Goal: Task Accomplishment & Management: Manage account settings

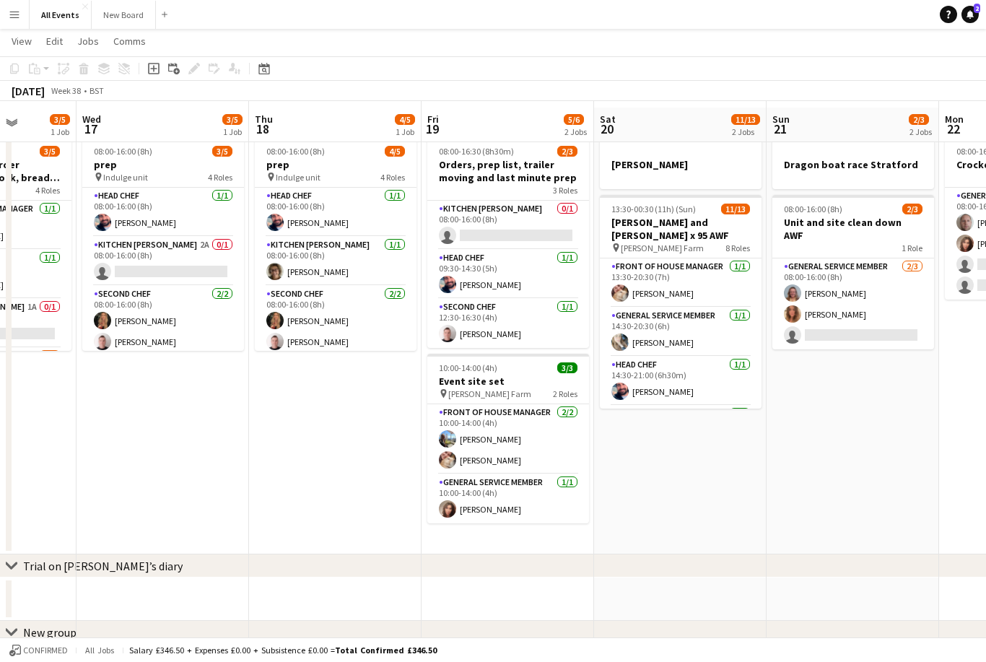
scroll to position [19, 0]
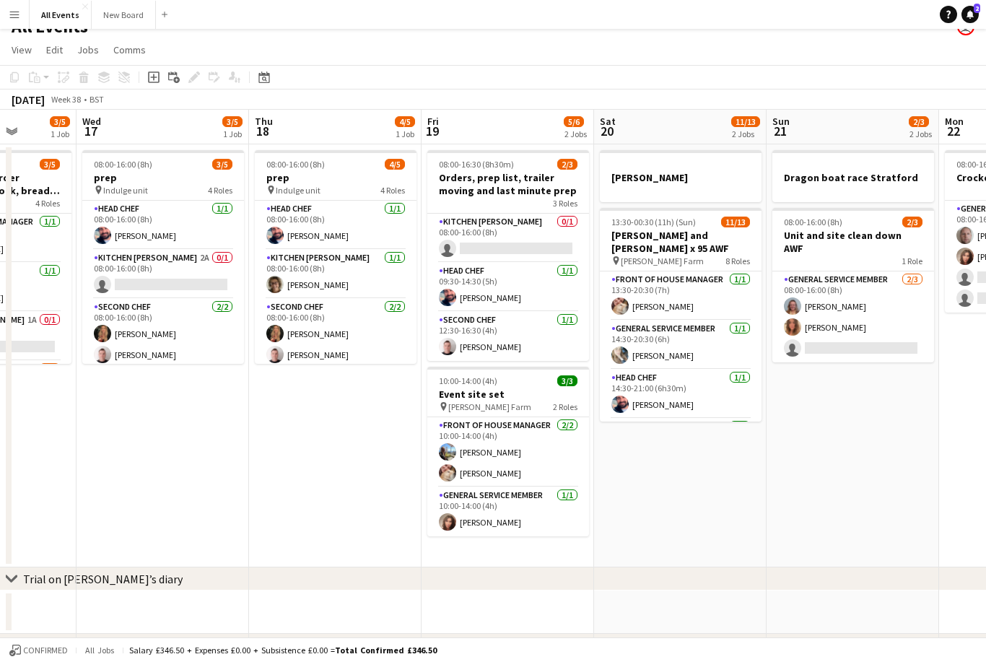
click at [126, 271] on app-card-role "Kitchen [PERSON_NAME] 2A 0/1 08:00-16:00 (8h) single-neutral-actions" at bounding box center [163, 274] width 162 height 49
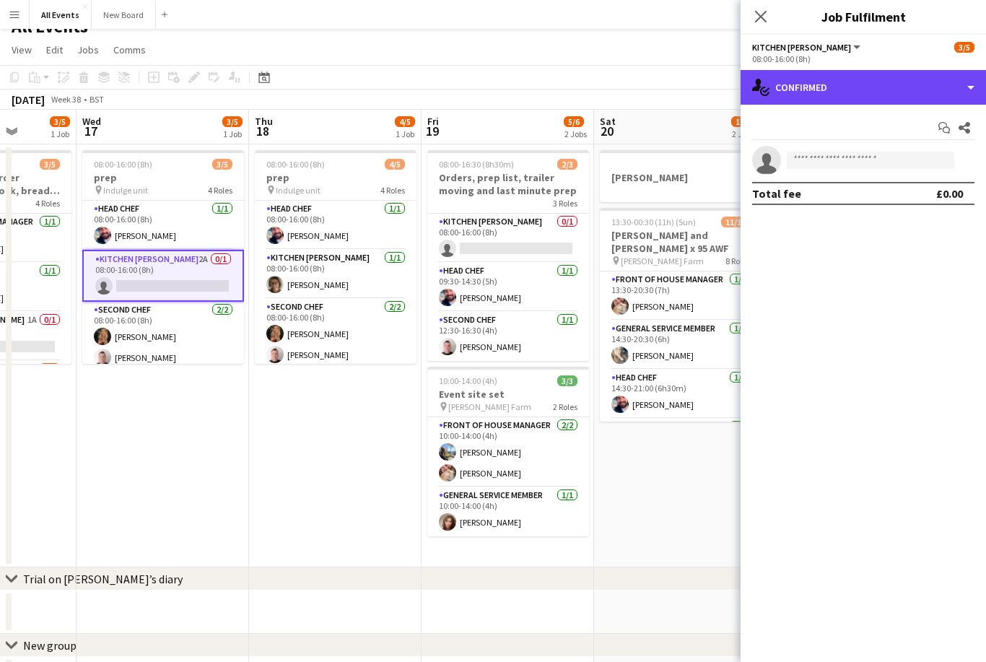
click at [738, 87] on div "single-neutral-actions-check-2 Confirmed" at bounding box center [863, 87] width 245 height 35
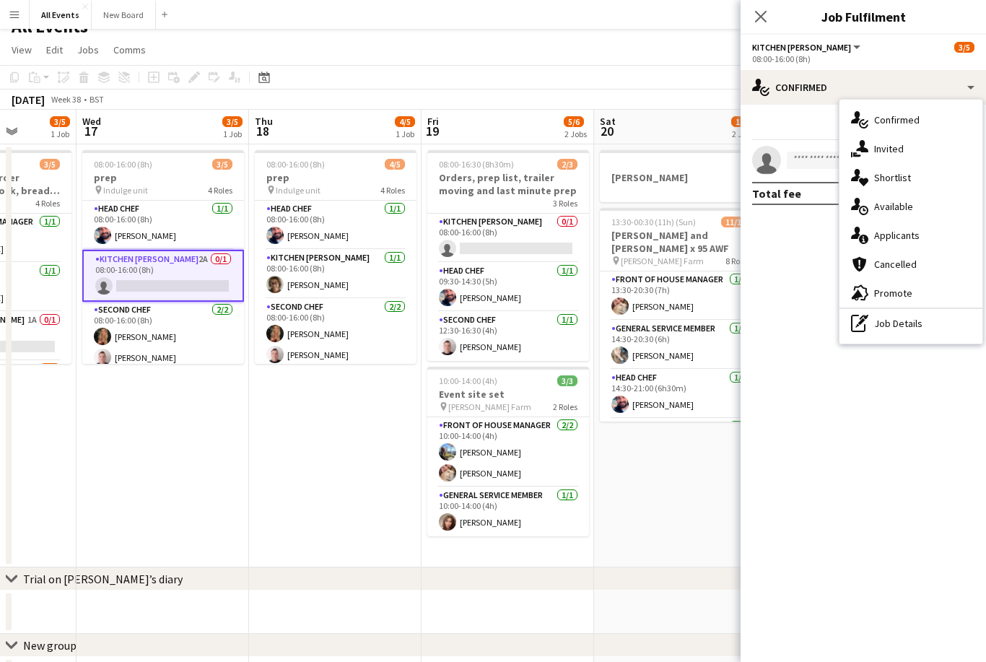
click at [738, 229] on div "single-neutral-actions-information Applicants" at bounding box center [910, 235] width 143 height 29
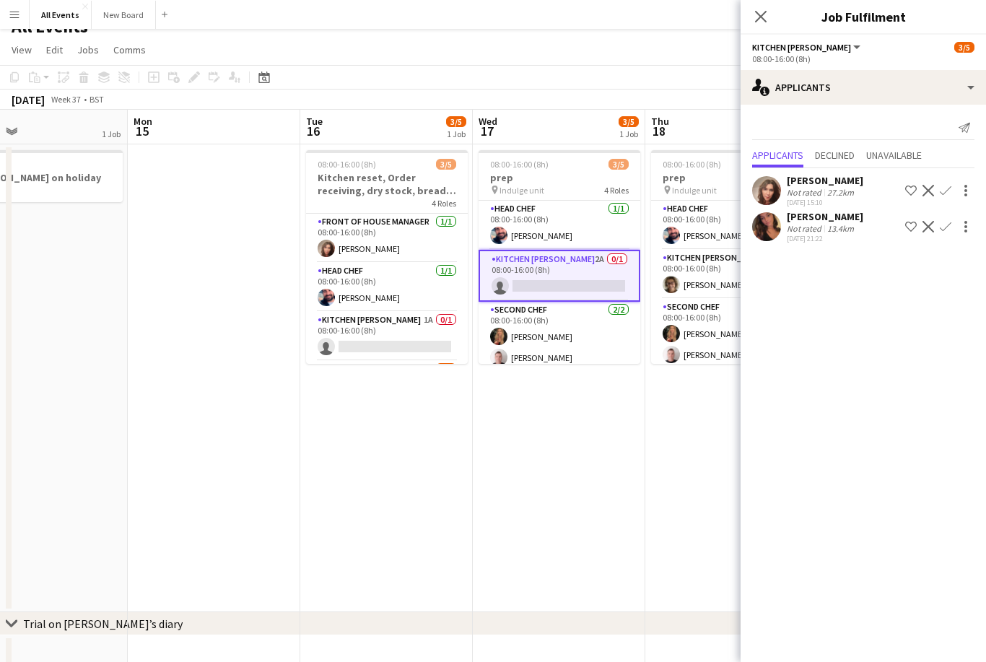
scroll to position [0, 575]
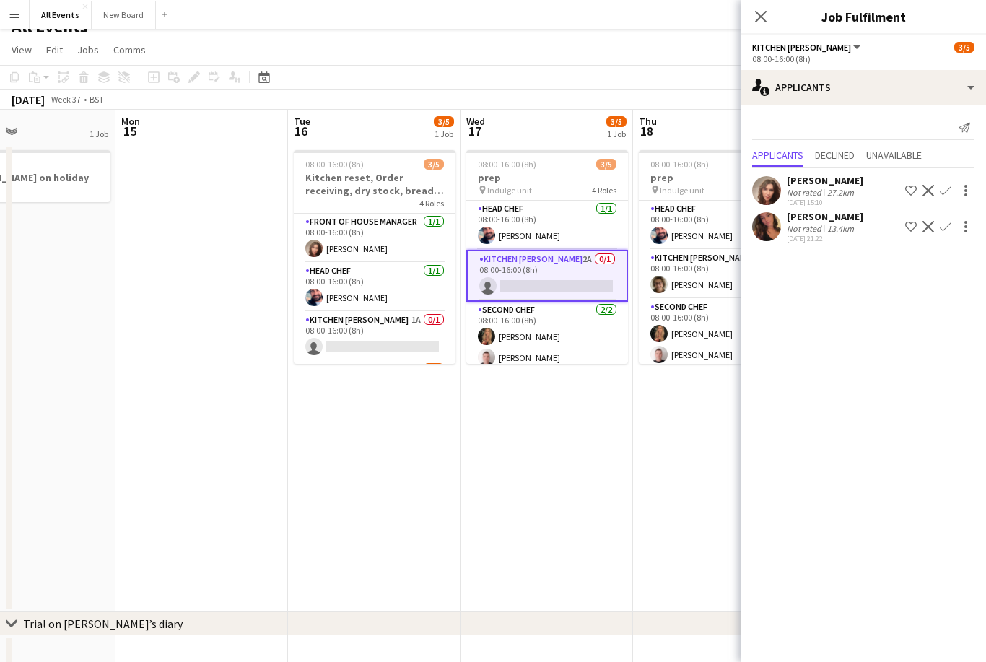
click at [682, 652] on app-date-cell at bounding box center [719, 656] width 173 height 43
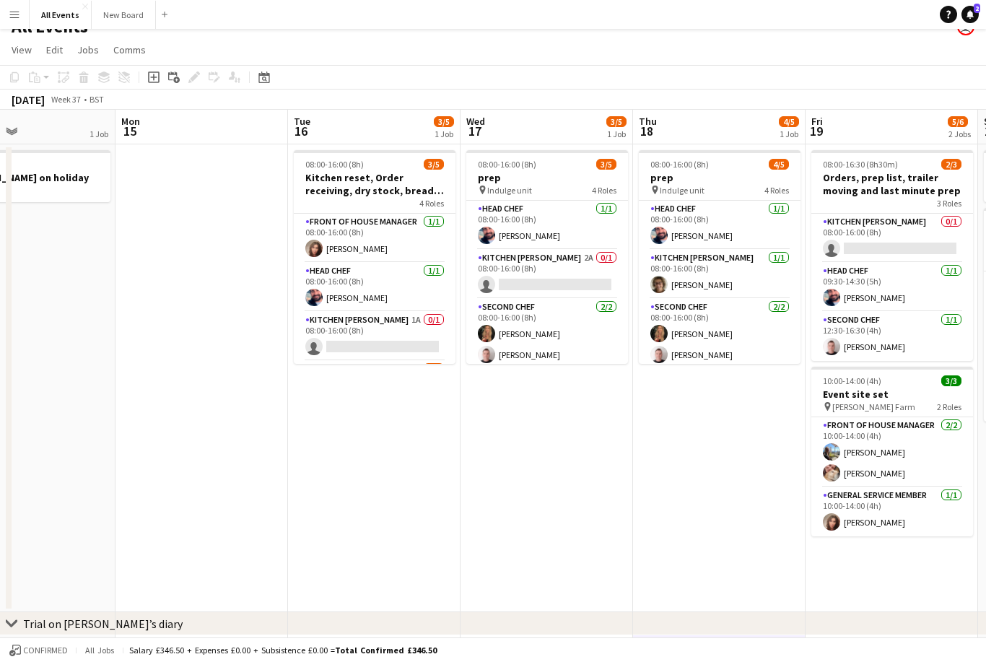
click at [408, 338] on app-card-role "Kitchen [PERSON_NAME] 1A 0/1 08:00-16:00 (8h) single-neutral-actions" at bounding box center [375, 336] width 162 height 49
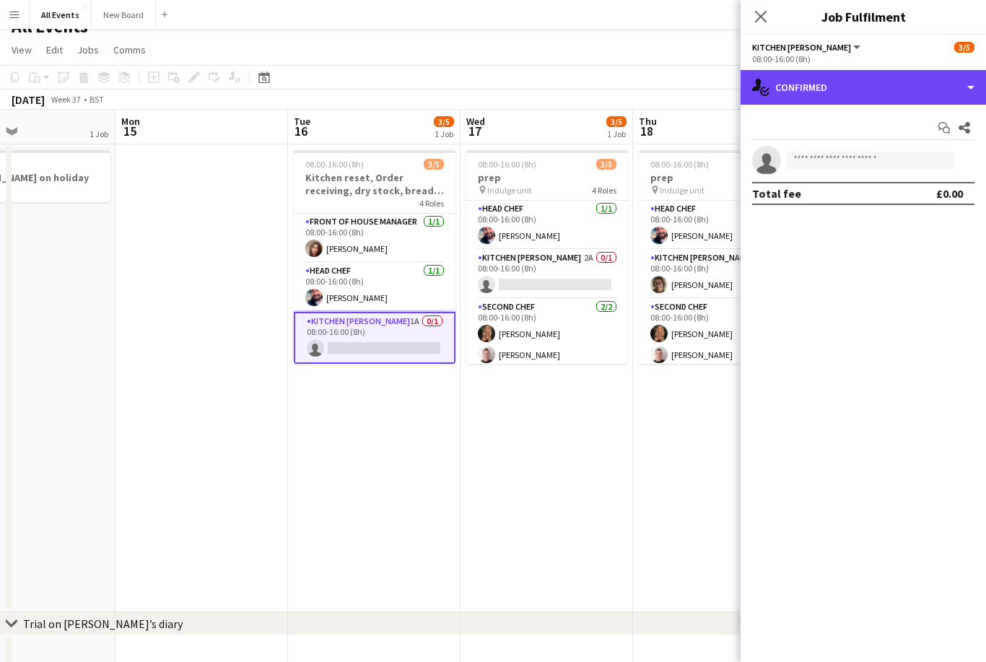
click at [738, 93] on div "single-neutral-actions-check-2 Confirmed" at bounding box center [863, 87] width 245 height 35
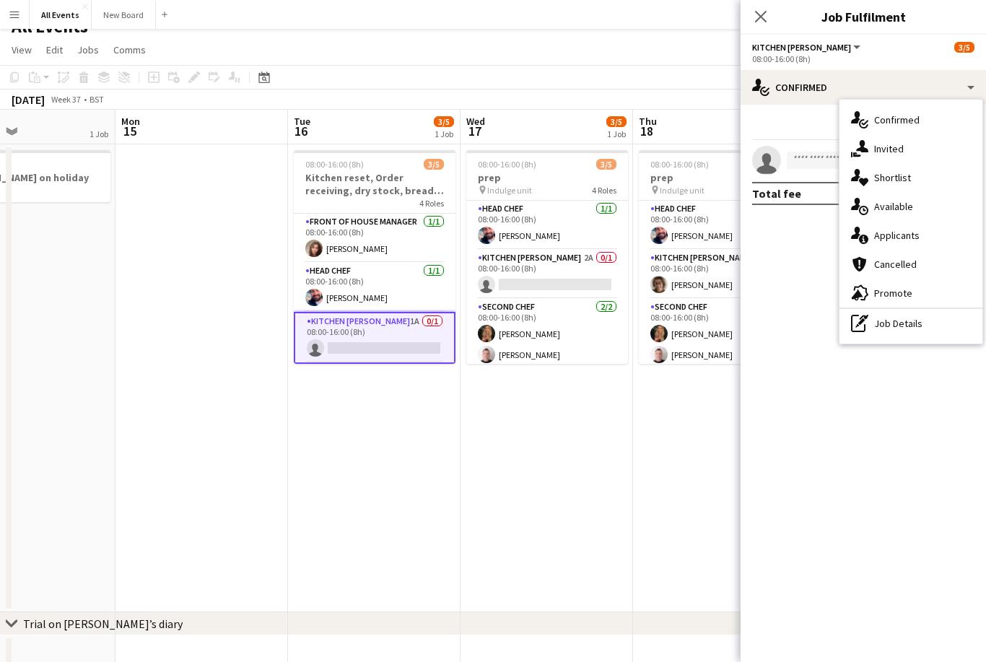
click at [738, 243] on div "single-neutral-actions-information Applicants" at bounding box center [910, 235] width 143 height 29
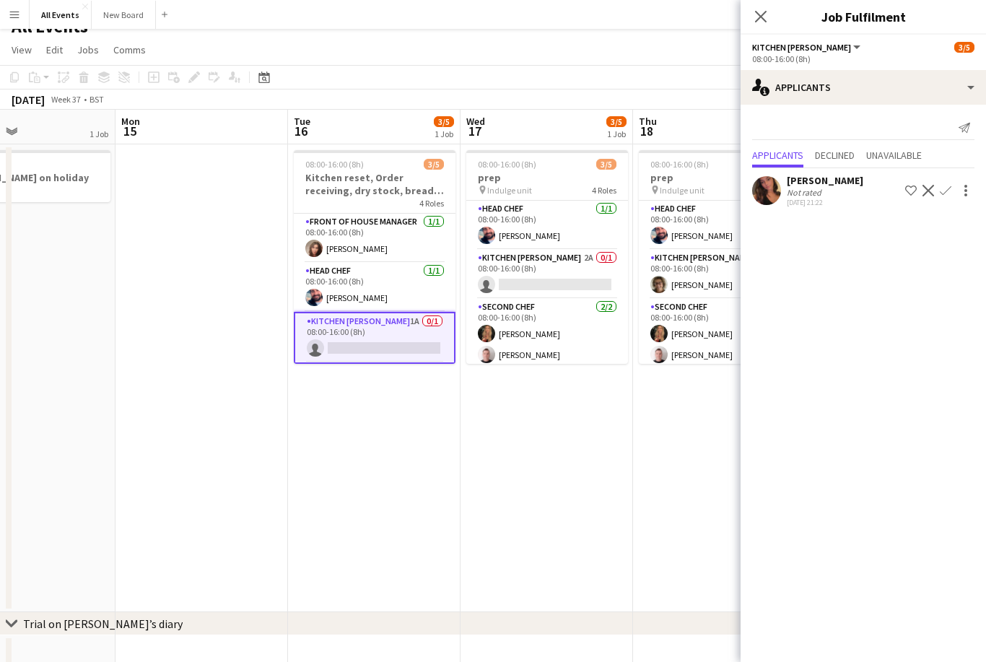
click at [738, 187] on app-icon "Confirm" at bounding box center [946, 191] width 12 height 12
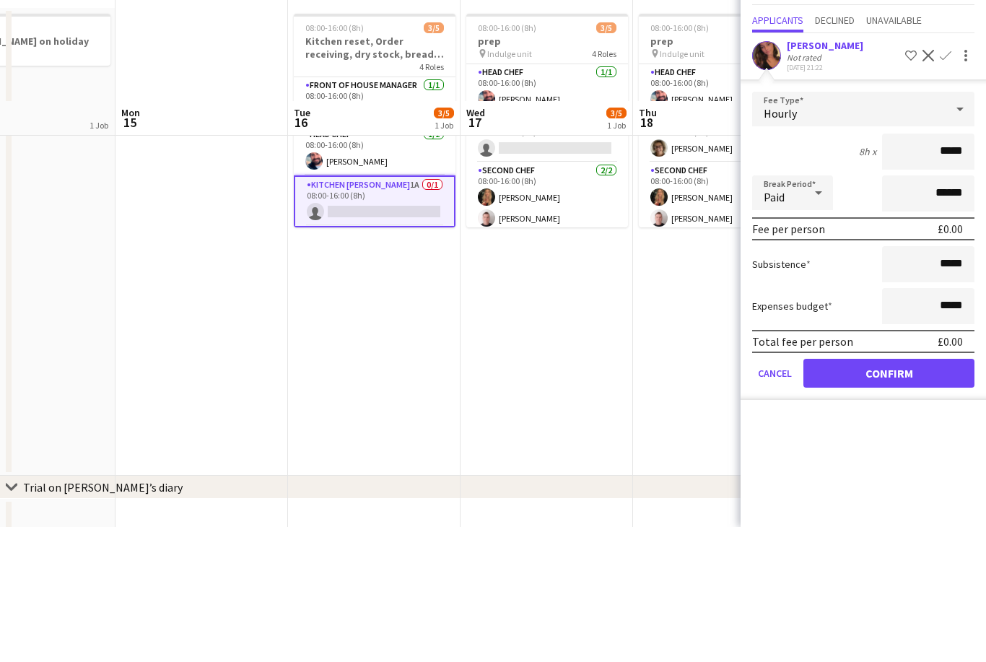
scroll to position [154, 0]
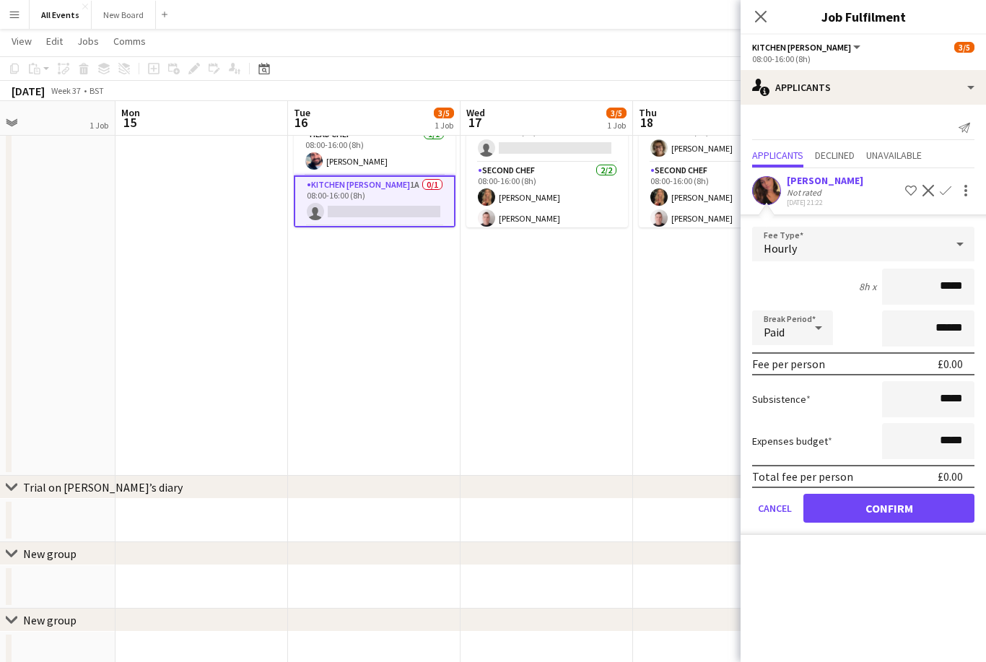
click at [738, 507] on button "Confirm" at bounding box center [888, 508] width 171 height 29
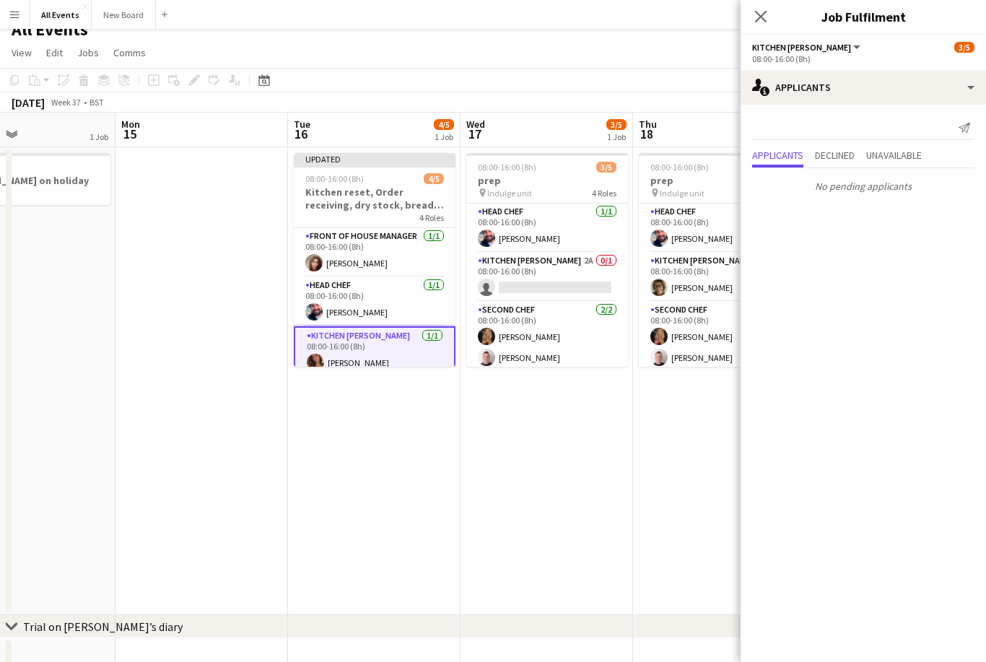
scroll to position [15, 0]
click at [565, 271] on app-card-role "Kitchen [PERSON_NAME] 2A 0/1 08:00-16:00 (8h) single-neutral-actions" at bounding box center [547, 277] width 162 height 49
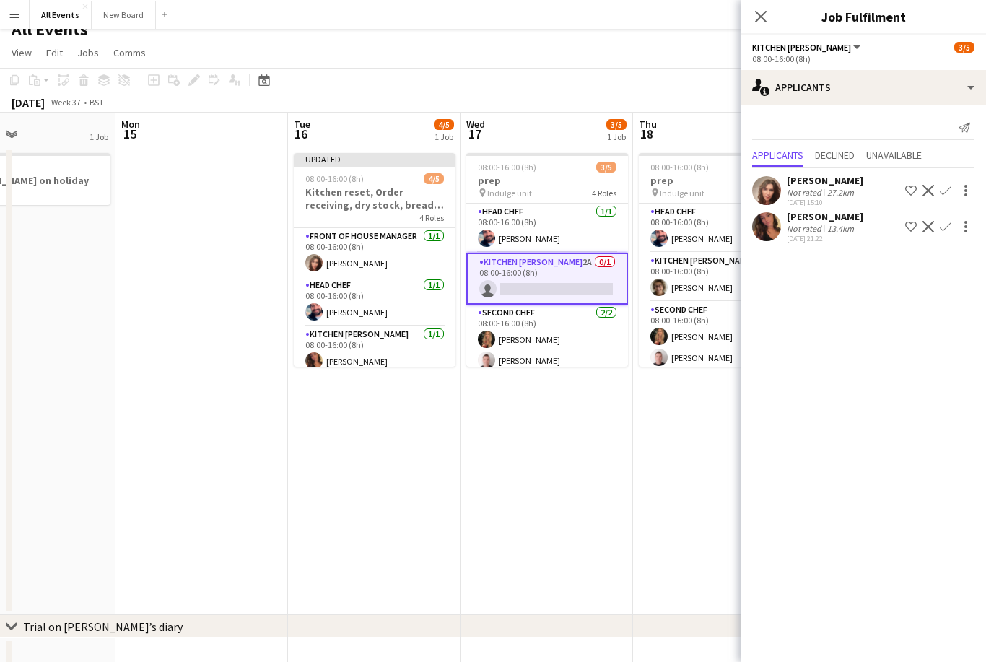
click at [738, 227] on app-icon "Confirm" at bounding box center [946, 227] width 12 height 12
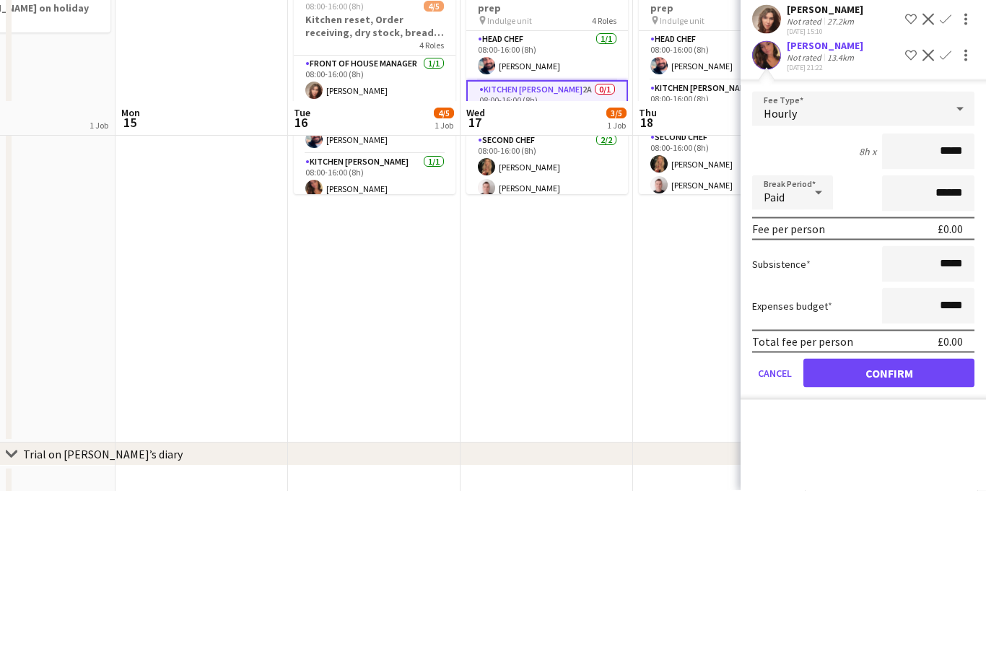
scroll to position [187, 0]
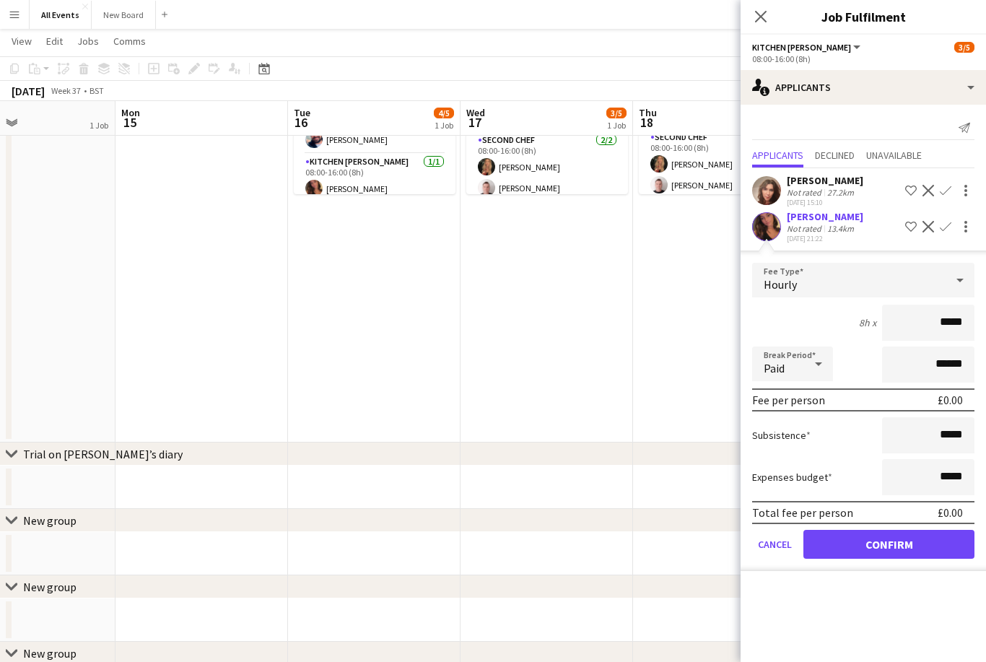
click at [738, 547] on button "Confirm" at bounding box center [888, 544] width 171 height 29
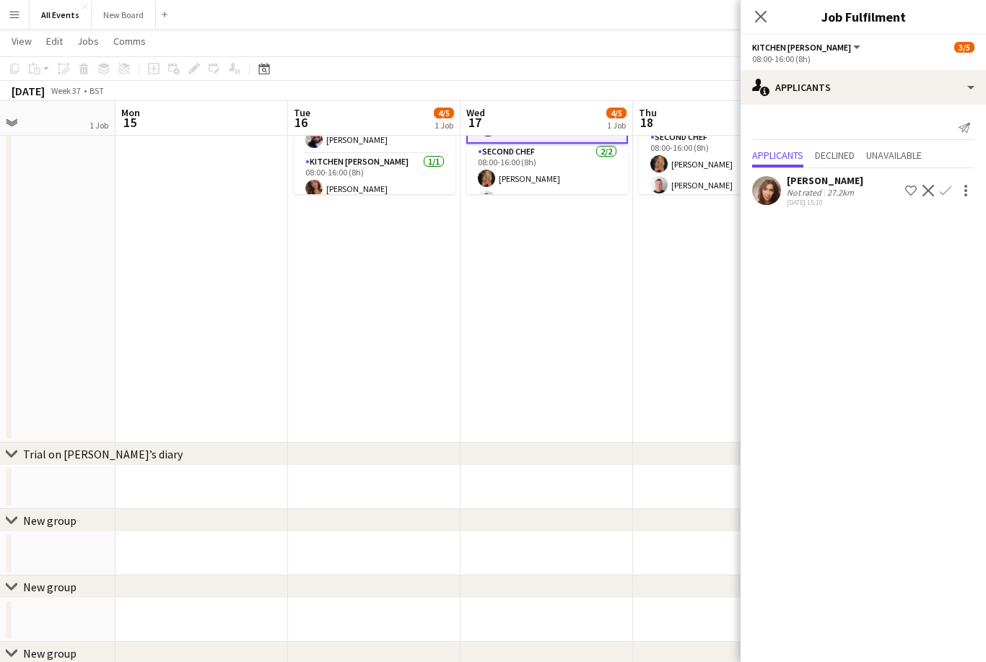
click at [738, 24] on app-icon "Close pop-in" at bounding box center [760, 16] width 17 height 17
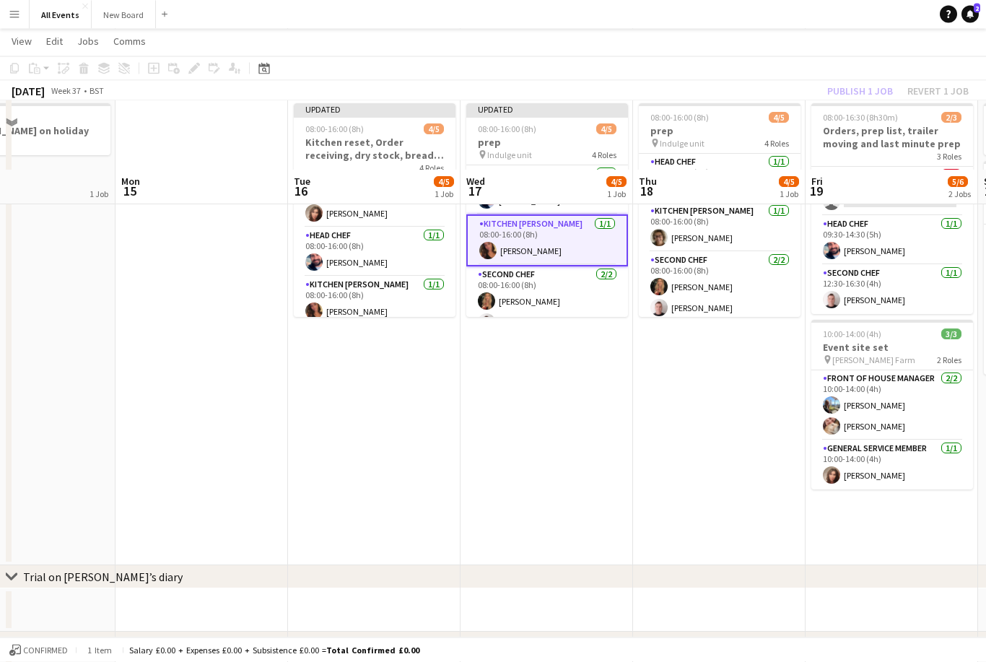
scroll to position [0, 0]
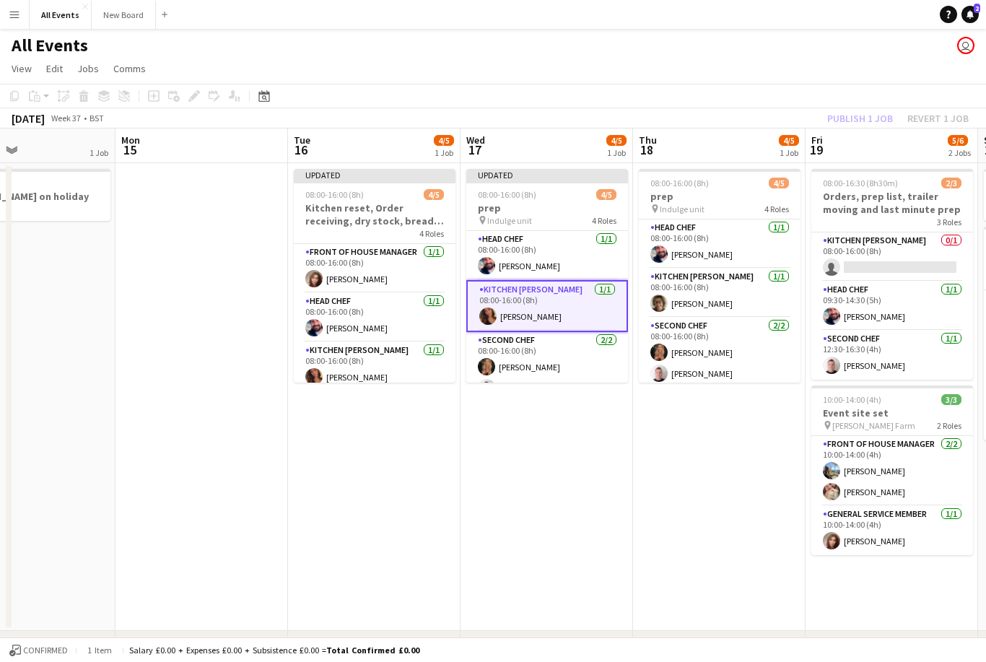
click at [738, 113] on div "Publish 1 job Revert 1 job" at bounding box center [898, 118] width 176 height 19
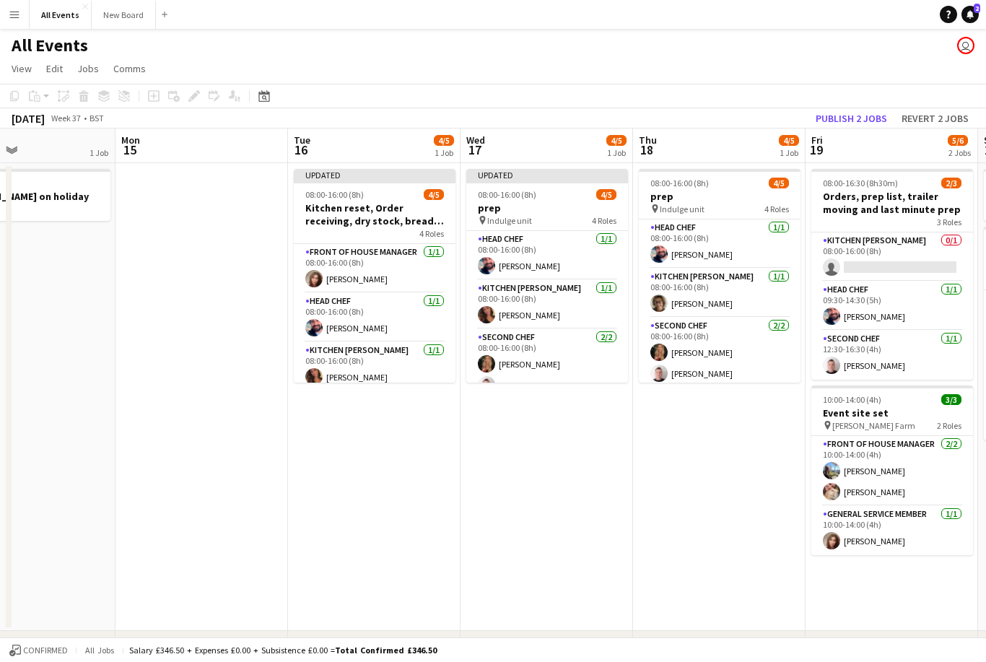
click at [738, 125] on button "Publish 2 jobs" at bounding box center [851, 118] width 83 height 19
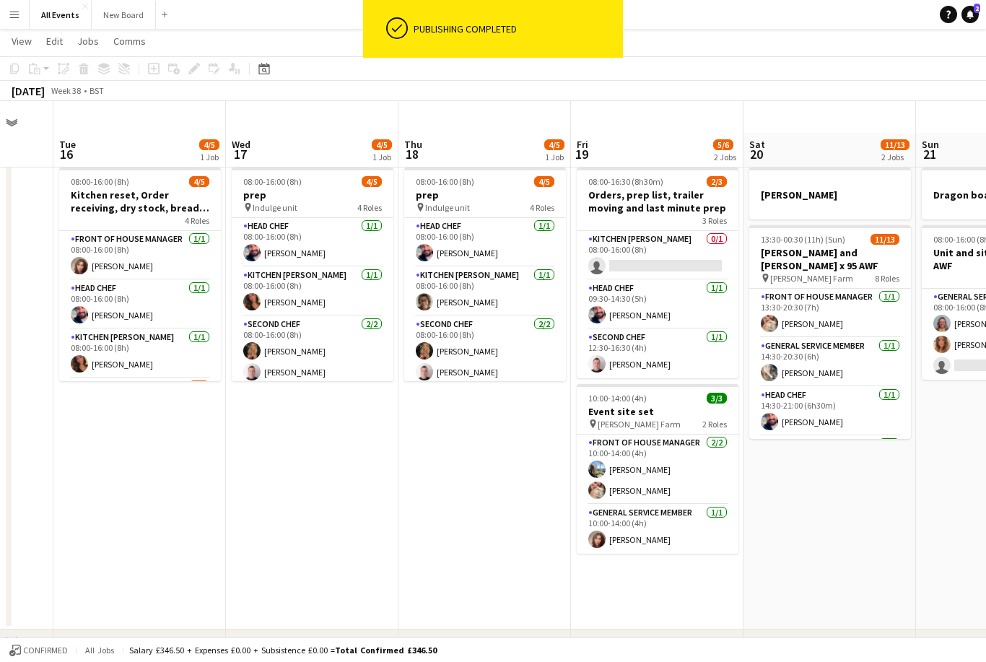
scroll to position [39, 0]
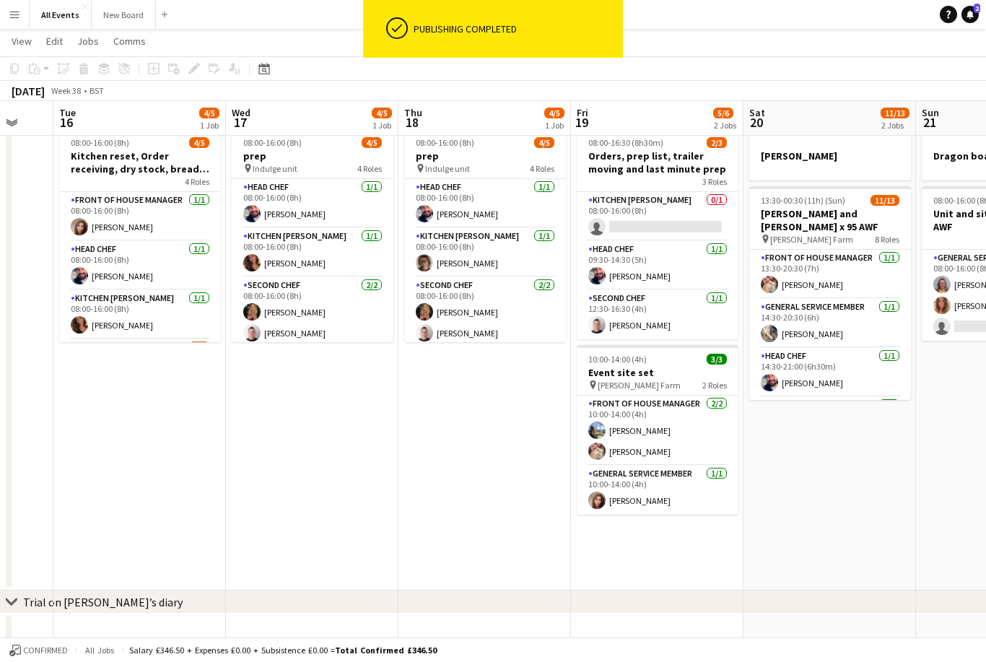
click at [646, 160] on h3 "Orders, prep list, trailer moving and last minute prep" at bounding box center [658, 162] width 162 height 26
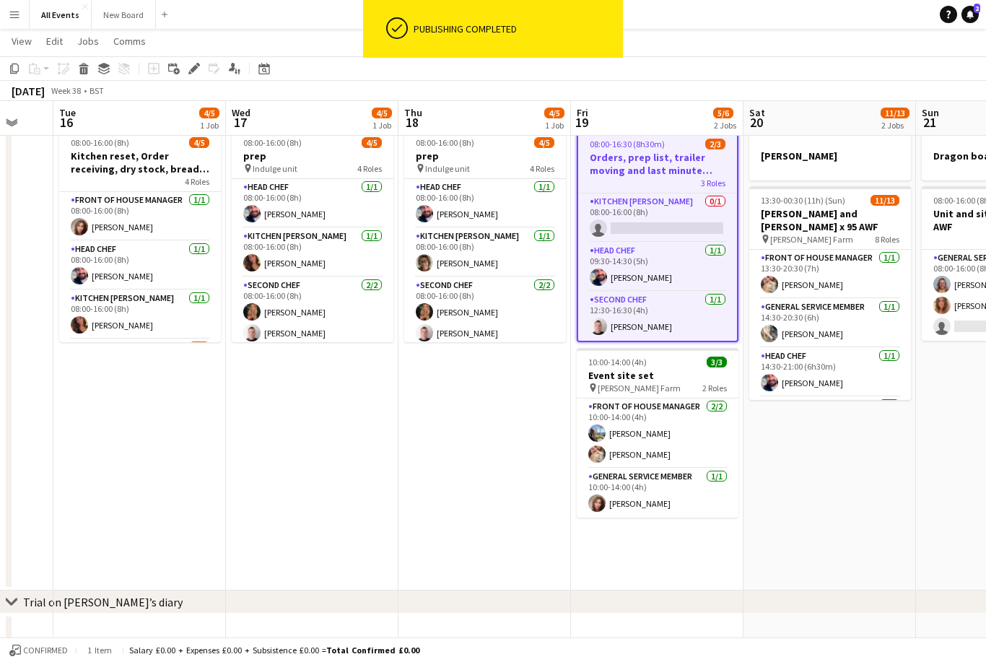
click at [190, 74] on div "Edit" at bounding box center [193, 68] width 17 height 17
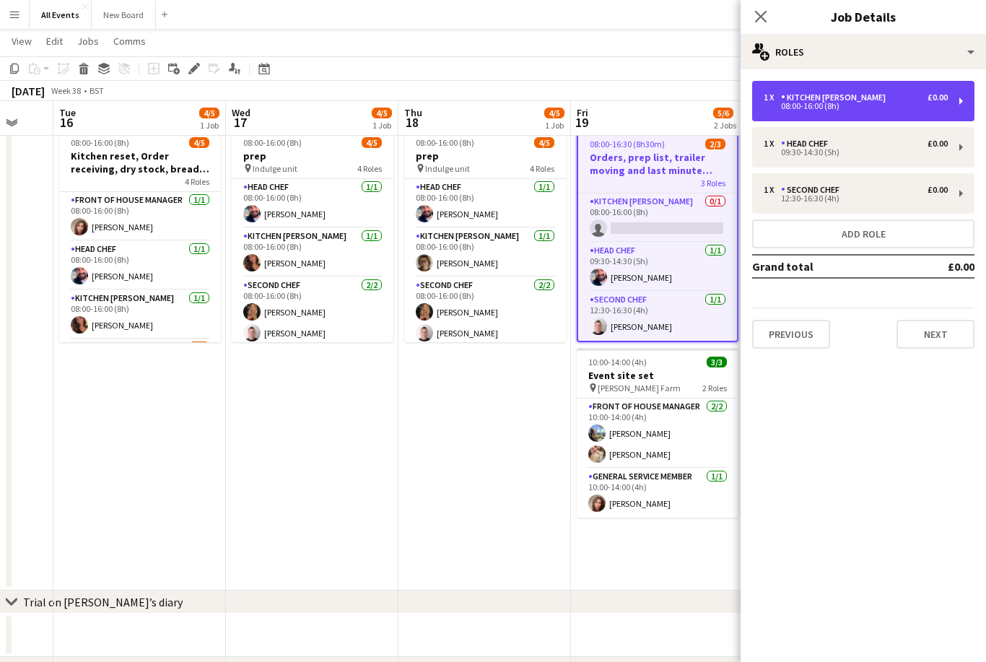
click at [738, 100] on div "1 x Kitchen [PERSON_NAME] £0.00" at bounding box center [856, 97] width 184 height 10
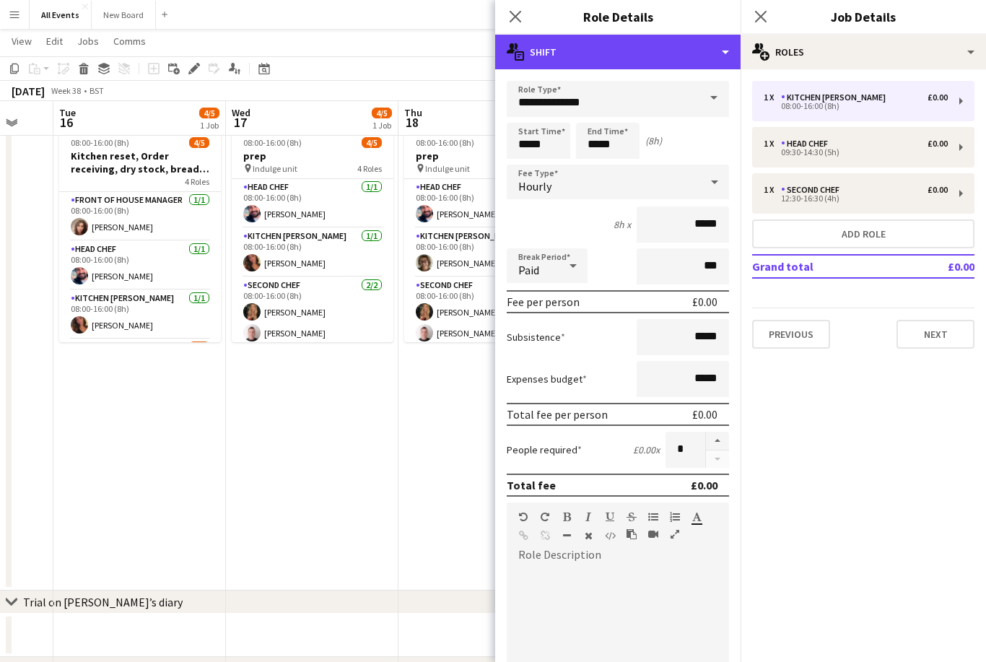
click at [711, 53] on div "multiple-actions-text Shift" at bounding box center [617, 52] width 245 height 35
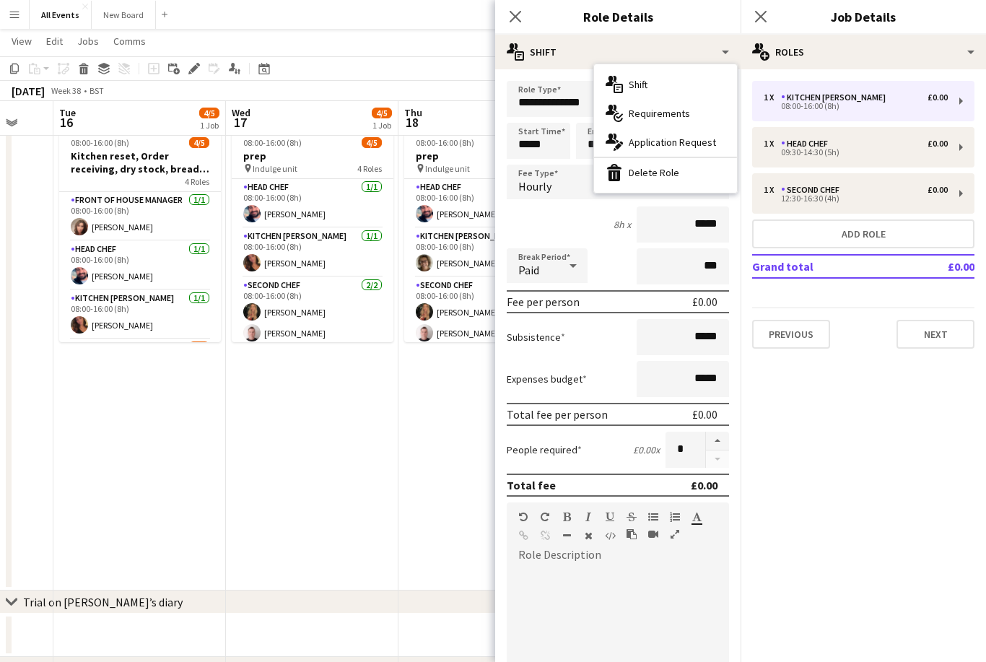
click at [692, 170] on div "bin-2 Delete Role" at bounding box center [665, 172] width 143 height 29
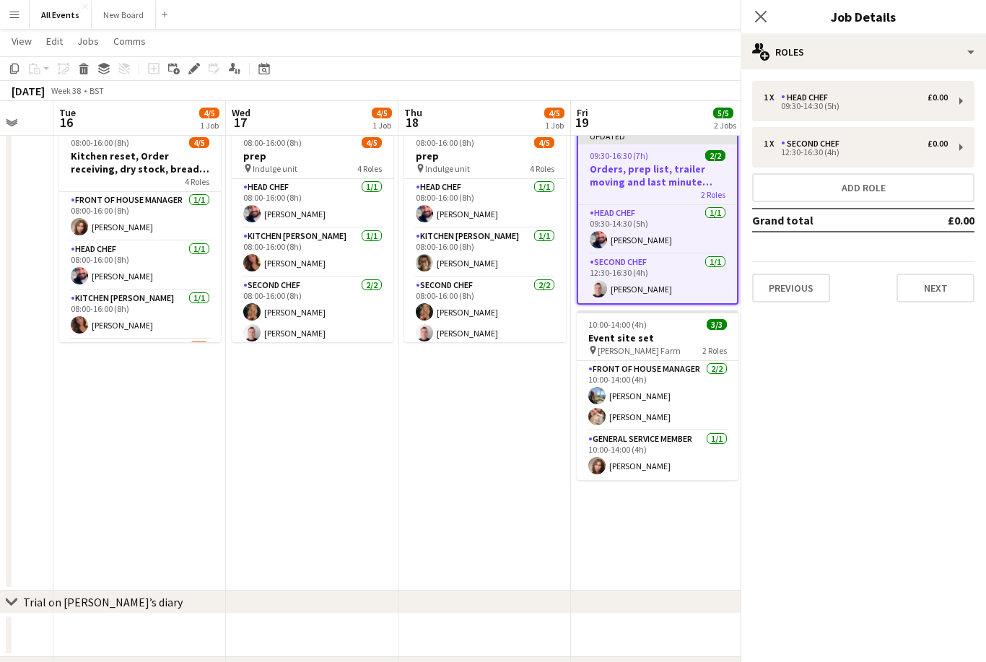
click at [738, 14] on icon "Close pop-in" at bounding box center [761, 17] width 12 height 12
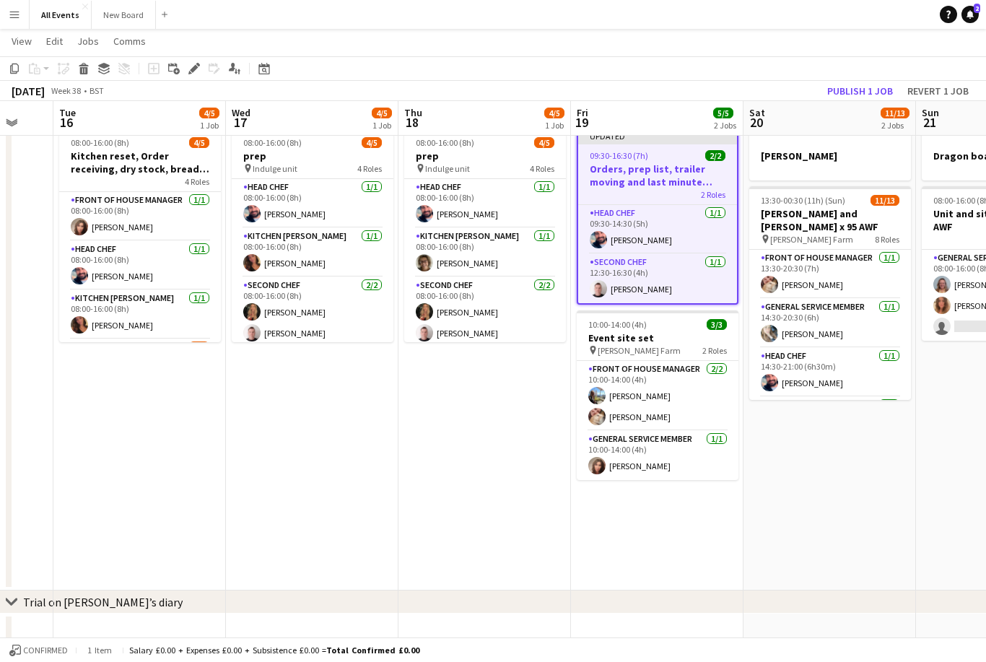
click at [738, 77] on app-toolbar "Copy Paste Paste Command V Paste with crew Command Shift V Paste linked Job [GE…" at bounding box center [493, 68] width 986 height 25
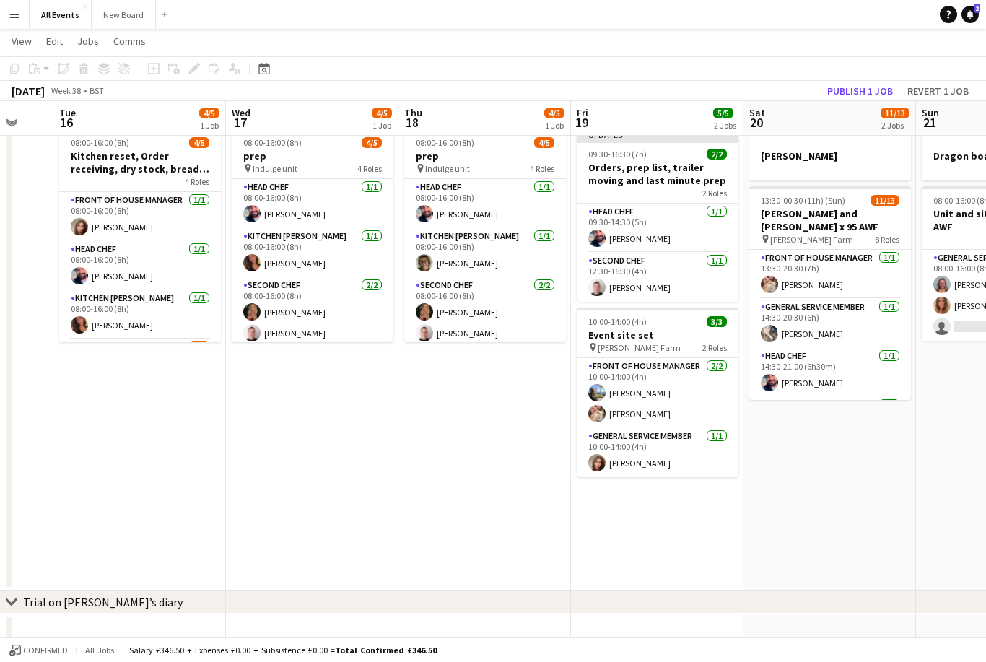
click at [738, 93] on button "Publish 1 job" at bounding box center [859, 91] width 77 height 19
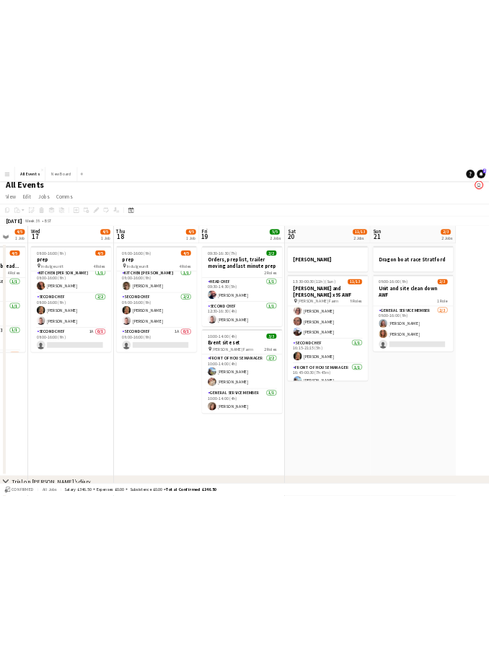
scroll to position [0, 0]
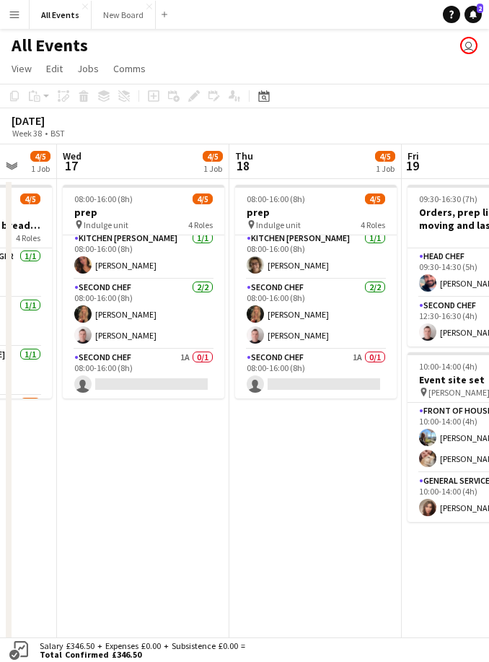
click at [140, 209] on h3 "prep" at bounding box center [144, 212] width 162 height 13
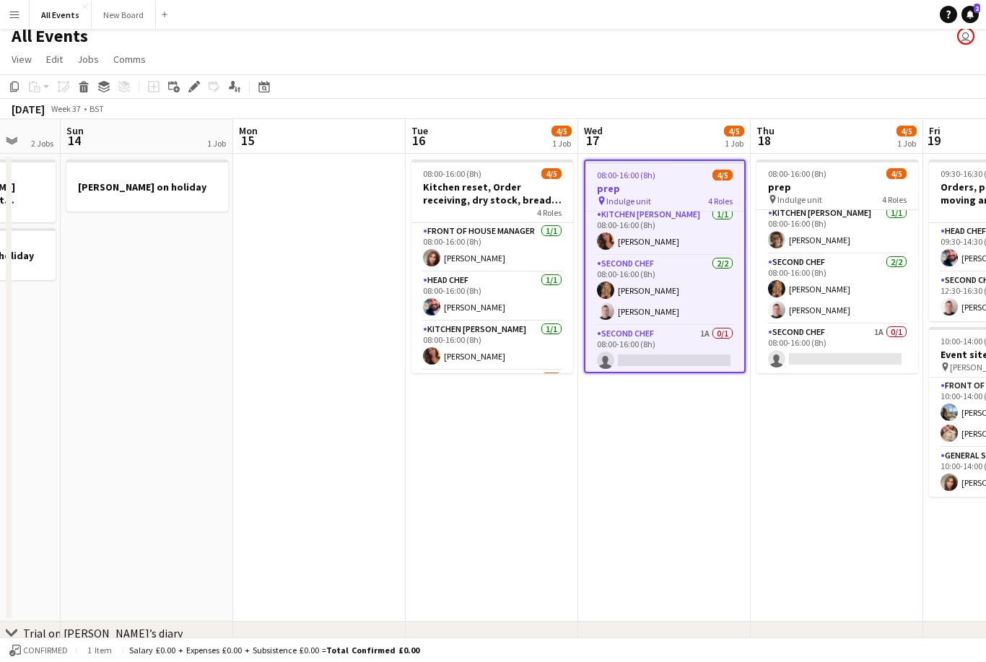
scroll to position [0, 445]
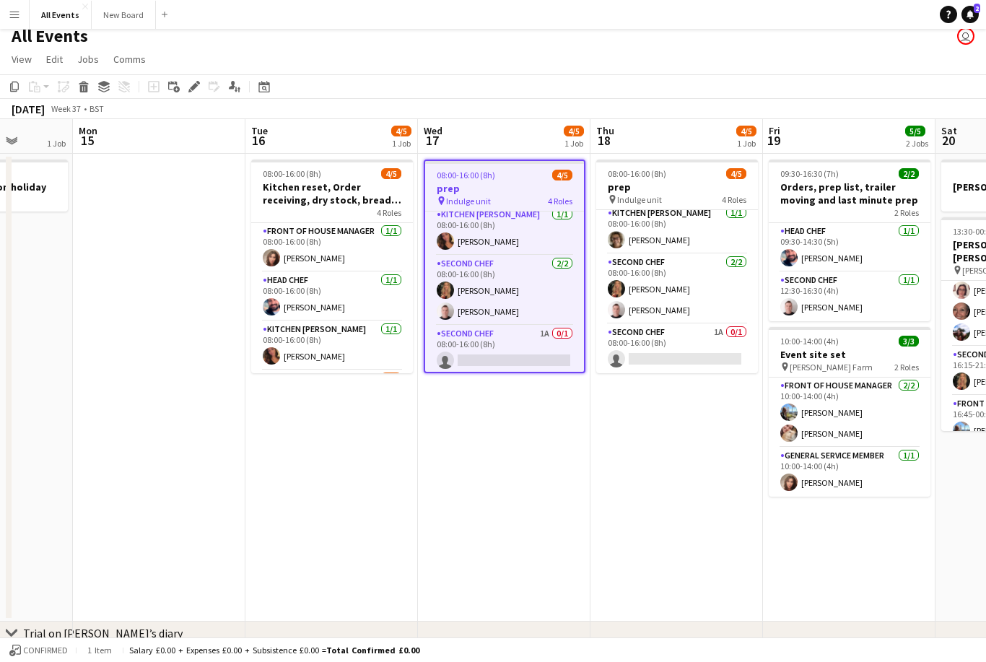
click at [186, 82] on div "Edit" at bounding box center [193, 86] width 17 height 17
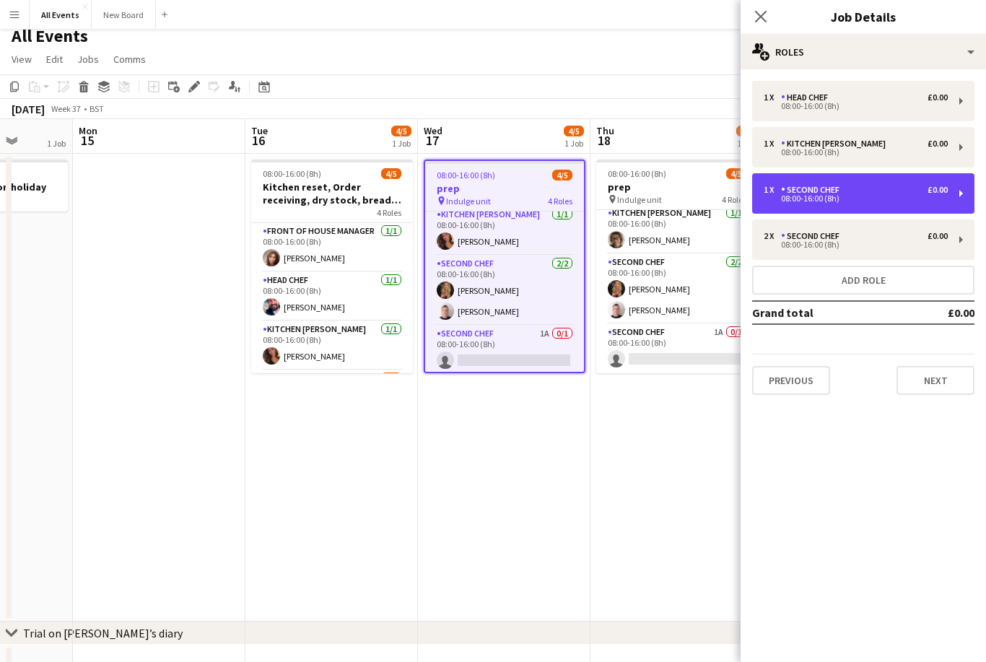
click at [738, 193] on div "1 x Second Chef £0.00" at bounding box center [856, 190] width 184 height 10
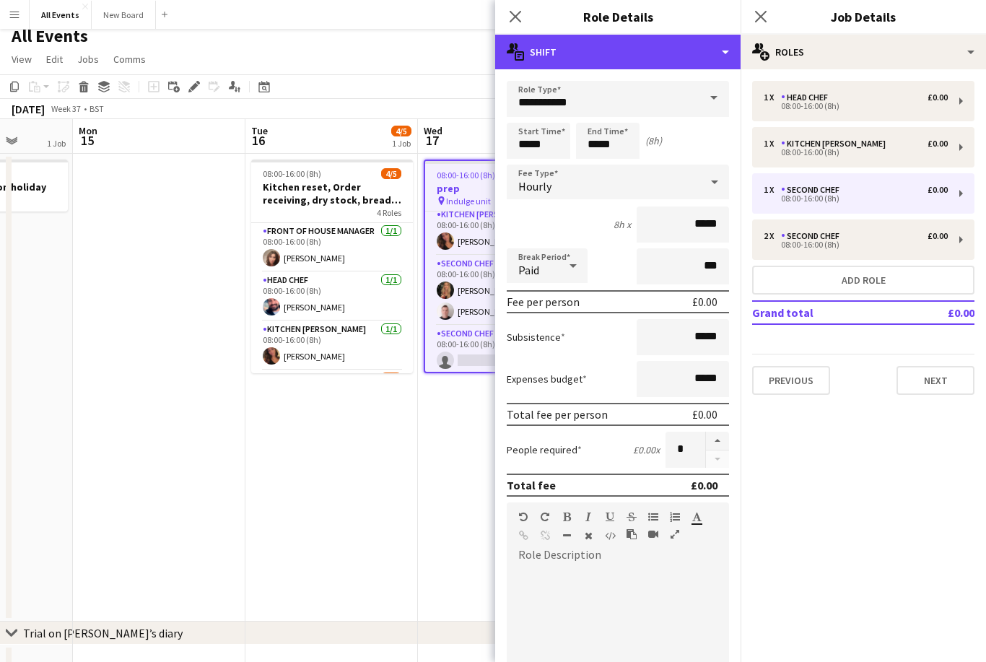
click at [716, 52] on div "multiple-actions-text Shift" at bounding box center [617, 52] width 245 height 35
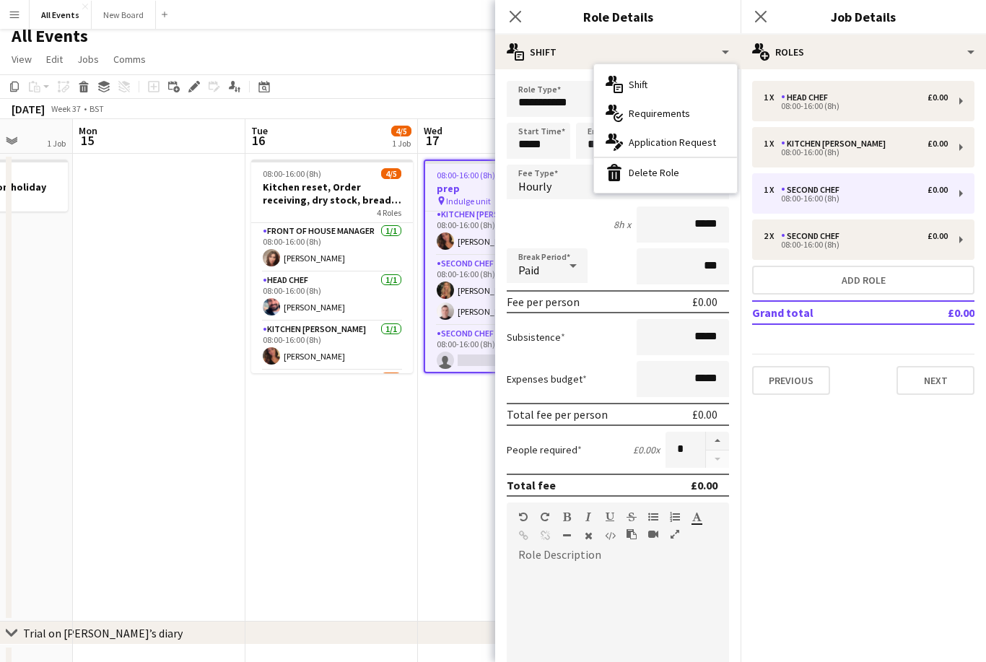
click at [699, 178] on div "bin-2 Delete Role" at bounding box center [665, 172] width 143 height 29
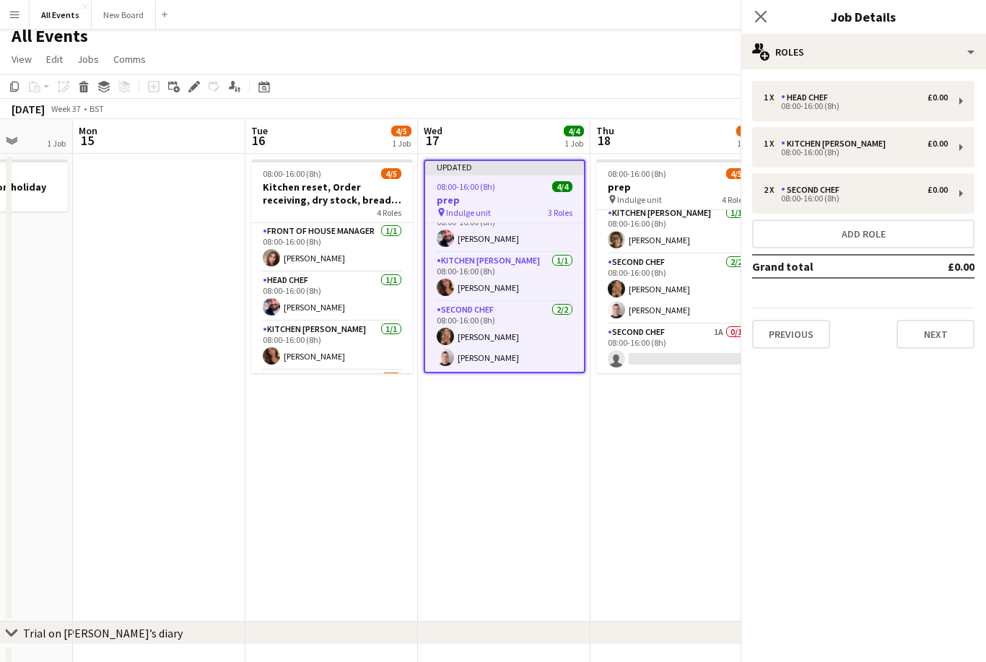
scroll to position [19, 0]
click at [738, 20] on app-icon "Close pop-in" at bounding box center [760, 16] width 17 height 17
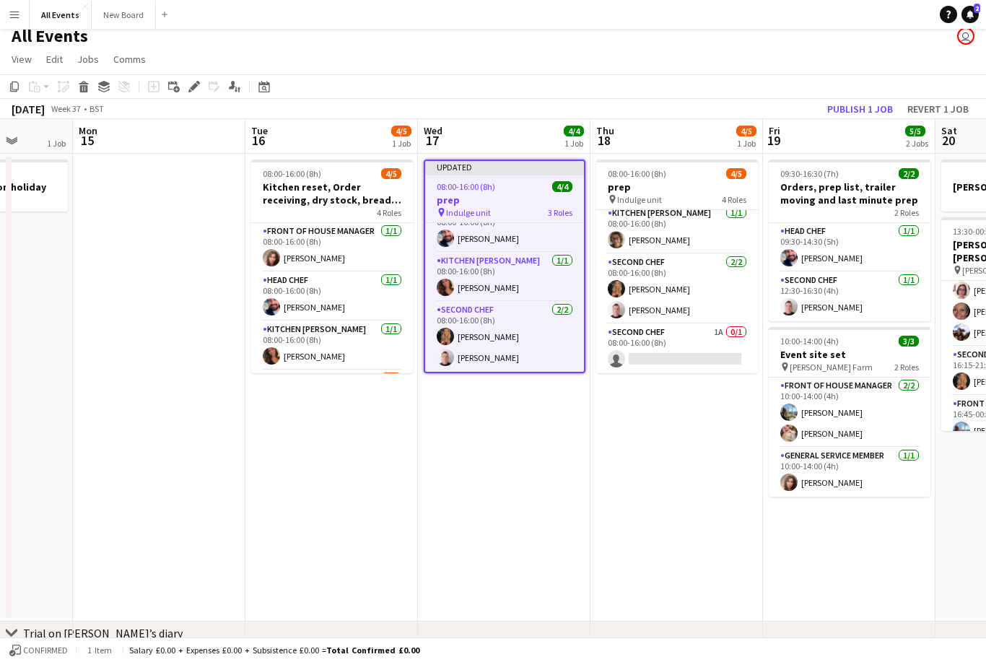
click at [674, 178] on div "08:00-16:00 (8h) 4/5" at bounding box center [677, 173] width 162 height 11
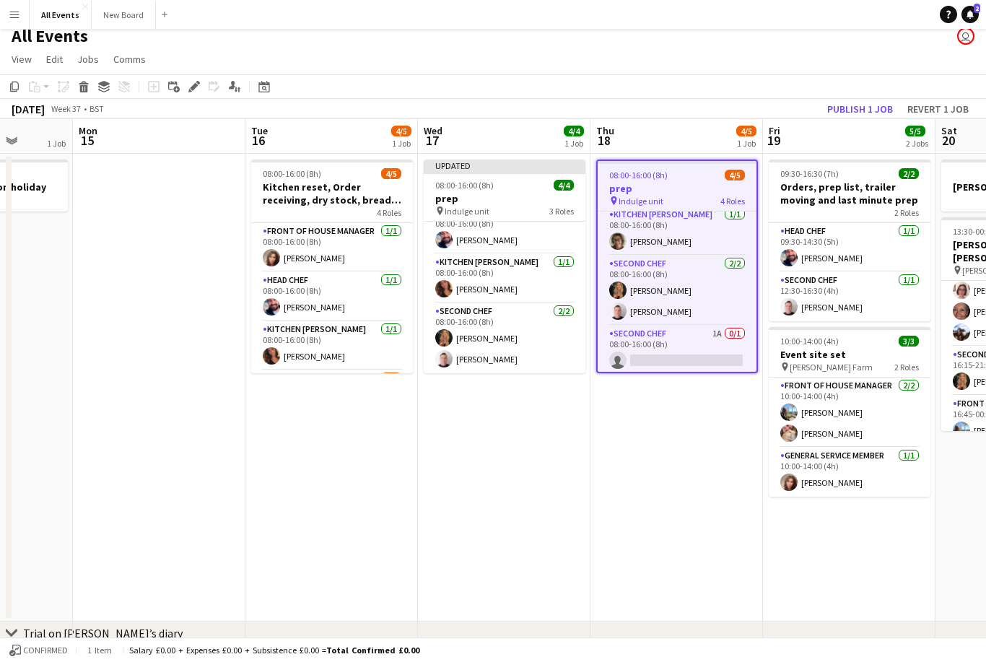
scroll to position [17, 0]
click at [188, 92] on div "Edit" at bounding box center [193, 86] width 17 height 17
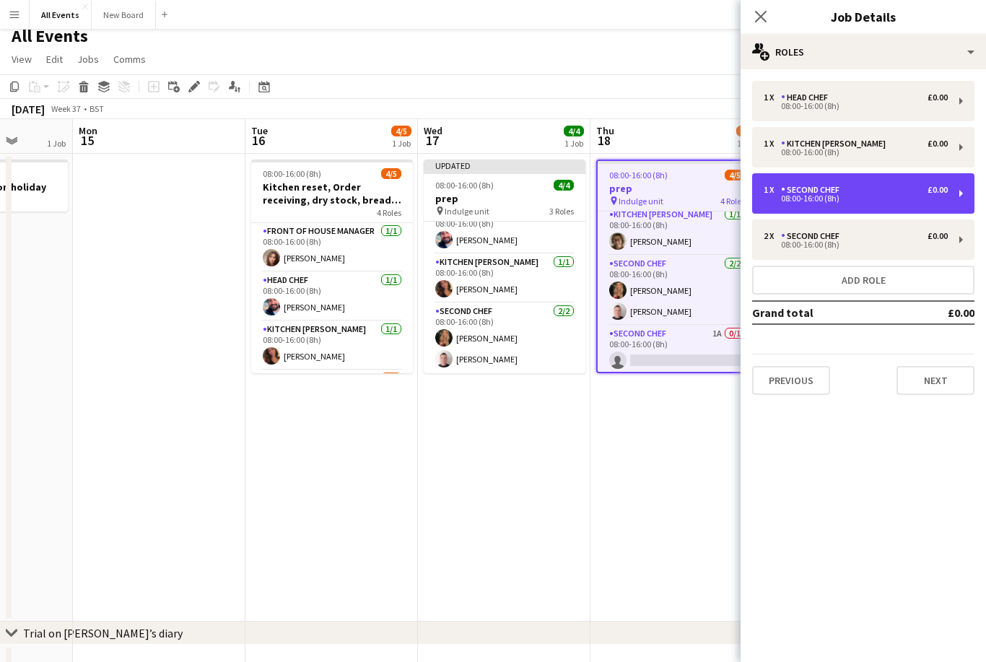
click at [738, 207] on div "1 x Second Chef £0.00 08:00-16:00 (8h)" at bounding box center [863, 193] width 222 height 40
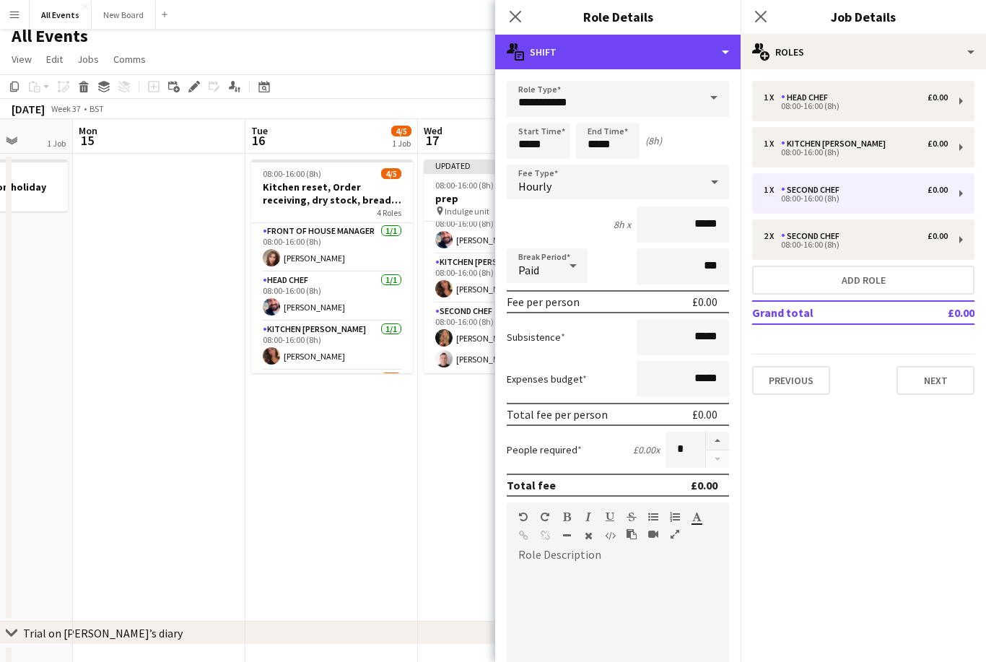
click at [712, 62] on div "multiple-actions-text Shift" at bounding box center [617, 52] width 245 height 35
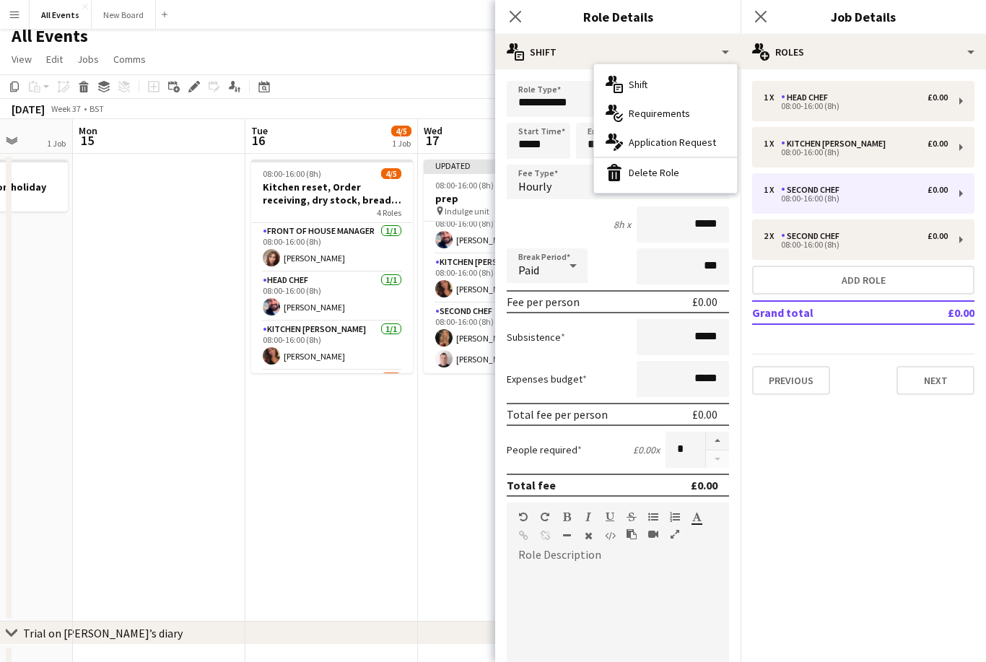
click at [693, 179] on div "bin-2 Delete Role" at bounding box center [665, 172] width 143 height 29
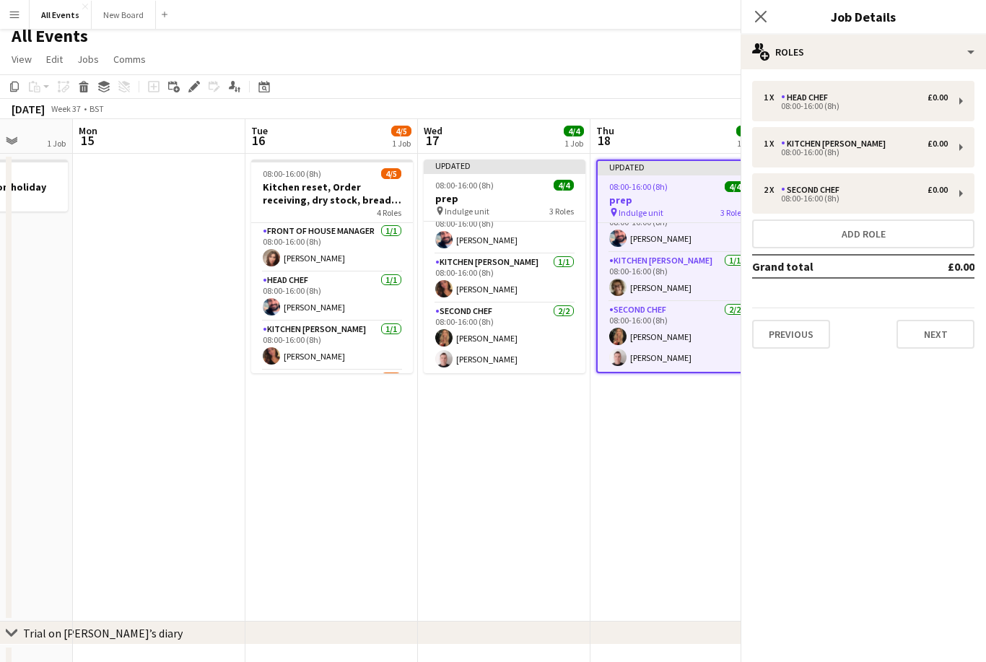
scroll to position [19, 0]
click at [738, 21] on icon at bounding box center [761, 17] width 12 height 12
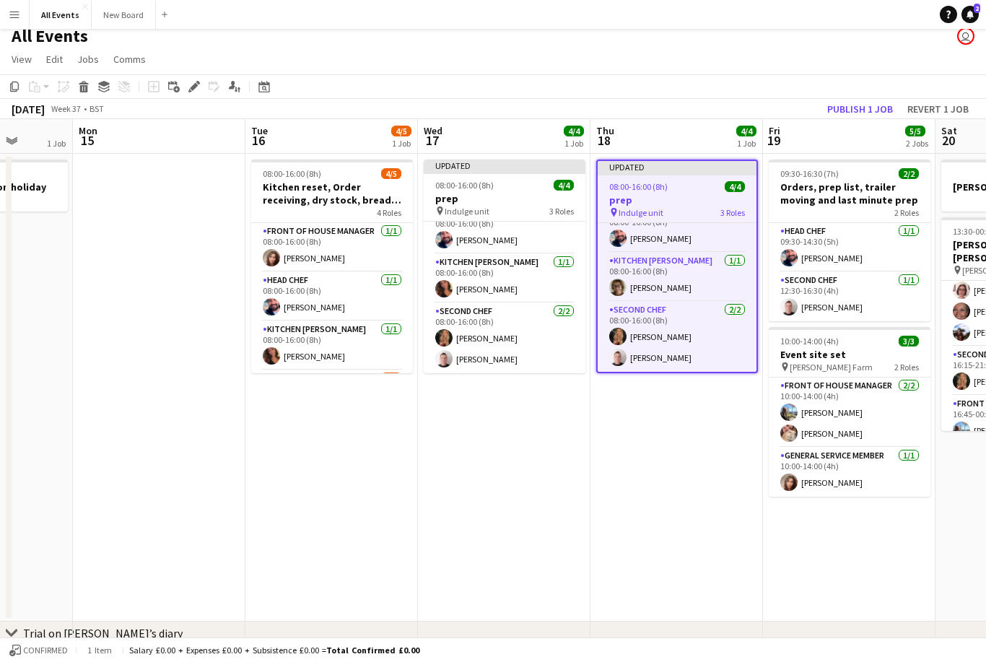
click at [738, 113] on button "Publish 1 job" at bounding box center [859, 109] width 77 height 19
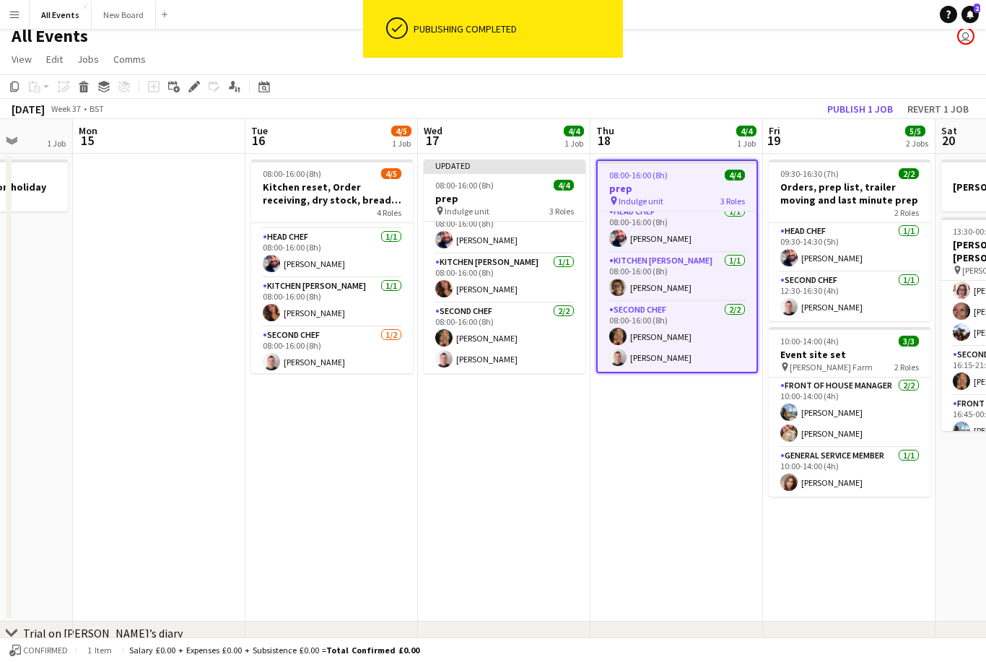
scroll to position [42, 0]
click at [349, 181] on h3 "Kitchen reset, Order receiving, dry stock, bread and cake day" at bounding box center [332, 193] width 162 height 26
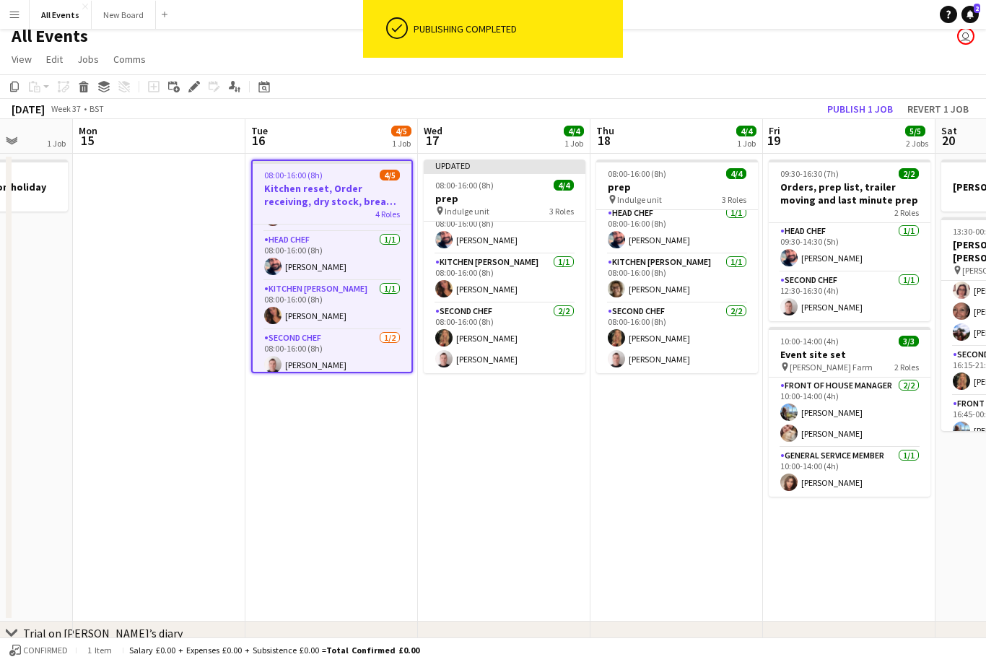
scroll to position [5, 0]
click at [188, 86] on div "Edit" at bounding box center [193, 86] width 17 height 17
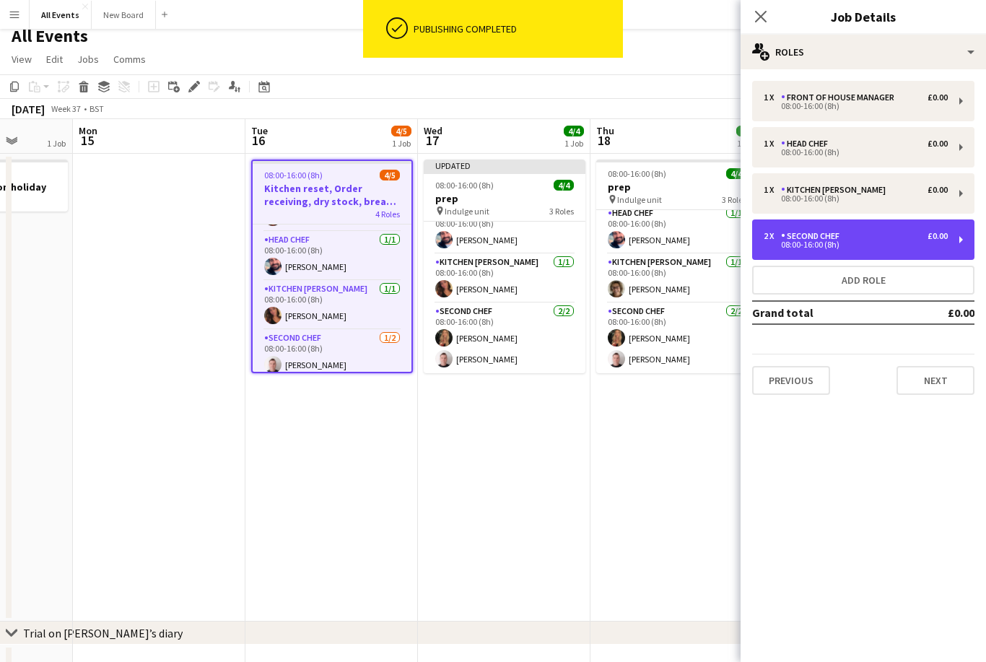
click at [738, 240] on div "£0.00" at bounding box center [937, 236] width 20 height 10
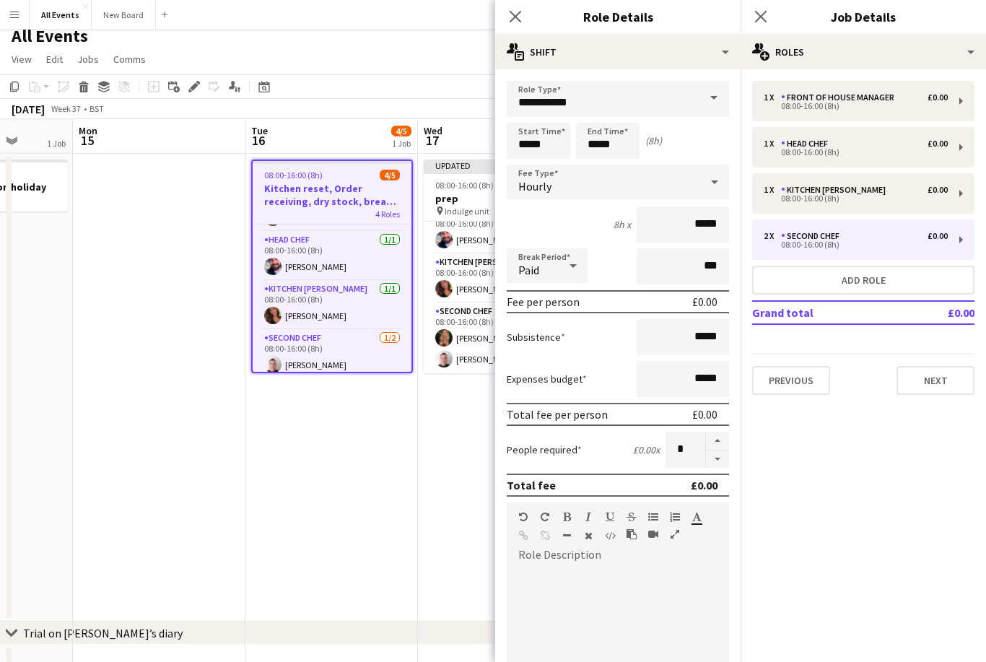
click at [718, 468] on button "button" at bounding box center [717, 459] width 23 height 18
type input "*"
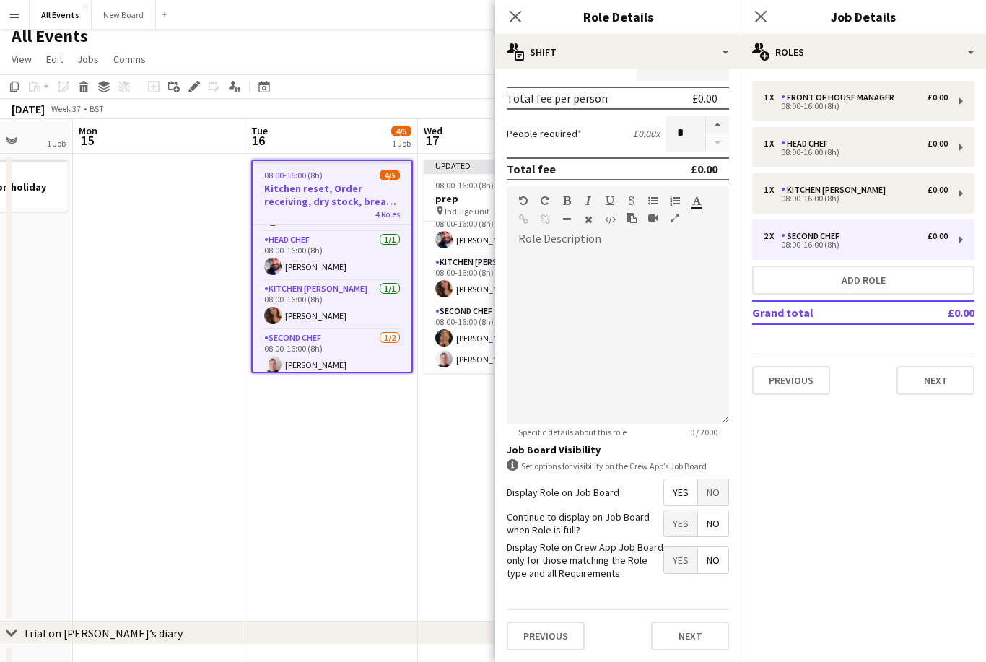
scroll to position [321, 0]
click at [707, 644] on button "Next" at bounding box center [690, 635] width 78 height 29
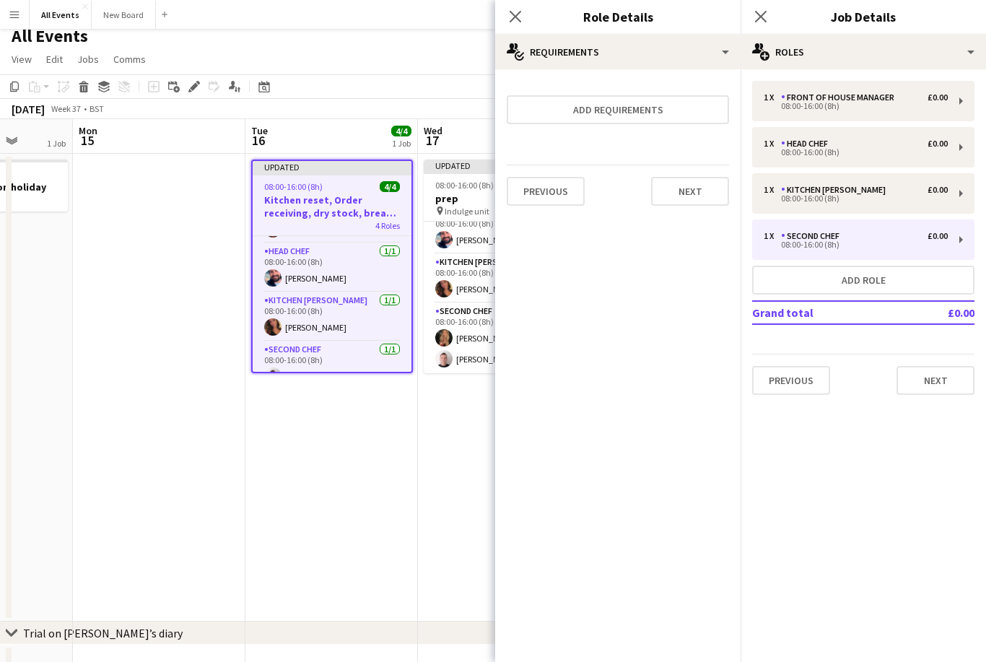
scroll to position [0, 0]
click at [738, 17] on icon at bounding box center [761, 17] width 12 height 12
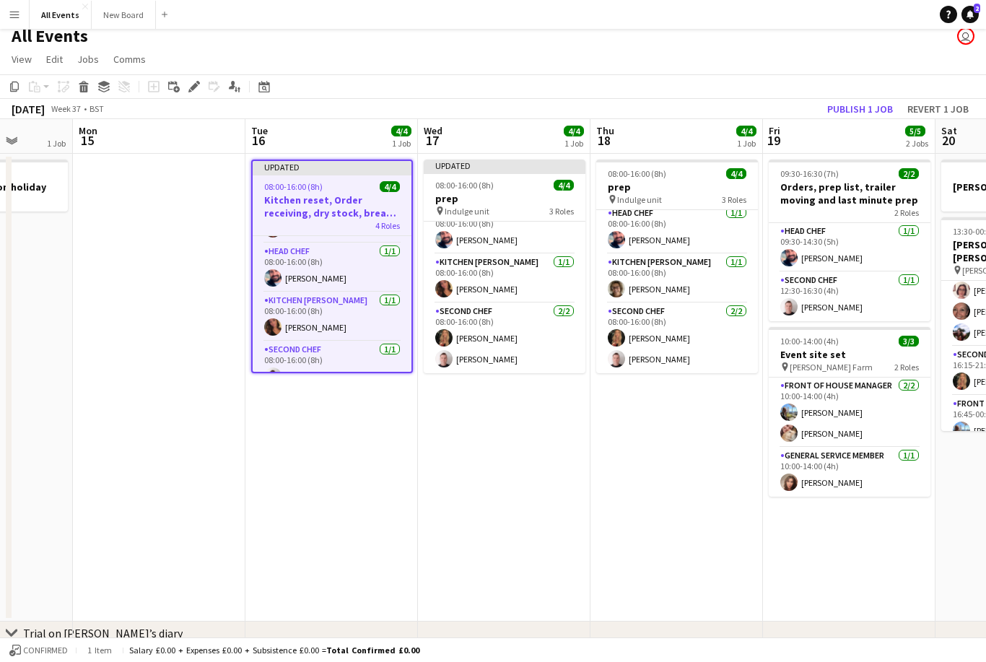
click at [738, 109] on button "Publish 1 job" at bounding box center [859, 109] width 77 height 19
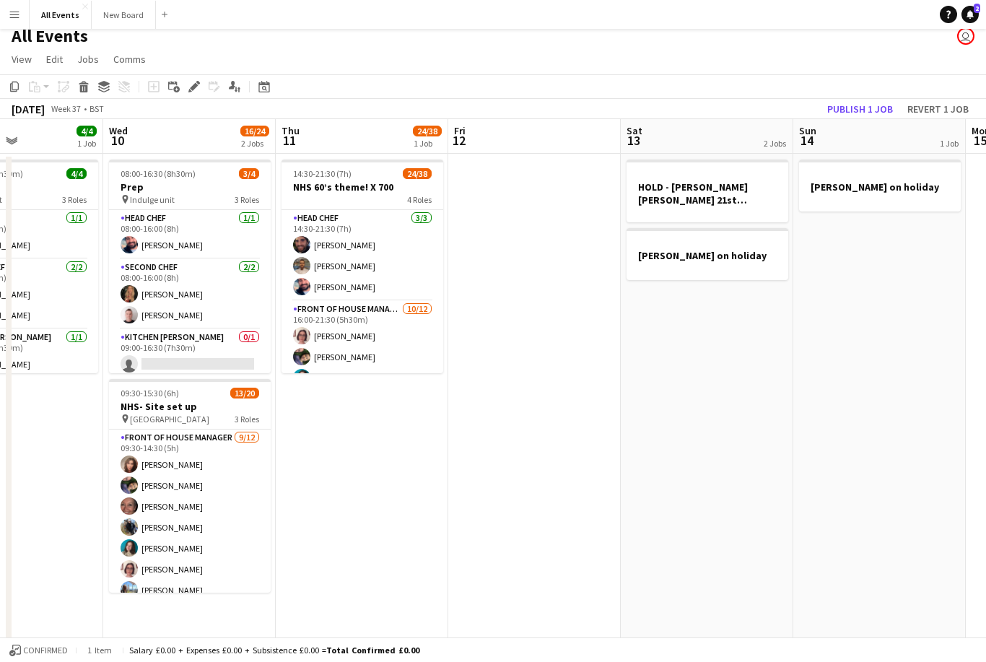
scroll to position [0, 466]
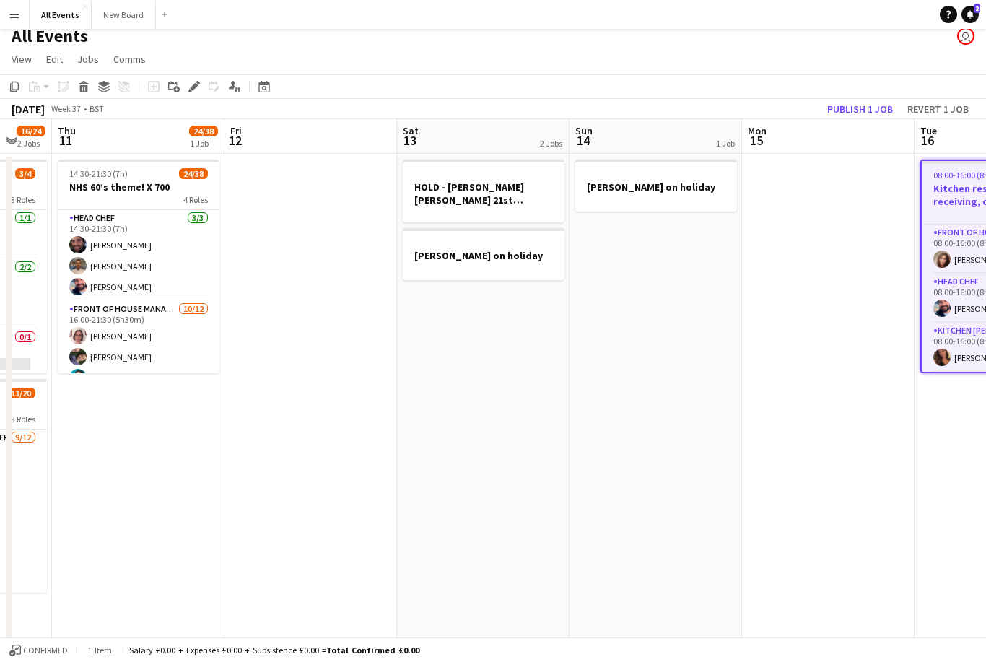
click at [738, 204] on app-date-cell at bounding box center [828, 451] width 173 height 595
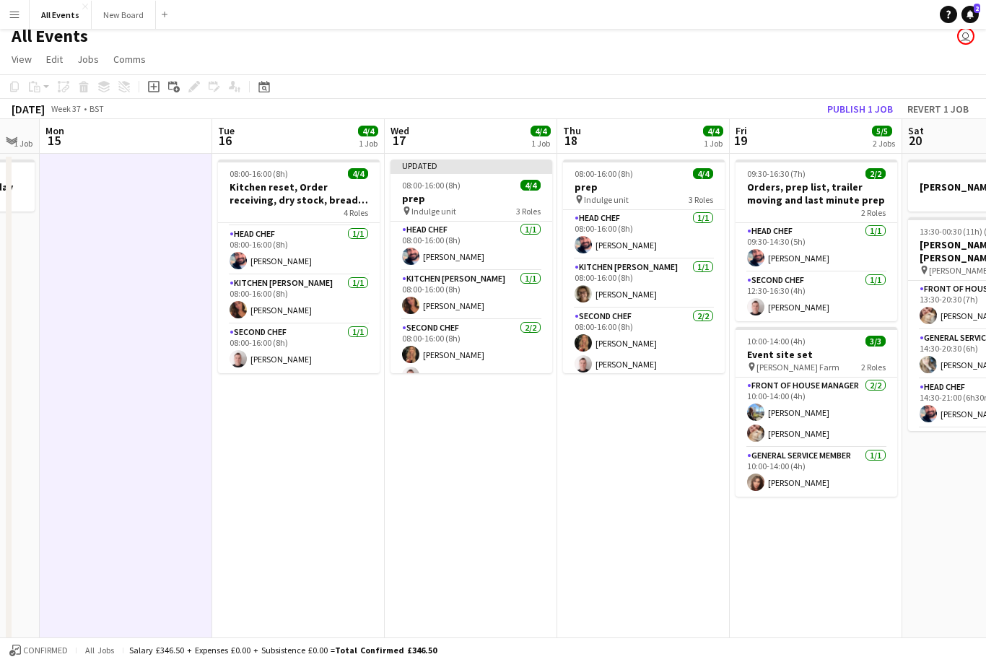
scroll to position [46, 0]
click at [309, 183] on h3 "Kitchen reset, Order receiving, dry stock, bread and cake day" at bounding box center [299, 193] width 162 height 26
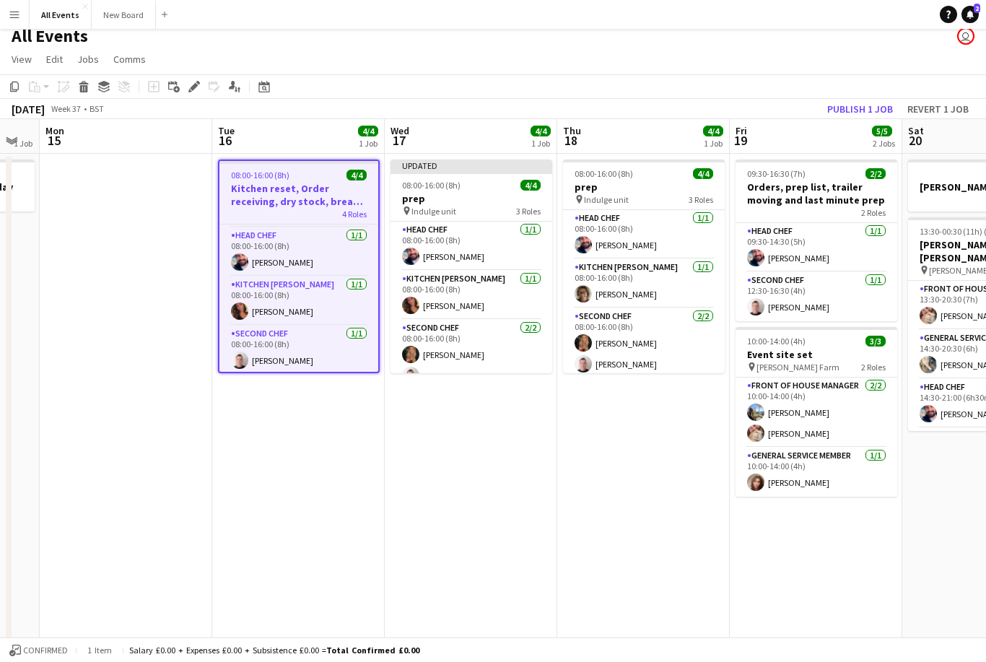
click at [188, 80] on div "Edit" at bounding box center [193, 86] width 17 height 17
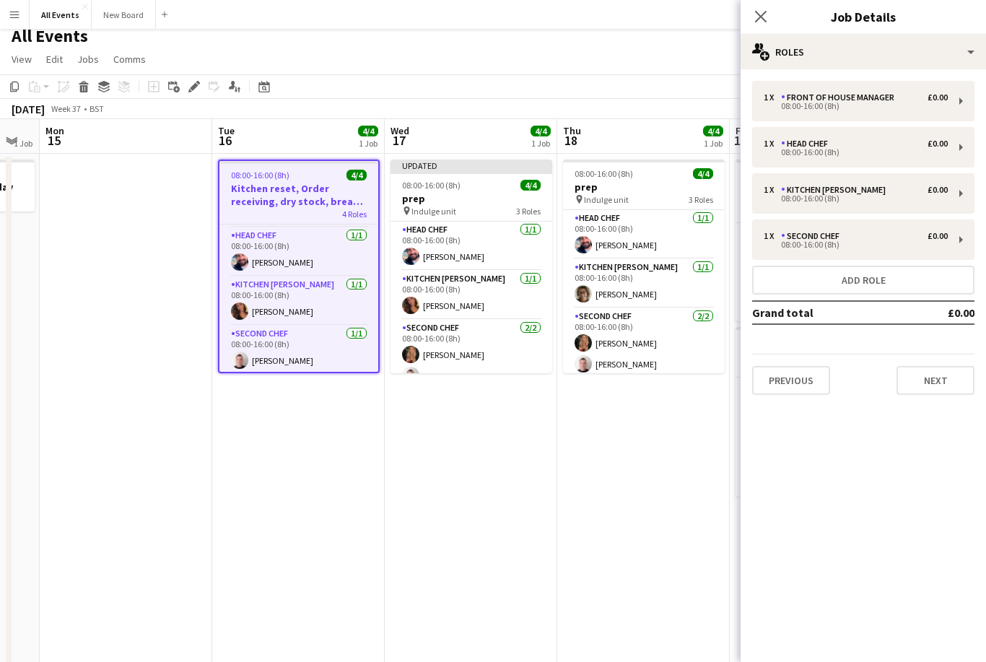
click at [738, 283] on button "Add role" at bounding box center [863, 280] width 222 height 29
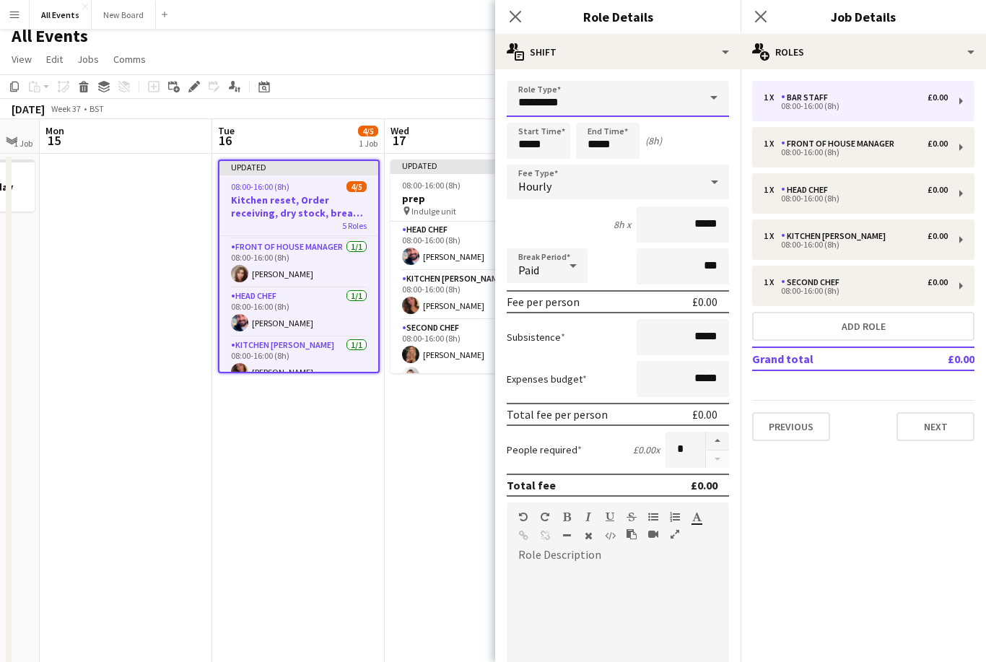
click at [694, 105] on input "*********" at bounding box center [618, 99] width 222 height 36
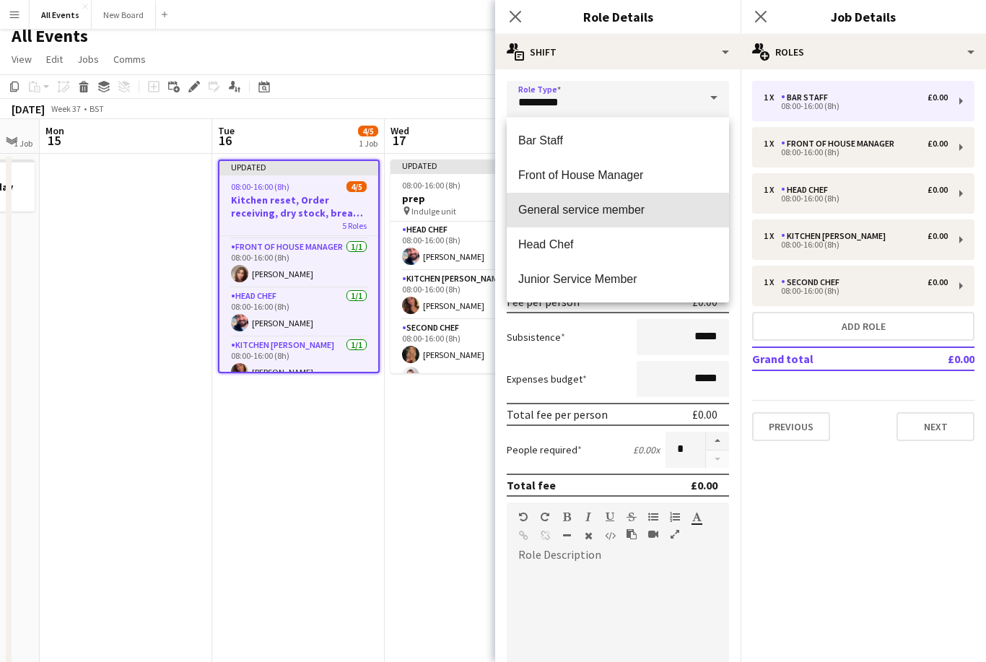
click at [619, 209] on span "General service member" at bounding box center [617, 210] width 199 height 14
type input "**********"
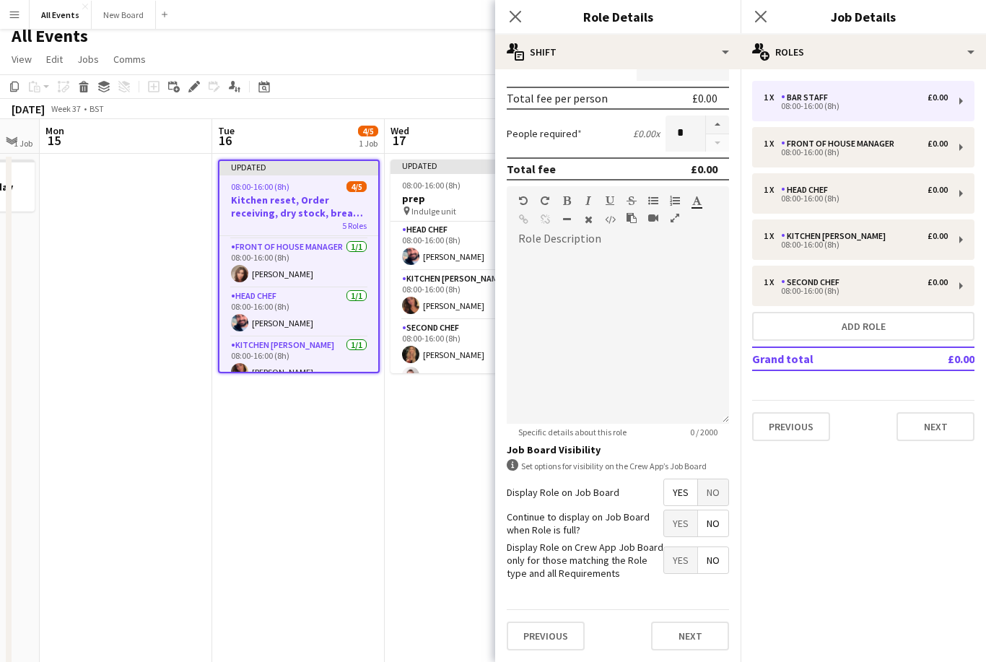
scroll to position [321, 0]
click at [712, 642] on button "Next" at bounding box center [690, 635] width 78 height 29
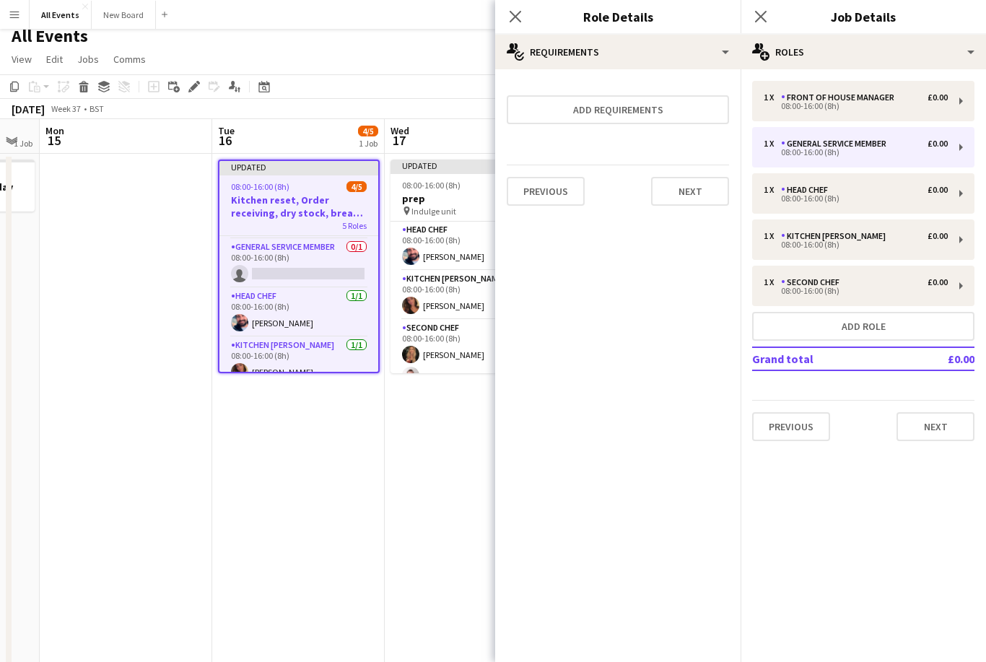
click at [738, 424] on button "Previous" at bounding box center [791, 426] width 78 height 29
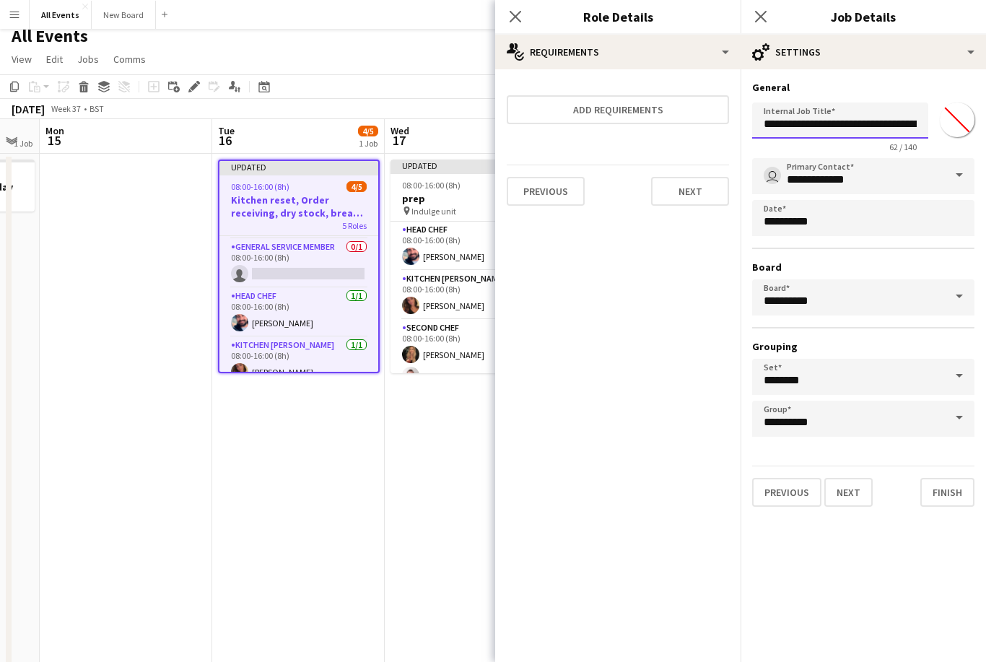
click at [738, 121] on input "**********" at bounding box center [840, 120] width 176 height 36
click at [738, 125] on input "**********" at bounding box center [840, 120] width 176 height 36
click at [738, 130] on input "**********" at bounding box center [840, 120] width 176 height 36
type input "**********"
click at [313, 217] on h3 "Kitchen reset, Order receiving, dry stock, bread and cake day" at bounding box center [298, 206] width 159 height 26
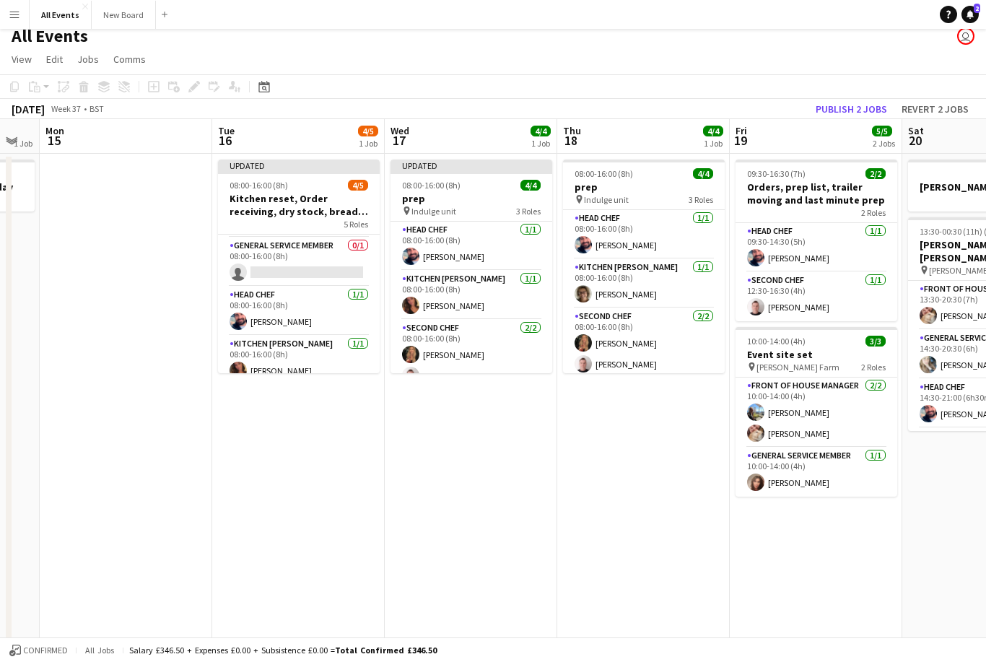
click at [287, 190] on span "08:00-16:00 (8h)" at bounding box center [259, 185] width 58 height 11
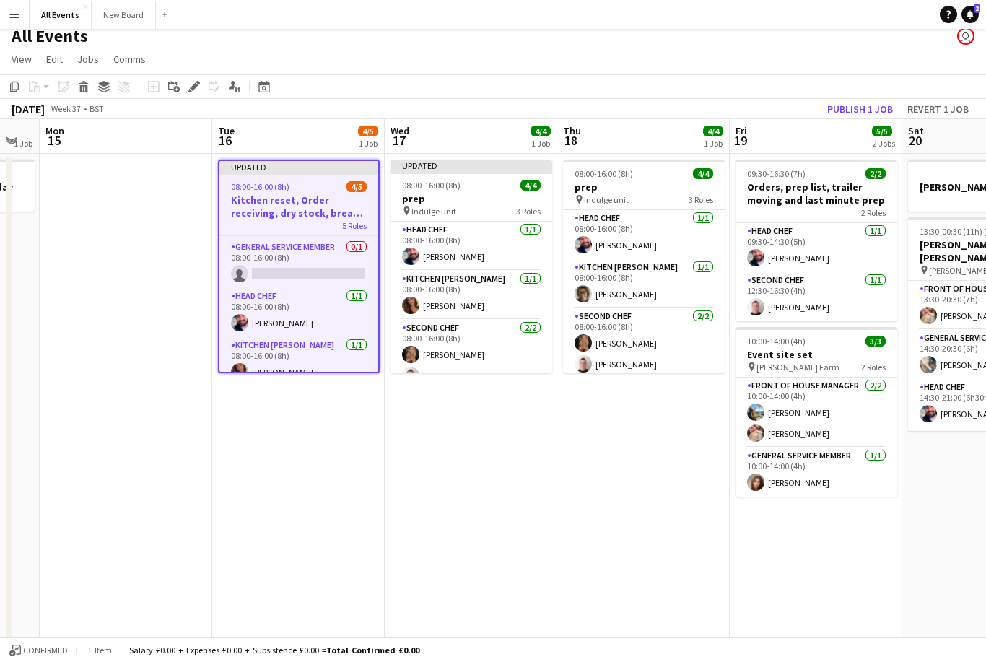
click at [190, 82] on icon "Edit" at bounding box center [194, 87] width 12 height 12
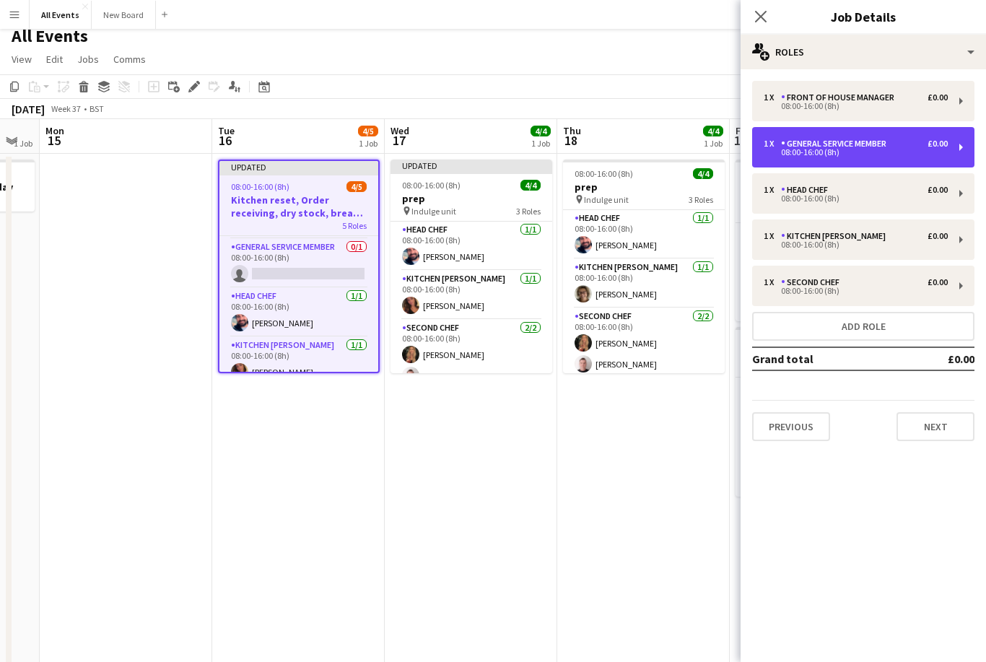
click at [738, 153] on div "08:00-16:00 (8h)" at bounding box center [856, 152] width 184 height 7
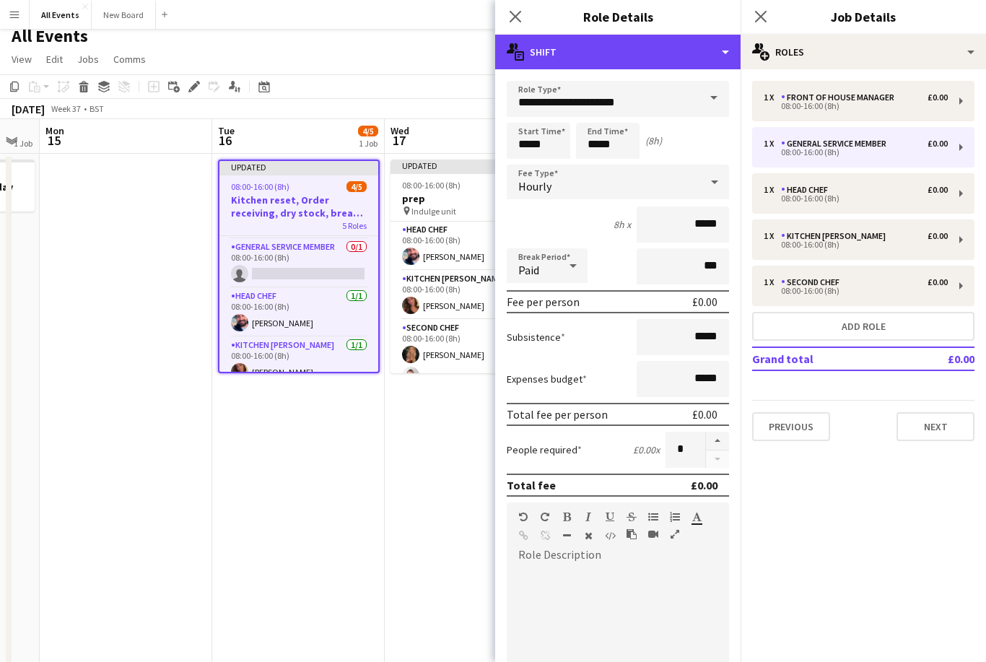
click at [707, 53] on div "multiple-actions-text Shift" at bounding box center [617, 52] width 245 height 35
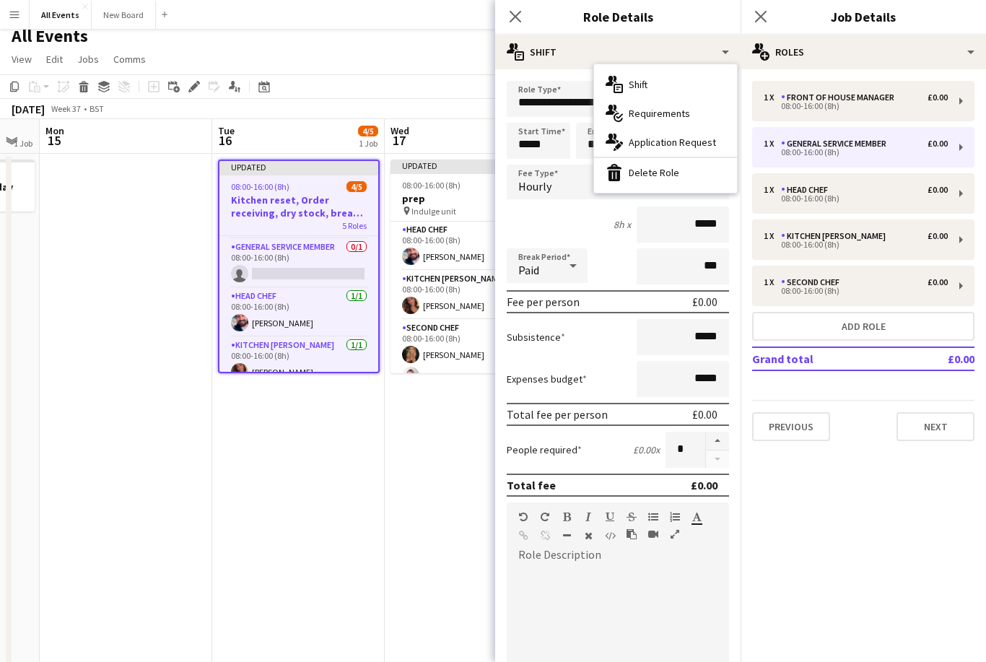
click at [694, 180] on div "bin-2 Delete Role" at bounding box center [665, 172] width 143 height 29
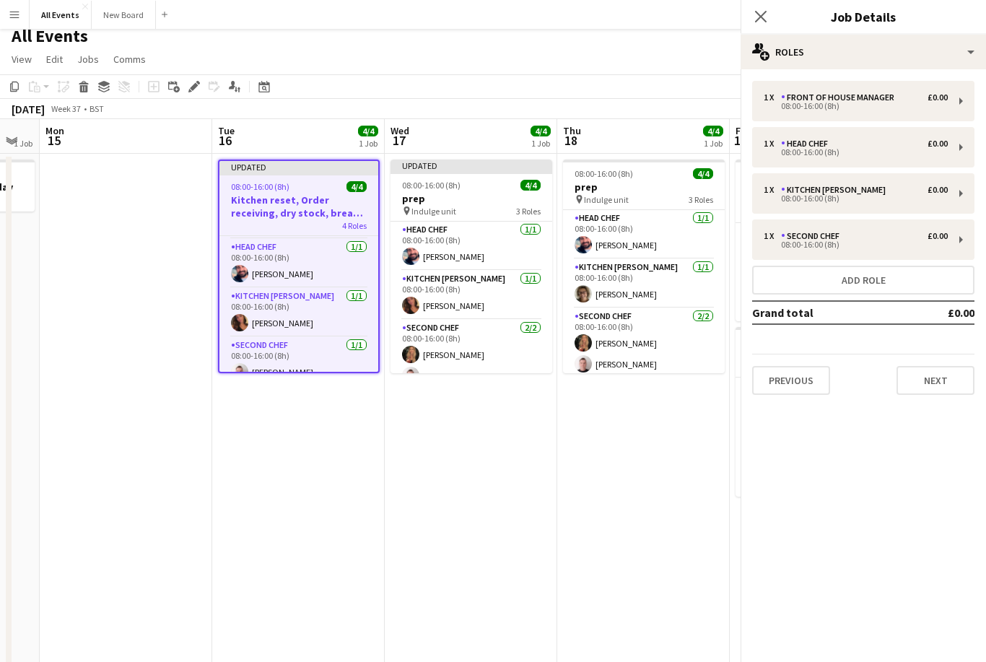
click at [738, 11] on div "Close pop-in" at bounding box center [761, 16] width 40 height 33
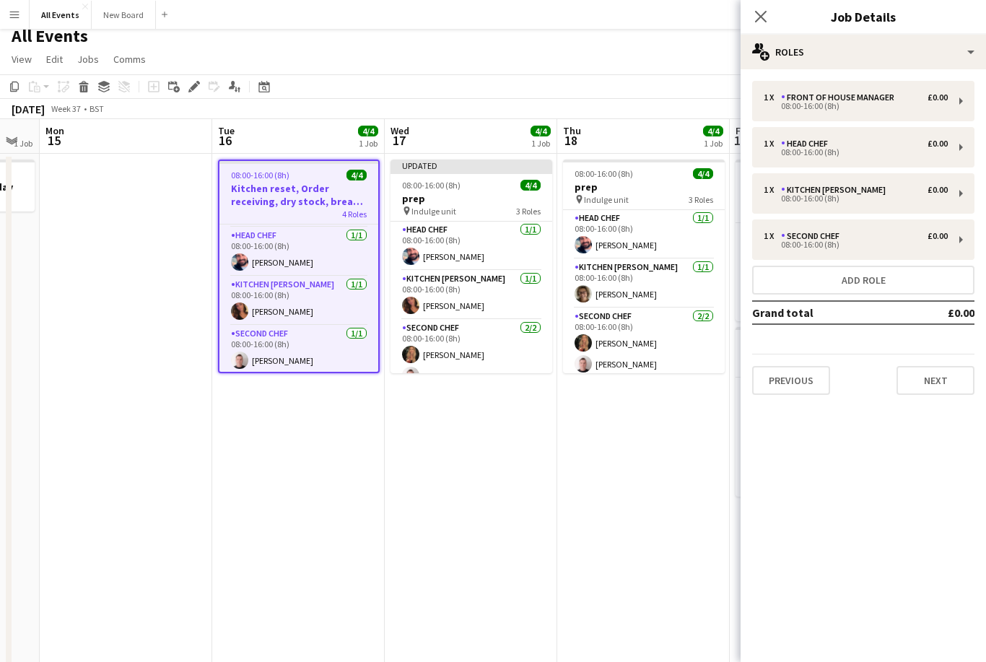
click at [738, 12] on icon "Close pop-in" at bounding box center [761, 17] width 12 height 12
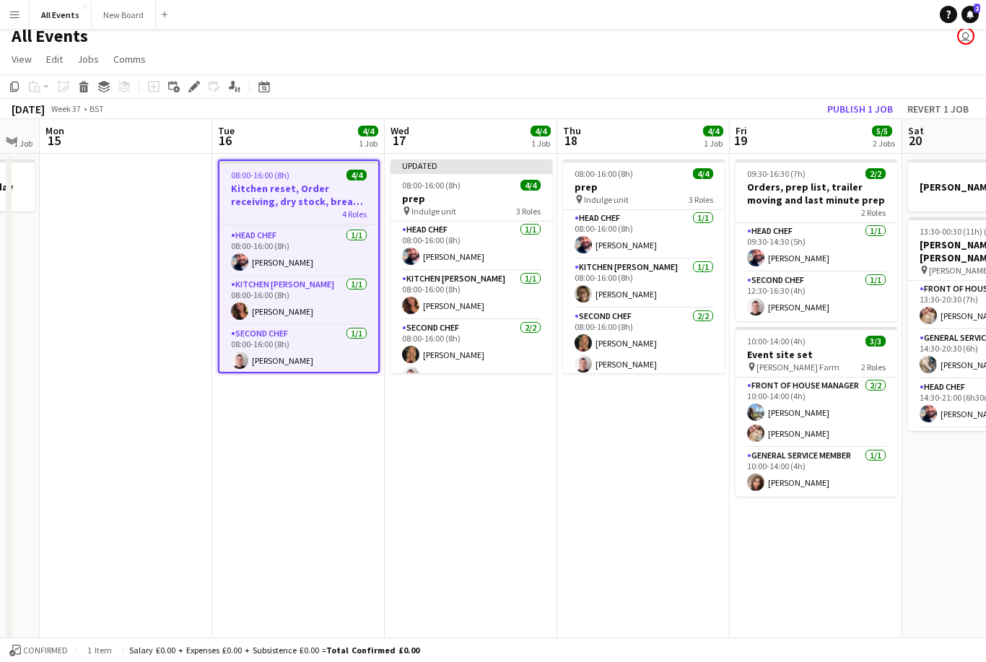
click at [738, 109] on button "Publish 1 job" at bounding box center [859, 109] width 77 height 19
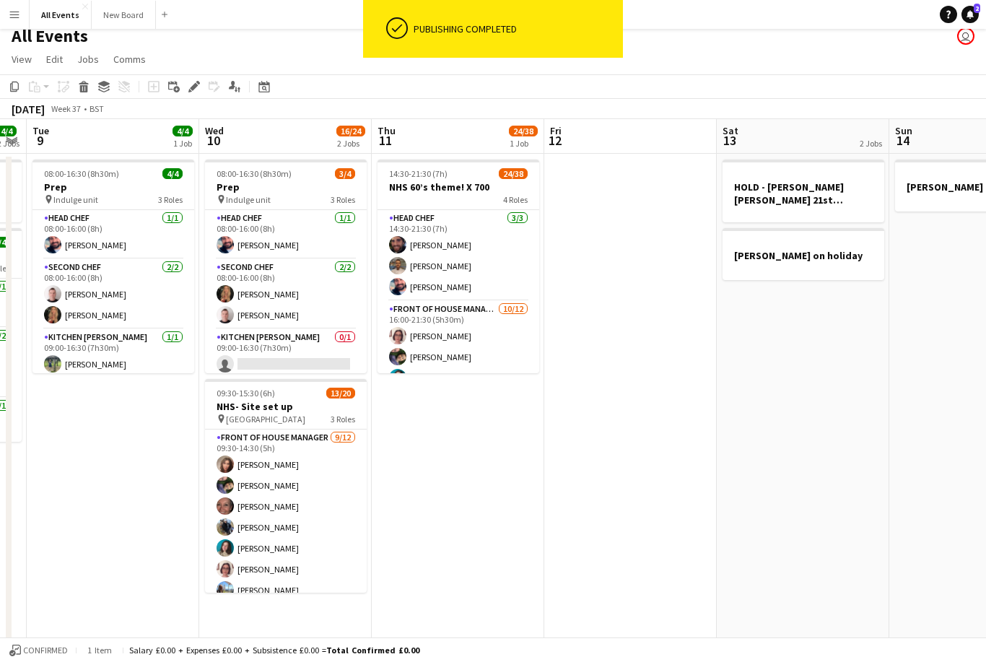
scroll to position [0, 441]
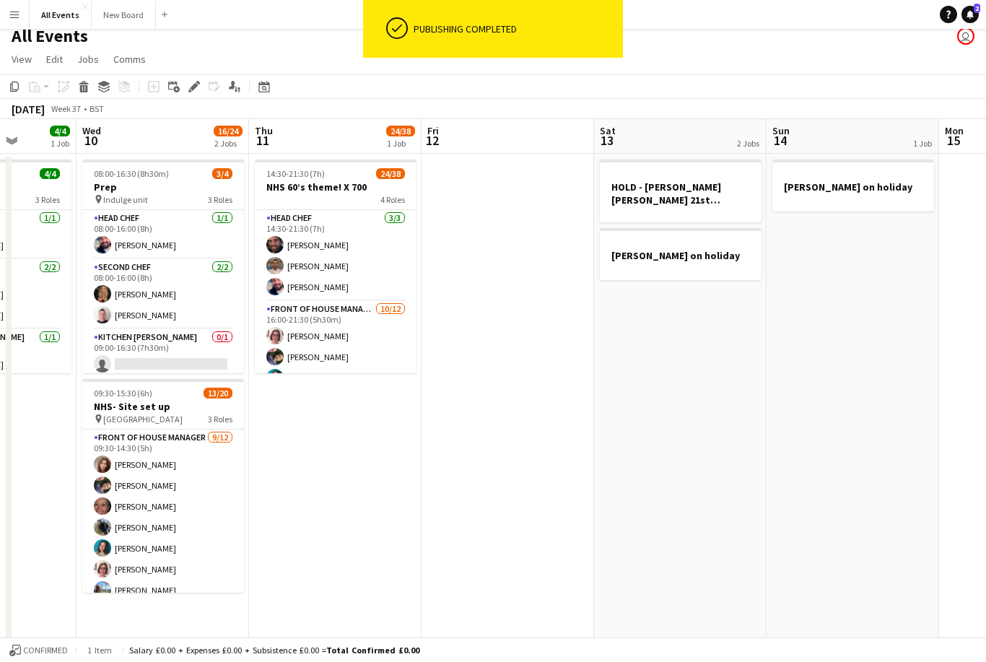
click at [493, 203] on app-date-cell at bounding box center [508, 451] width 173 height 595
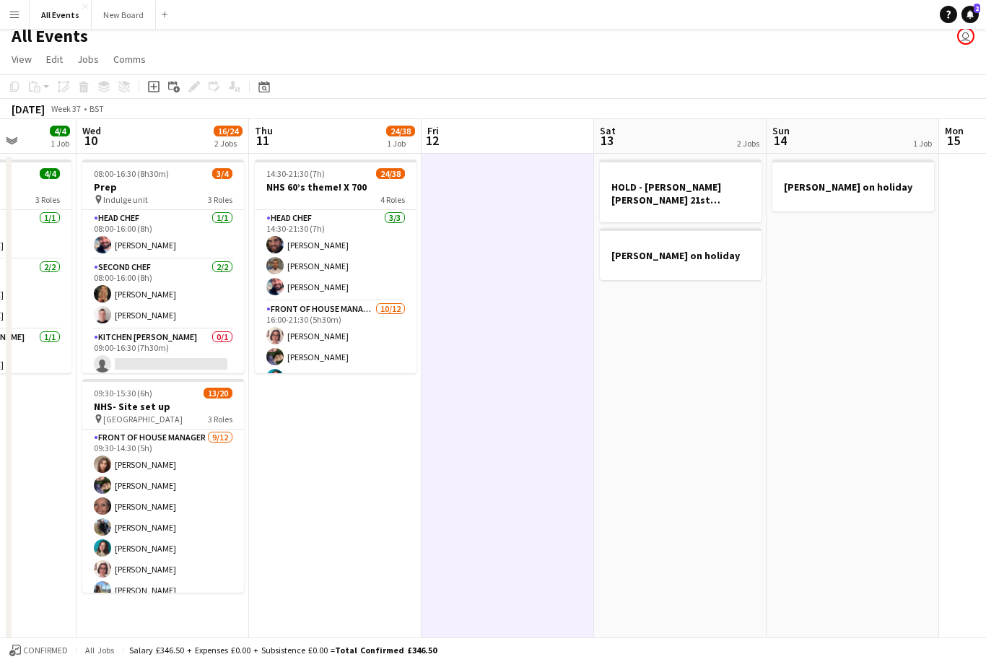
click at [148, 78] on div "Add job" at bounding box center [153, 86] width 17 height 17
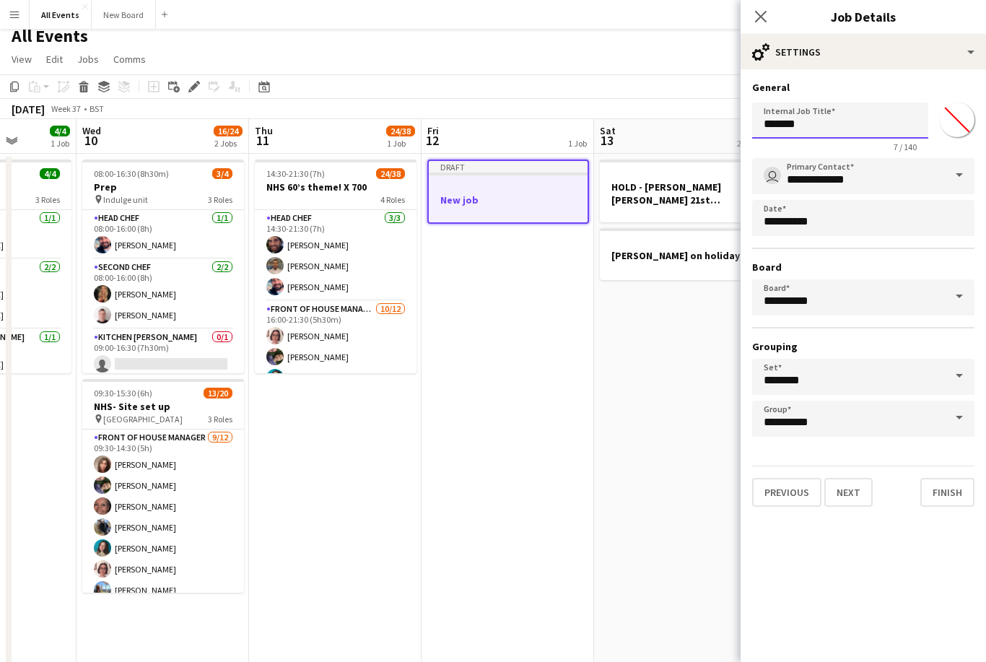
click at [738, 129] on input "*******" at bounding box center [840, 120] width 176 height 36
type input "*"
type input "**********"
click at [738, 499] on button "Previous" at bounding box center [786, 492] width 69 height 29
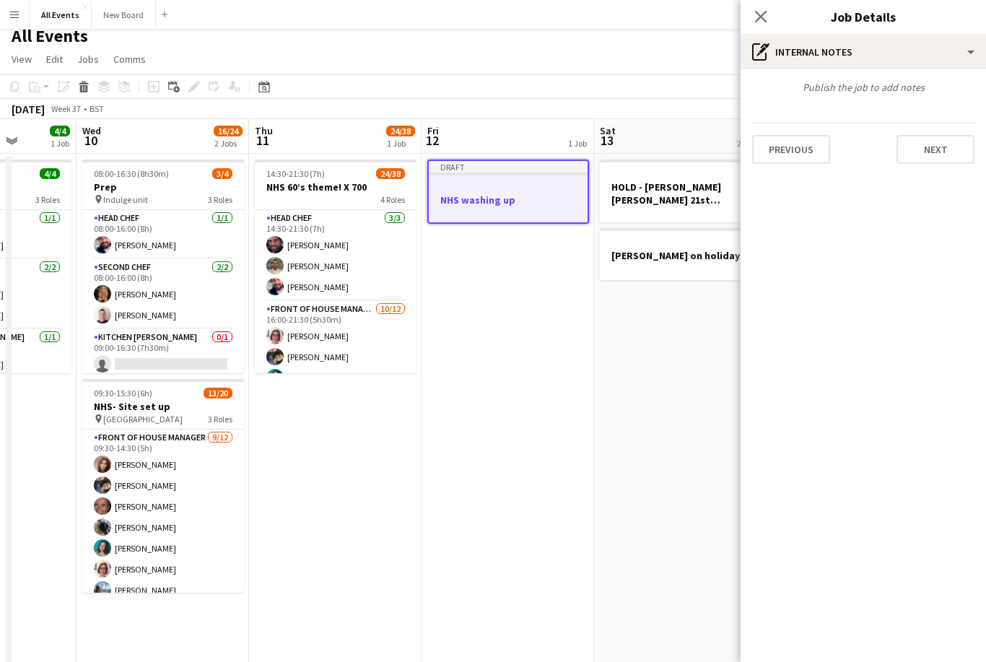
click at [738, 152] on button "Next" at bounding box center [935, 149] width 78 height 29
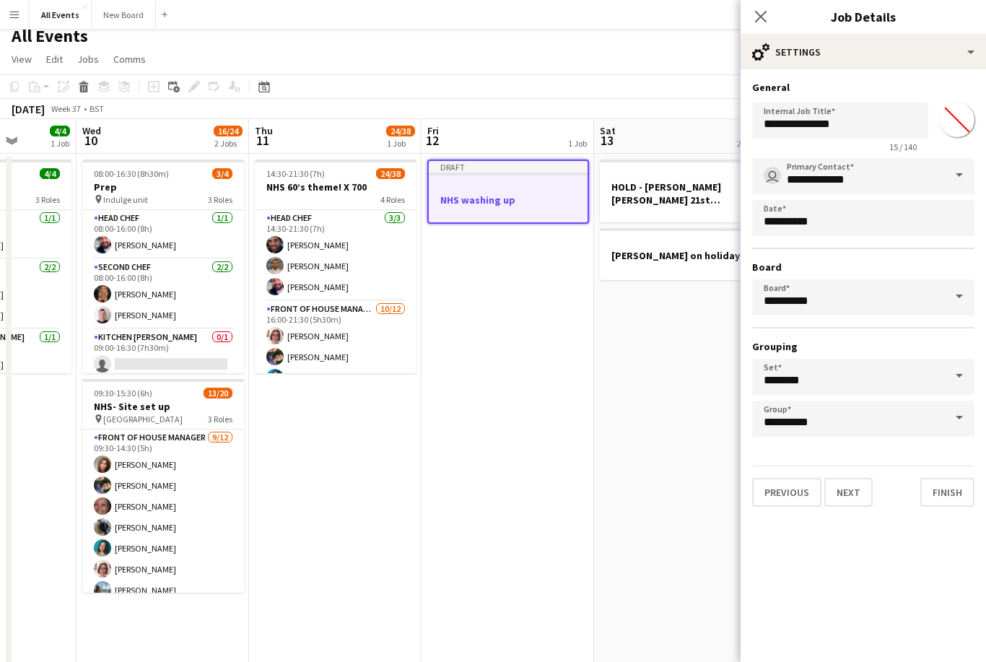
click at [738, 494] on button "Next" at bounding box center [848, 492] width 48 height 29
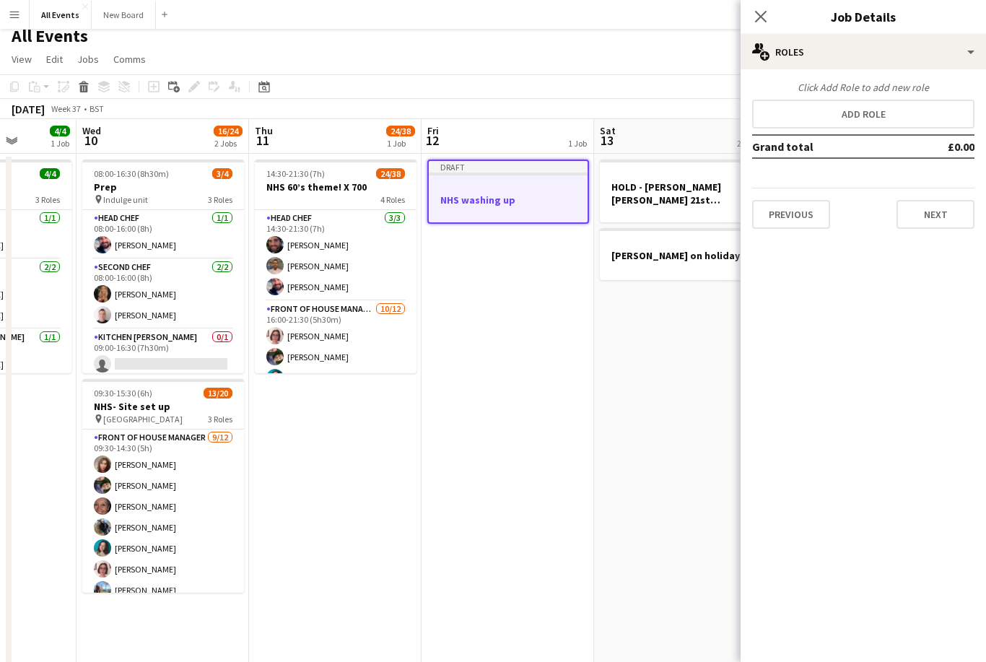
click at [738, 109] on button "Add role" at bounding box center [863, 114] width 222 height 29
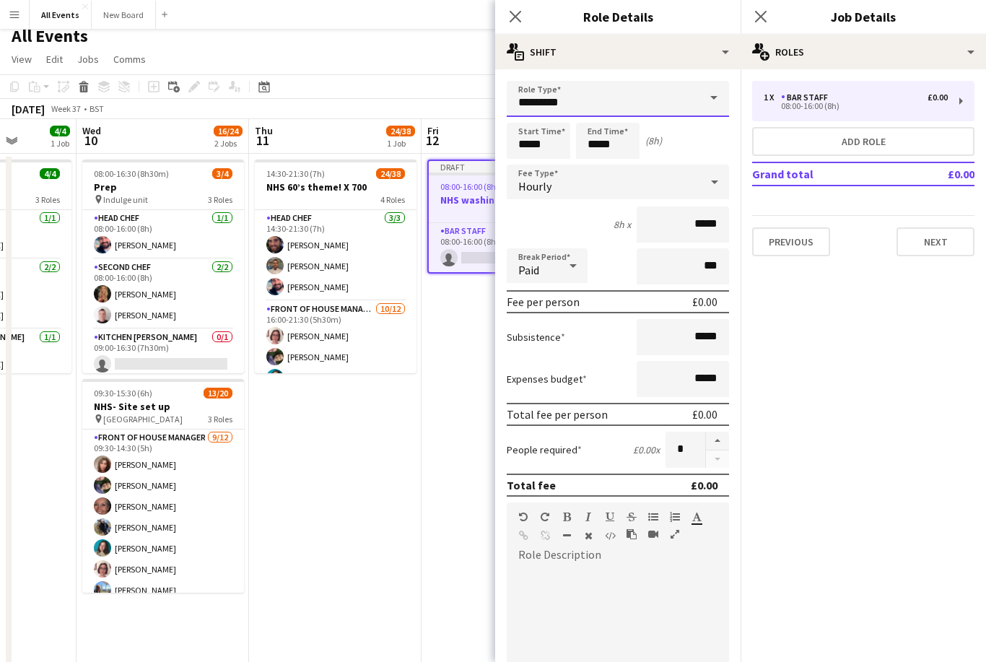
click at [692, 106] on input "*********" at bounding box center [618, 99] width 222 height 36
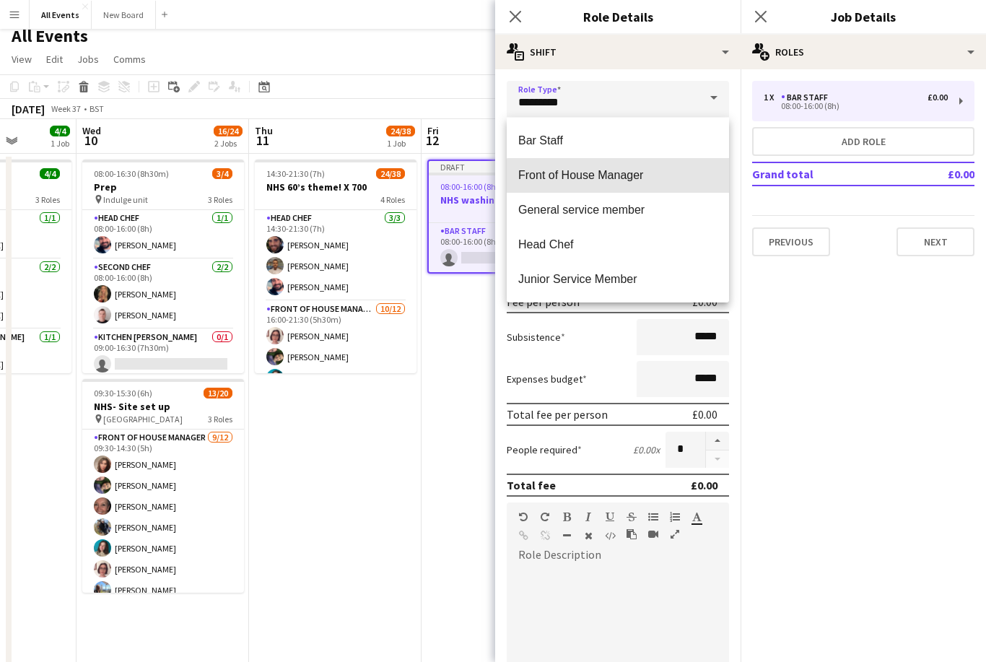
click at [619, 182] on span "Front of House Manager" at bounding box center [617, 175] width 199 height 14
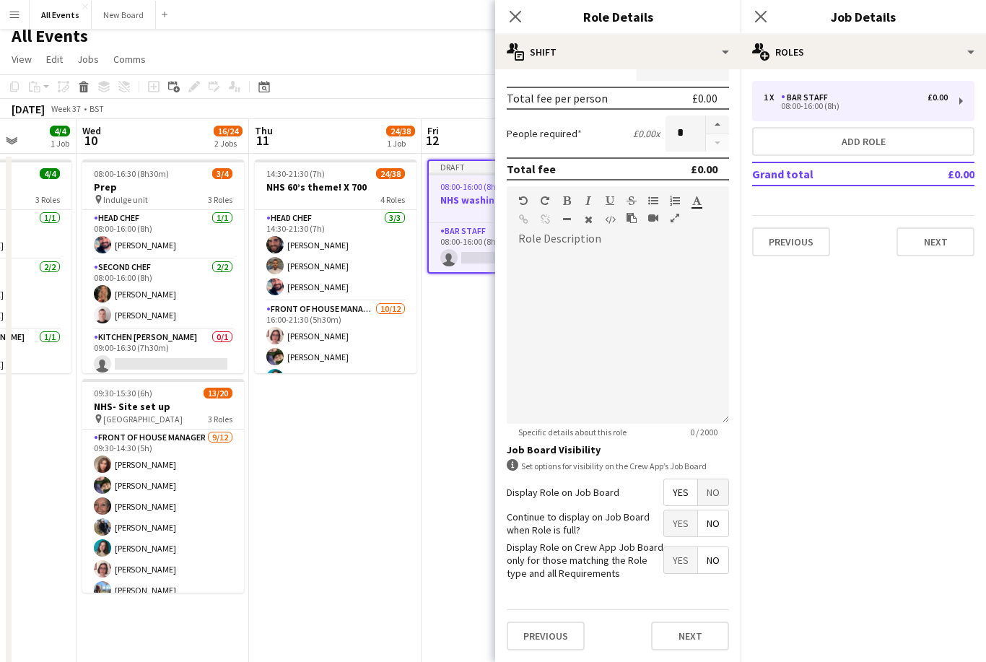
scroll to position [321, 0]
click at [704, 642] on button "Next" at bounding box center [690, 635] width 78 height 29
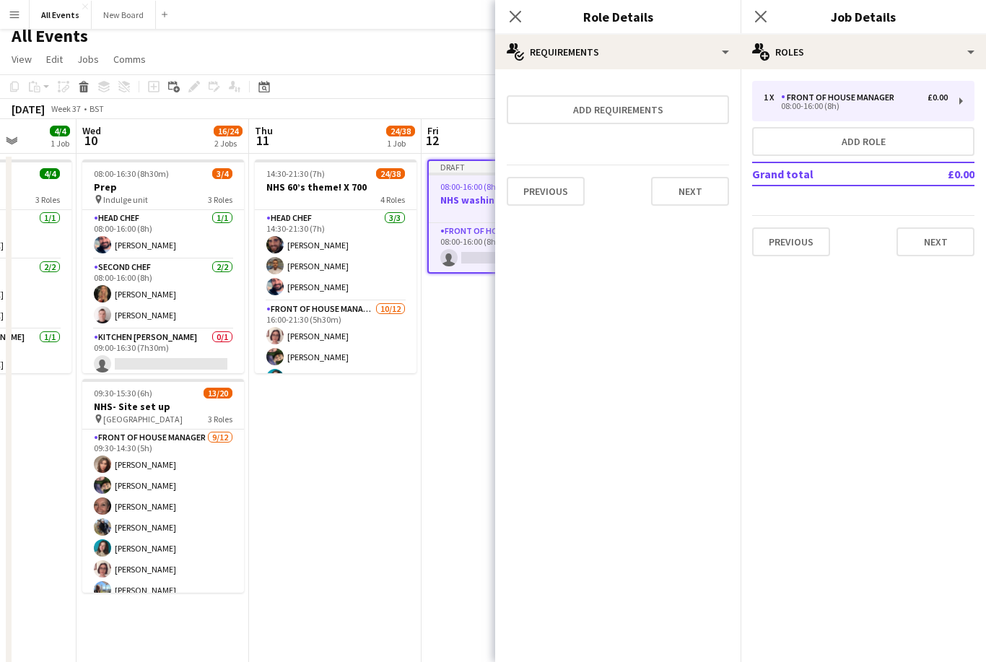
scroll to position [0, 0]
click at [738, 140] on button "Add role" at bounding box center [863, 141] width 222 height 29
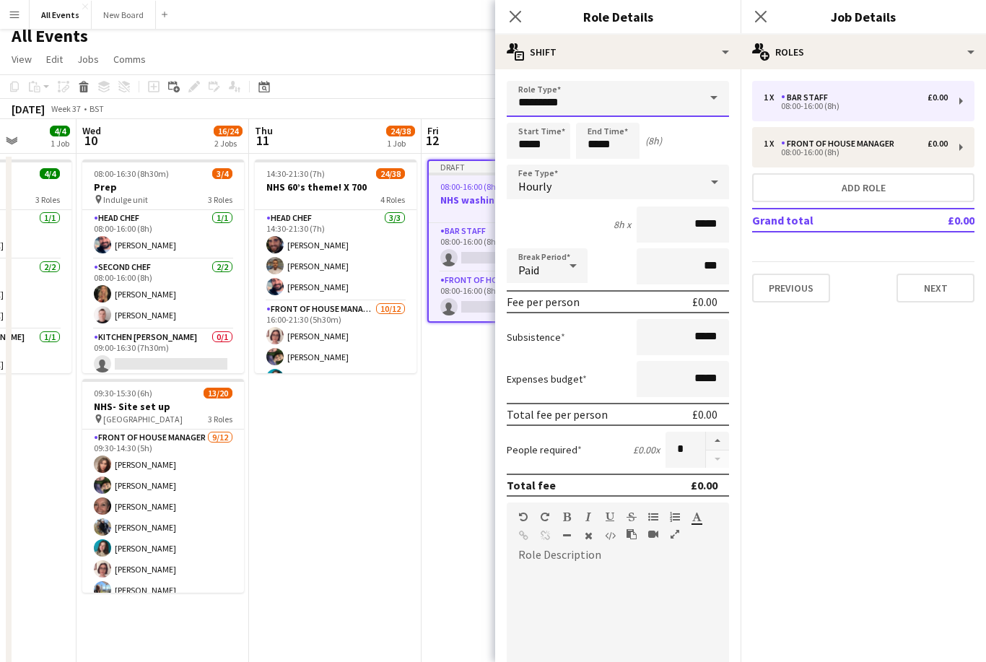
click at [689, 97] on input "*********" at bounding box center [618, 99] width 222 height 36
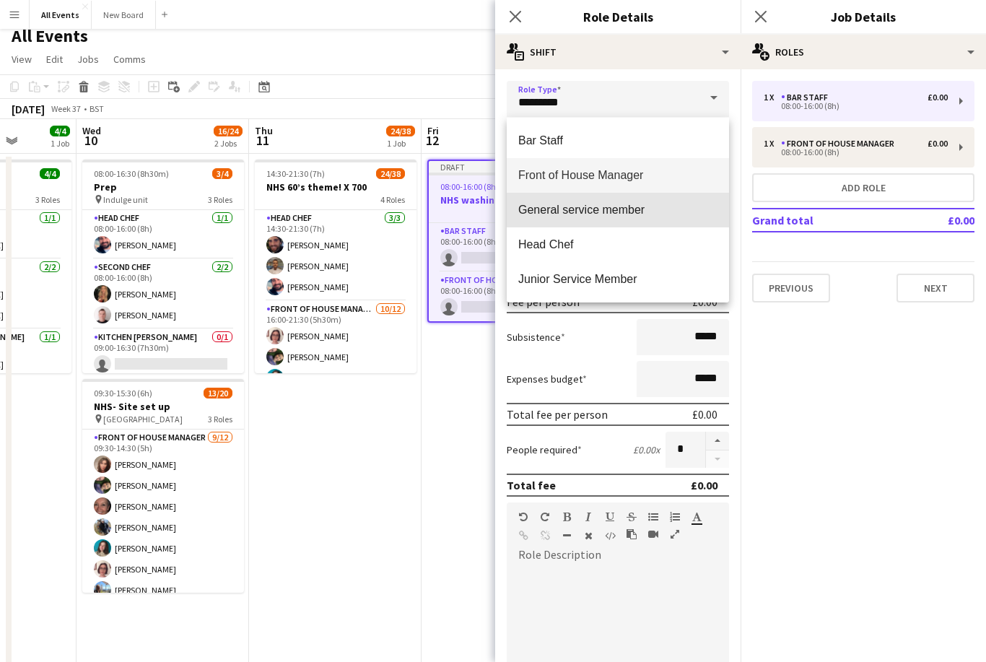
click at [622, 214] on span "General service member" at bounding box center [617, 210] width 199 height 14
type input "**********"
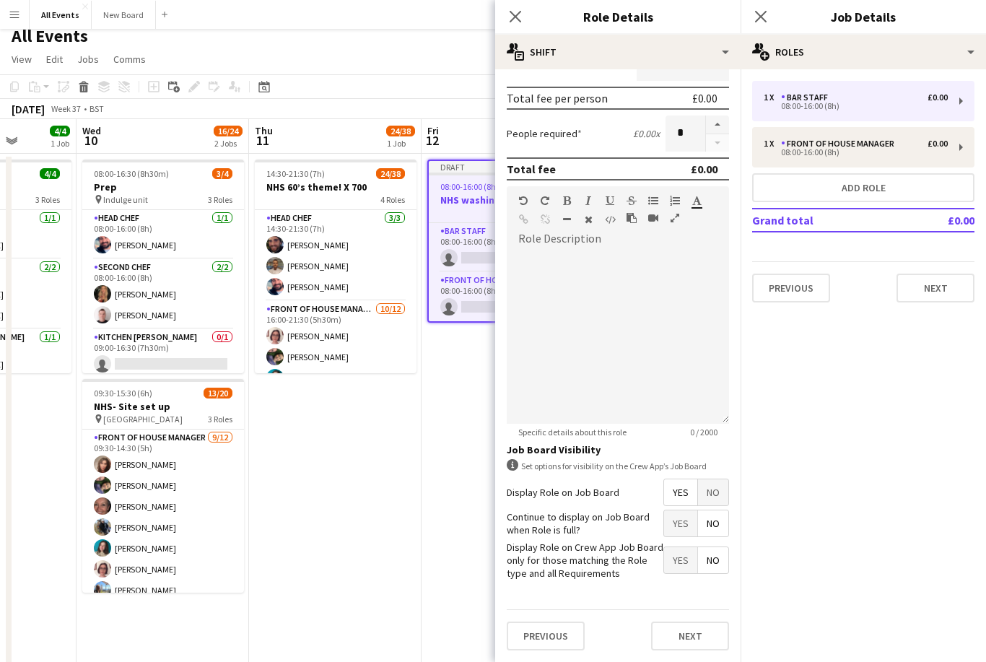
scroll to position [322, 0]
click at [709, 639] on button "Next" at bounding box center [690, 635] width 78 height 29
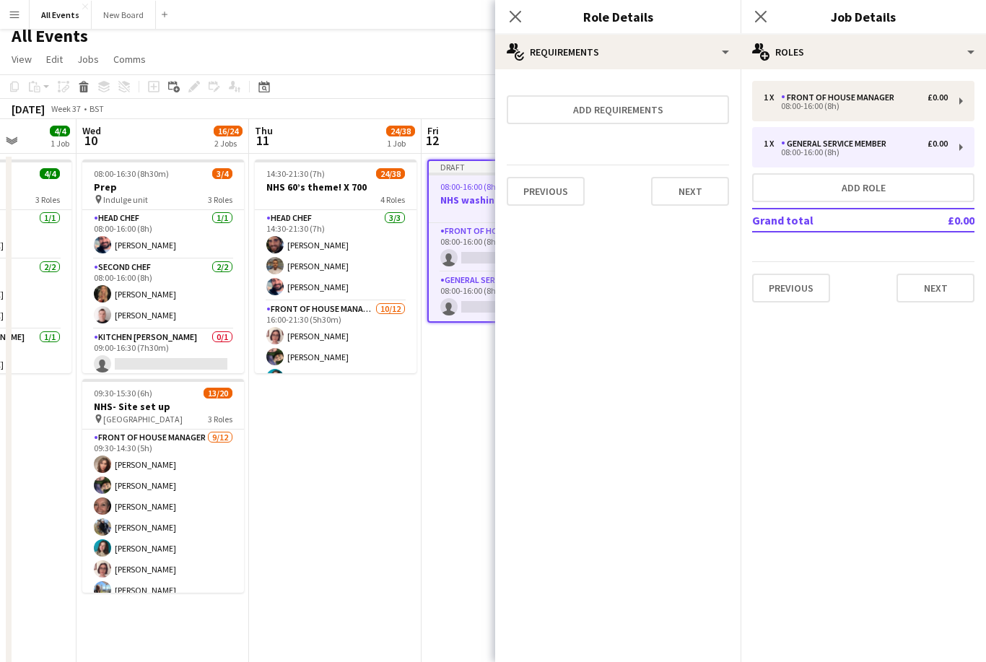
click at [738, 4] on div "Close pop-in" at bounding box center [761, 16] width 40 height 33
click at [738, 19] on icon "Close pop-in" at bounding box center [761, 17] width 12 height 12
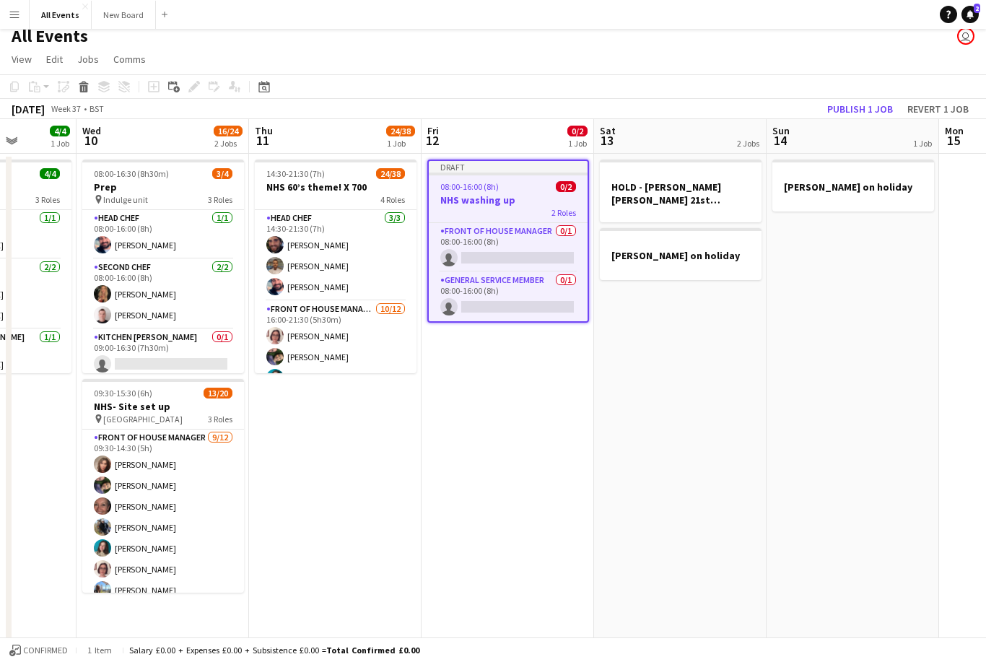
click at [738, 106] on button "Publish 1 job" at bounding box center [859, 109] width 77 height 19
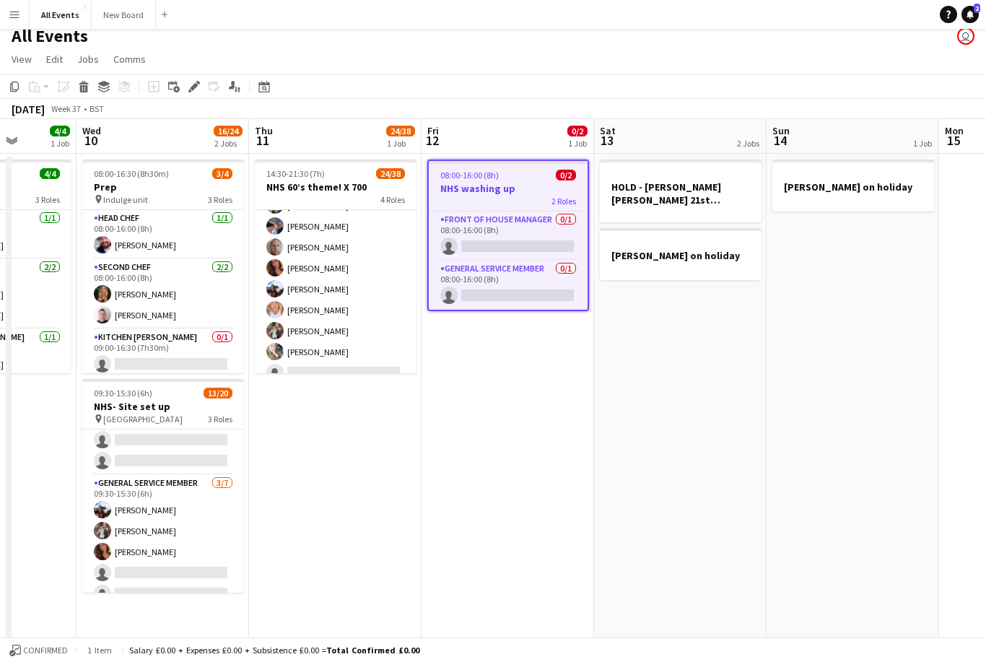
scroll to position [510, 0]
click at [354, 362] on app-card-role "General service member [DATE] 17:30-21:30 (4h) [PERSON_NAME] [PERSON_NAME] [PER…" at bounding box center [336, 384] width 162 height 447
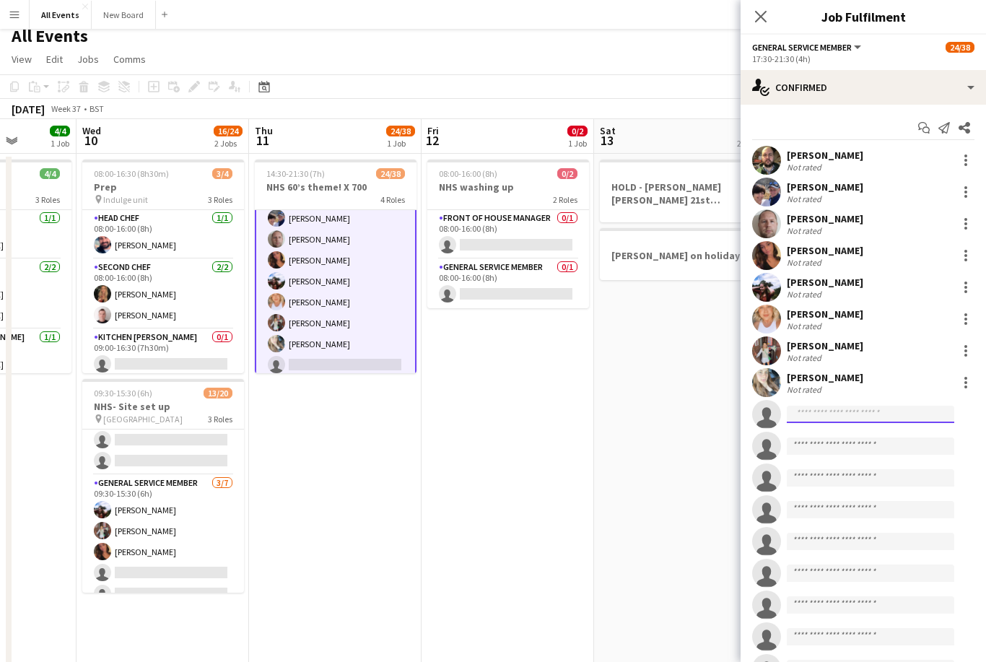
click at [738, 422] on input at bounding box center [870, 414] width 167 height 17
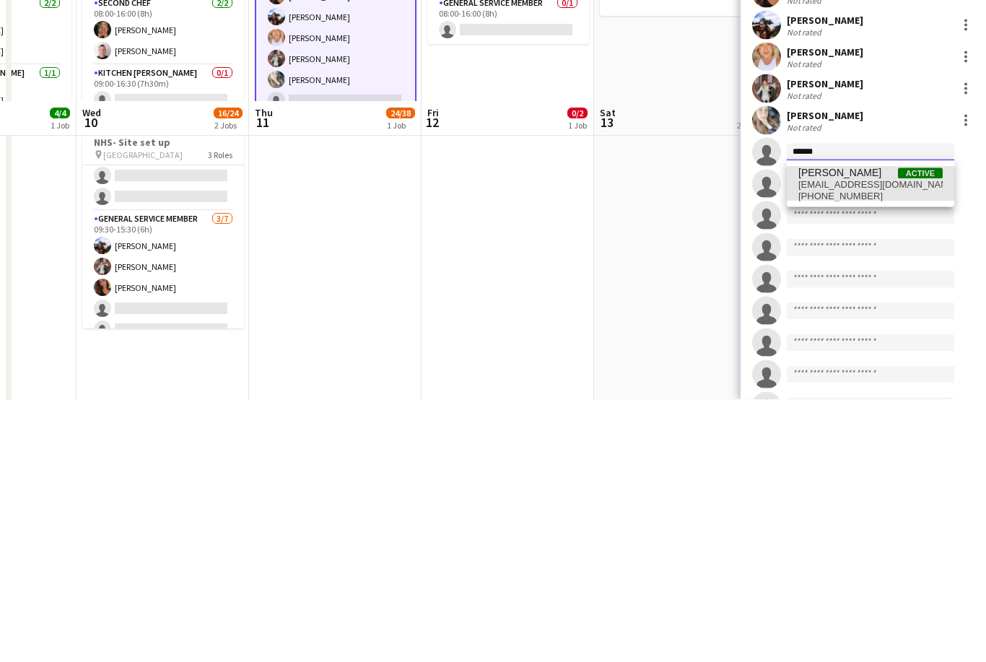
type input "******"
click at [738, 441] on span "[EMAIL_ADDRESS][DOMAIN_NAME]" at bounding box center [870, 447] width 144 height 12
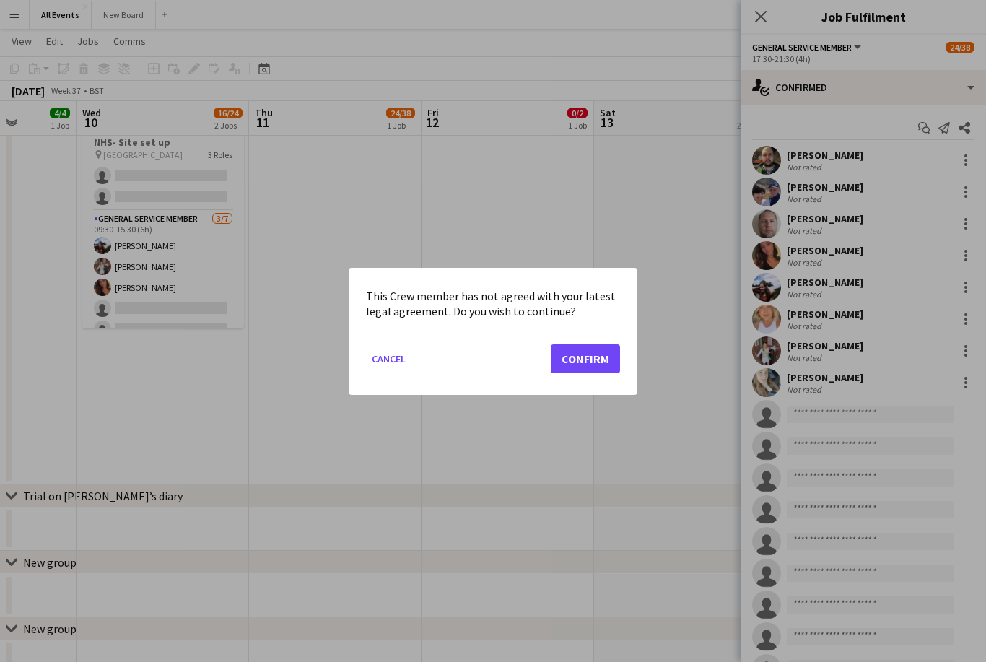
click at [581, 370] on button "Confirm" at bounding box center [585, 358] width 69 height 29
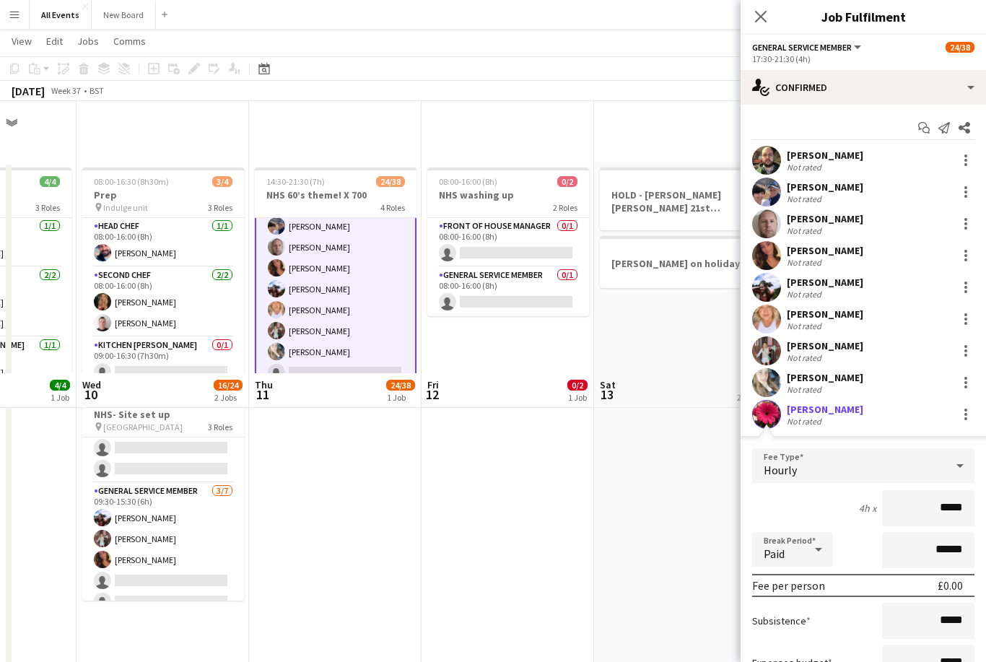
scroll to position [272, 0]
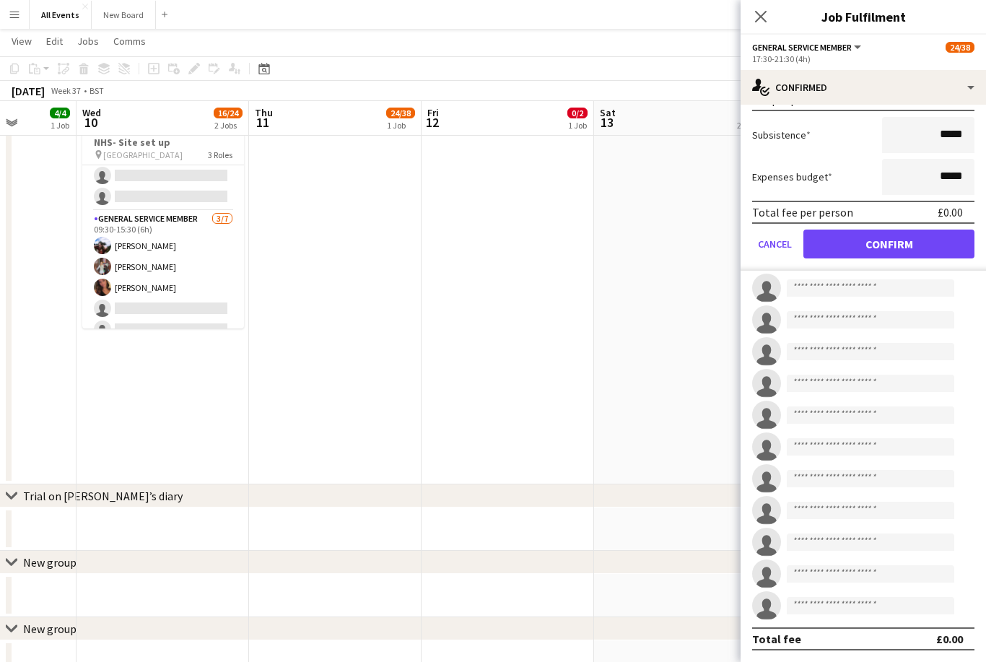
click at [738, 244] on button "Confirm" at bounding box center [888, 244] width 171 height 29
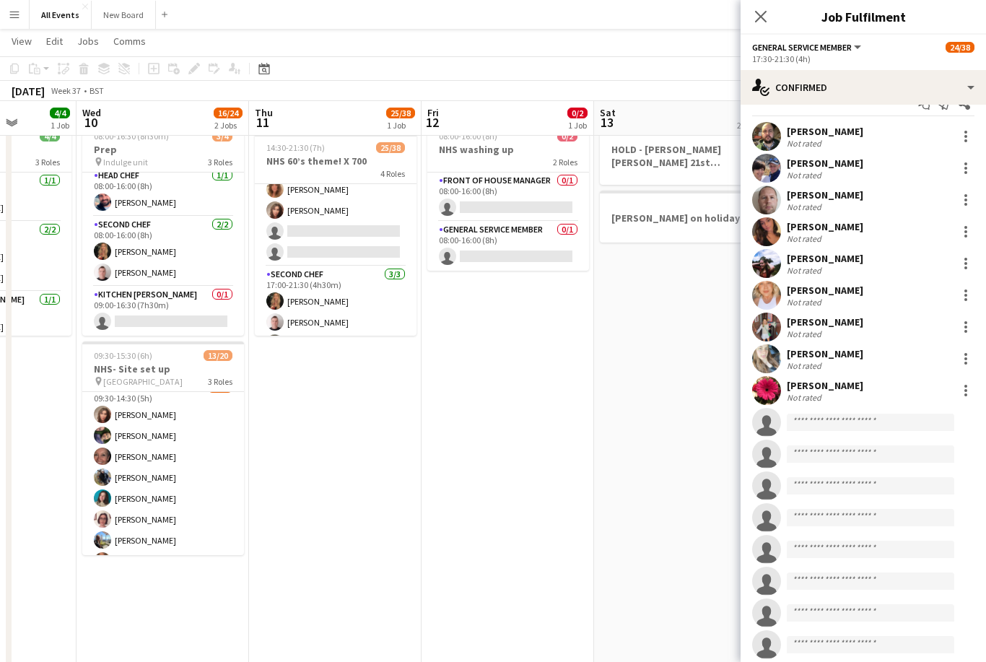
scroll to position [3, 0]
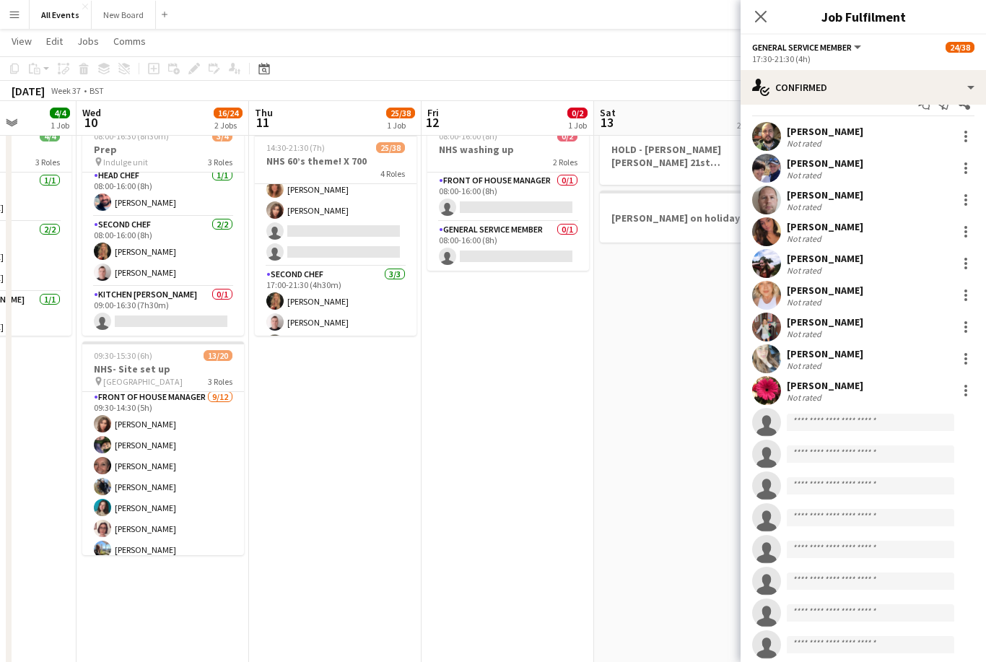
click at [15, 22] on button "Menu" at bounding box center [14, 14] width 29 height 29
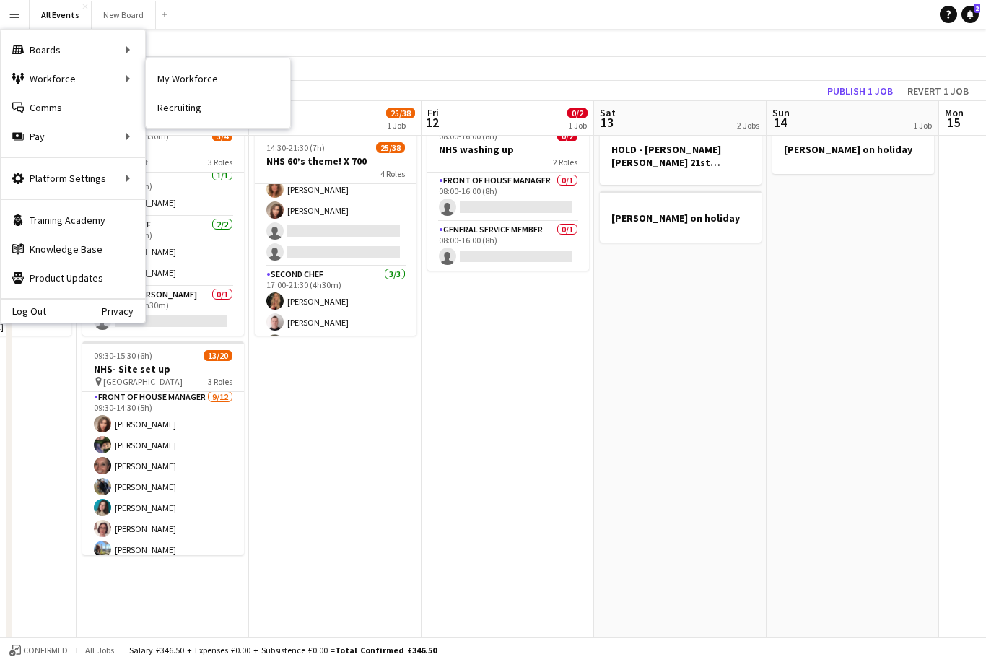
click at [187, 87] on link "My Workforce" at bounding box center [218, 78] width 144 height 29
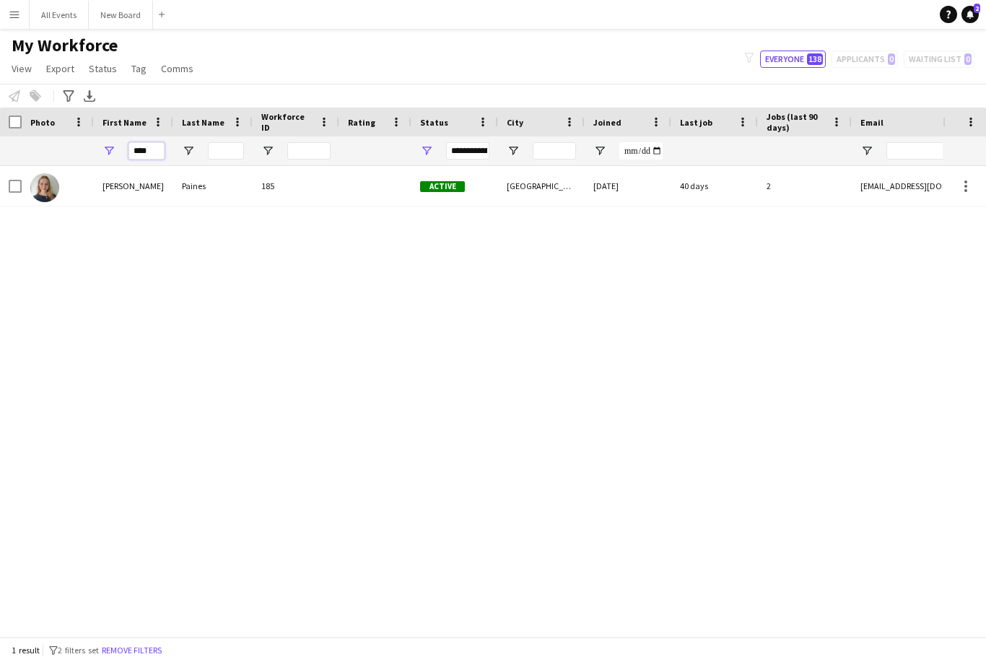
click at [156, 151] on input "****" at bounding box center [146, 150] width 36 height 17
type input "*"
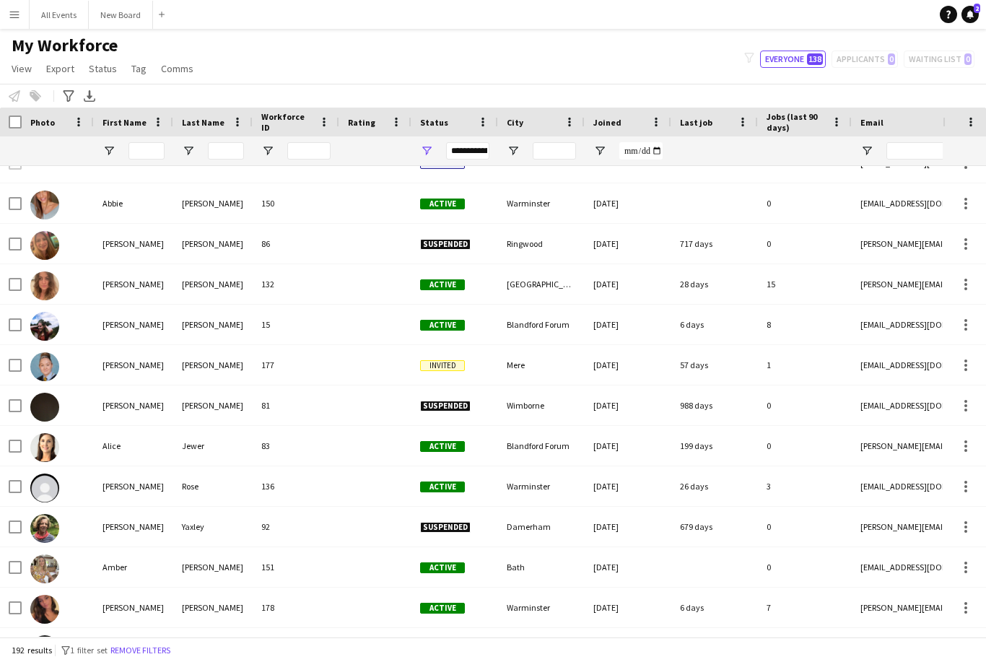
scroll to position [300, 0]
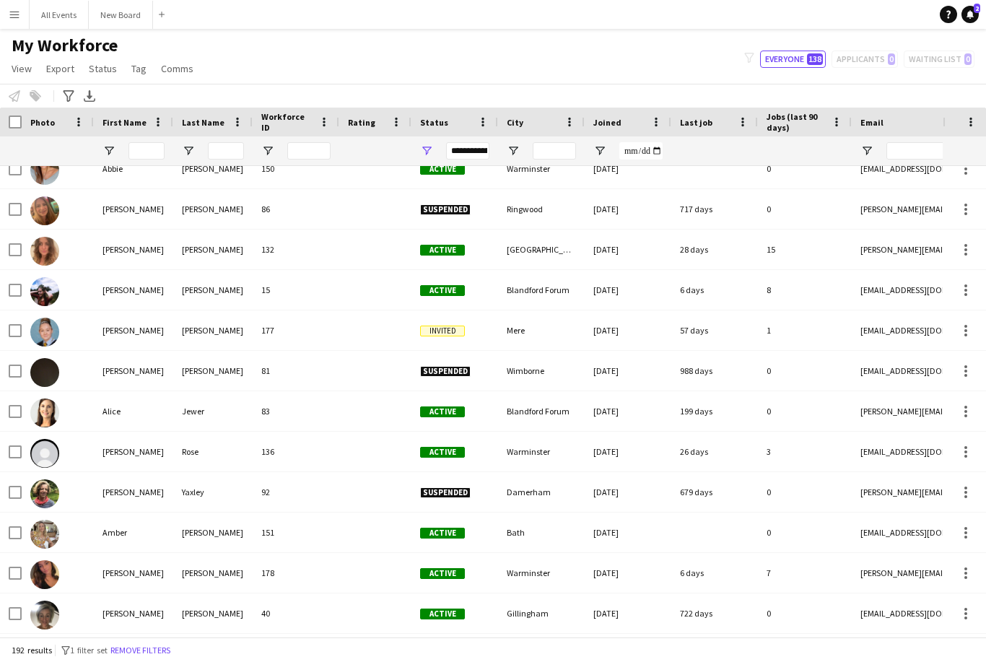
click at [590, 512] on div "[DATE]" at bounding box center [628, 532] width 87 height 40
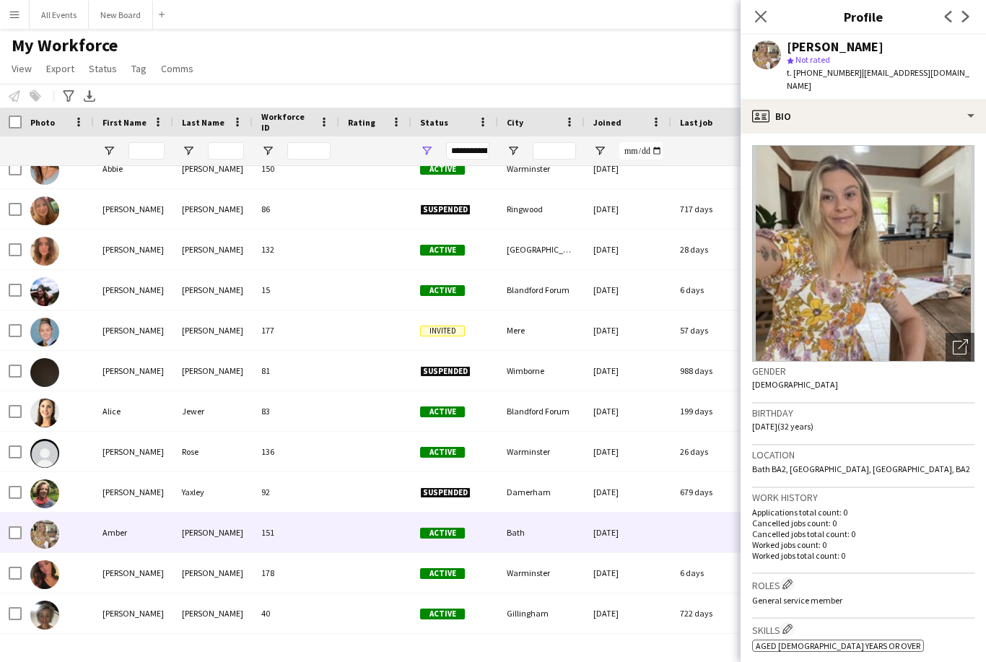
click at [738, 22] on icon "Close pop-in" at bounding box center [761, 17] width 12 height 12
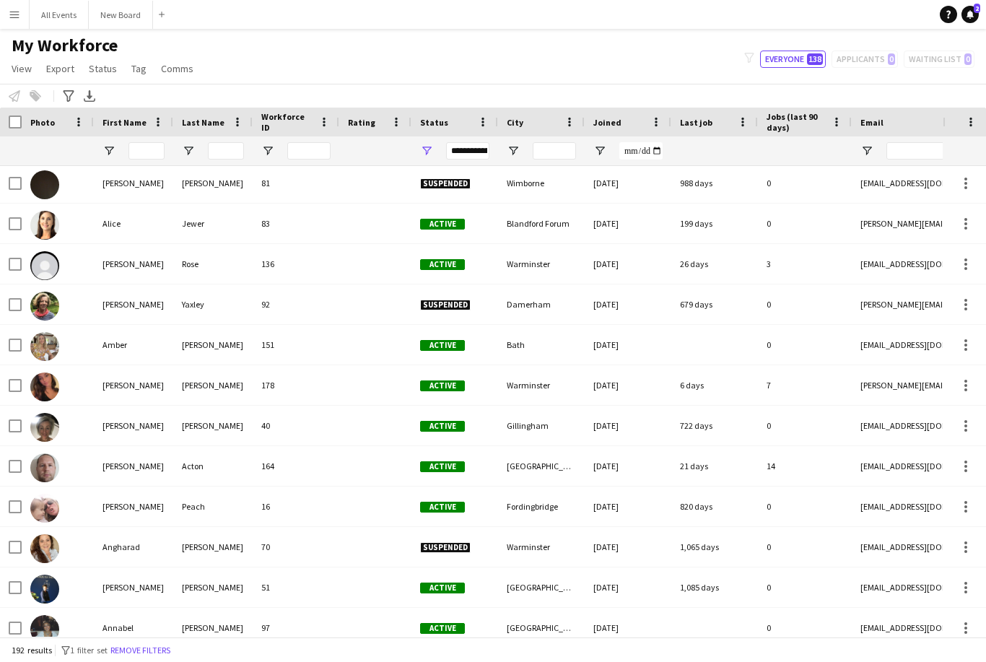
scroll to position [489, 0]
click at [738, 567] on div "[EMAIL_ADDRESS][DOMAIN_NAME]" at bounding box center [996, 587] width 289 height 40
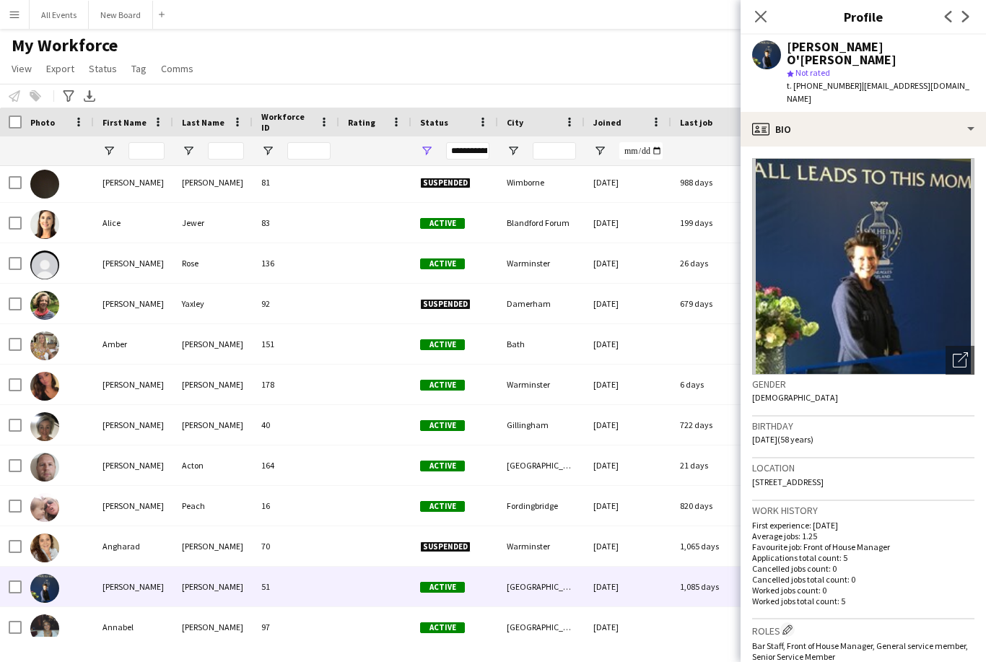
click at [738, 23] on div "Close pop-in" at bounding box center [761, 16] width 40 height 33
click at [738, 17] on icon "Close pop-in" at bounding box center [761, 17] width 12 height 12
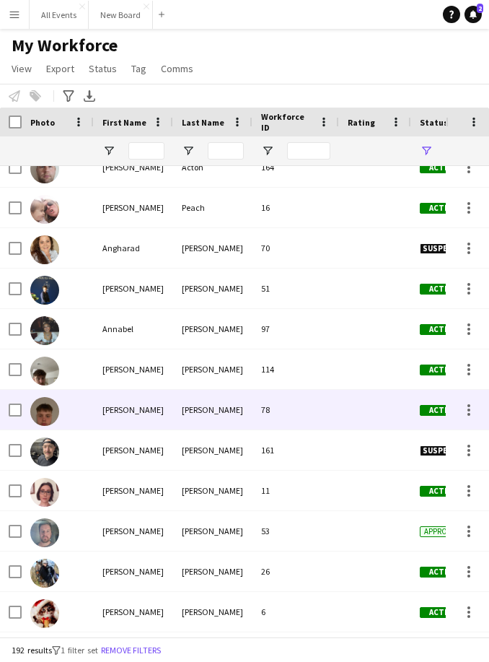
scroll to position [793, 0]
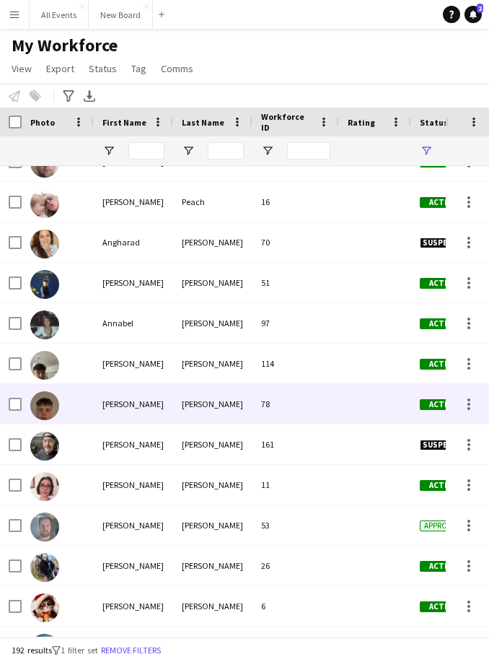
click at [204, 533] on div "[PERSON_NAME]" at bounding box center [212, 525] width 79 height 40
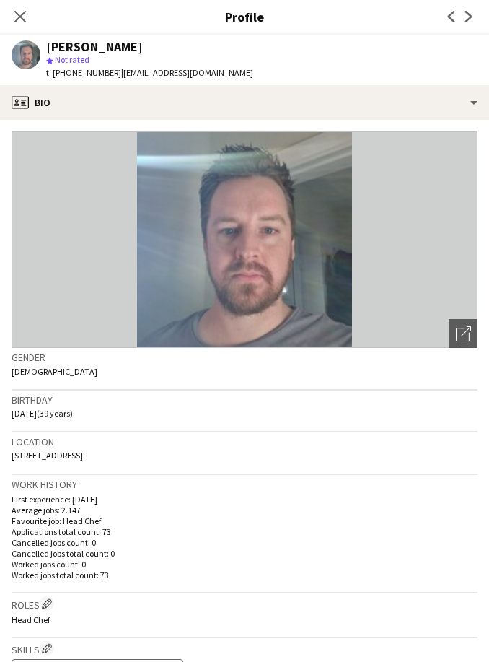
click at [27, 5] on div "Close pop-in" at bounding box center [20, 16] width 40 height 33
click at [19, 12] on icon "Close pop-in" at bounding box center [20, 17] width 12 height 12
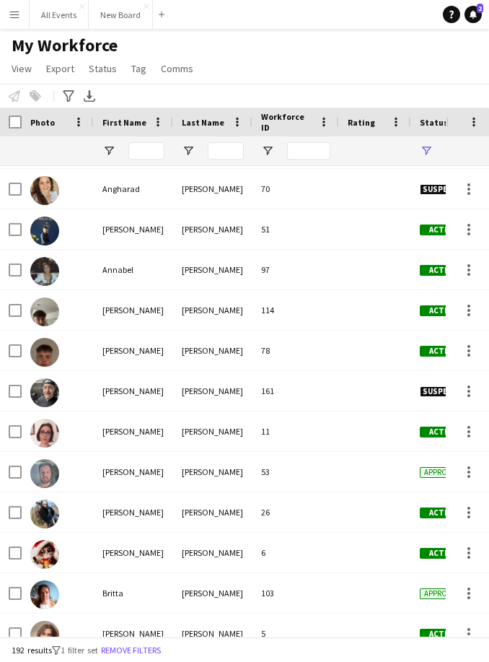
scroll to position [853, 0]
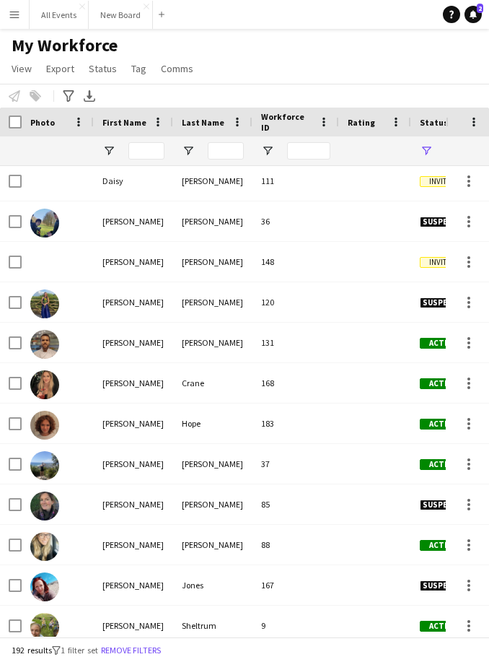
click at [223, 597] on div "Jones" at bounding box center [212, 585] width 79 height 40
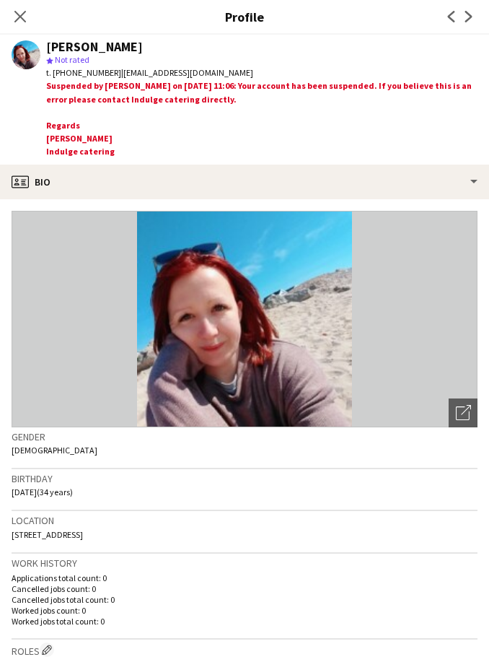
click at [26, 18] on icon "Close pop-in" at bounding box center [20, 17] width 12 height 12
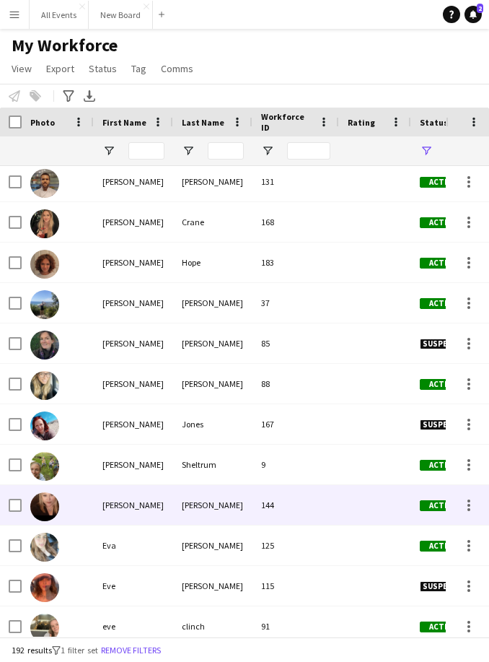
click at [167, 579] on div "Eve" at bounding box center [133, 586] width 79 height 40
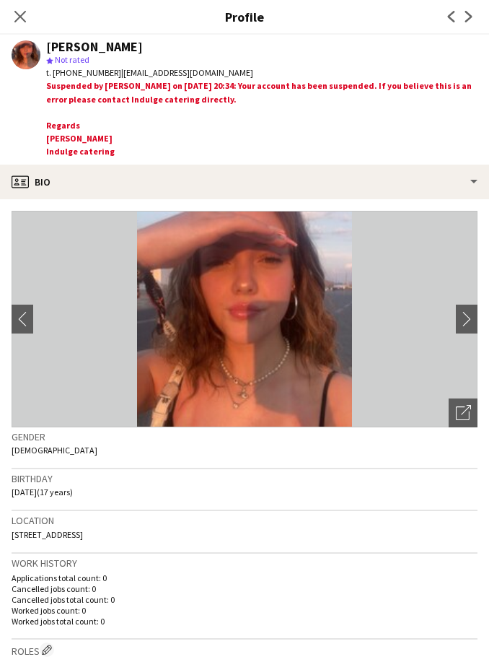
click at [14, 25] on app-icon "Close pop-in" at bounding box center [20, 16] width 17 height 17
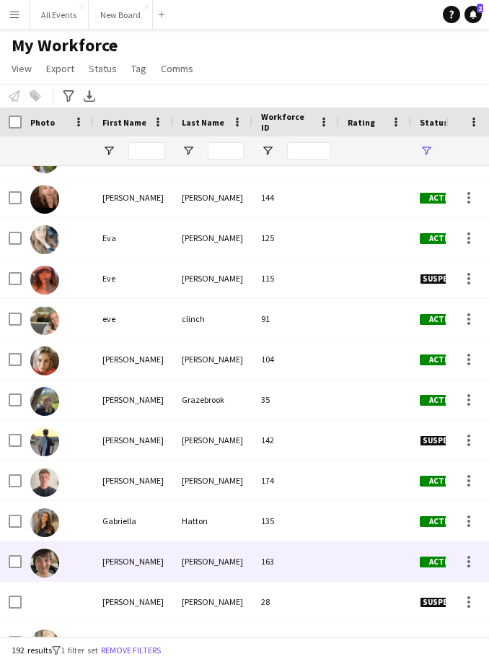
click at [201, 557] on div "[PERSON_NAME]" at bounding box center [212, 561] width 79 height 40
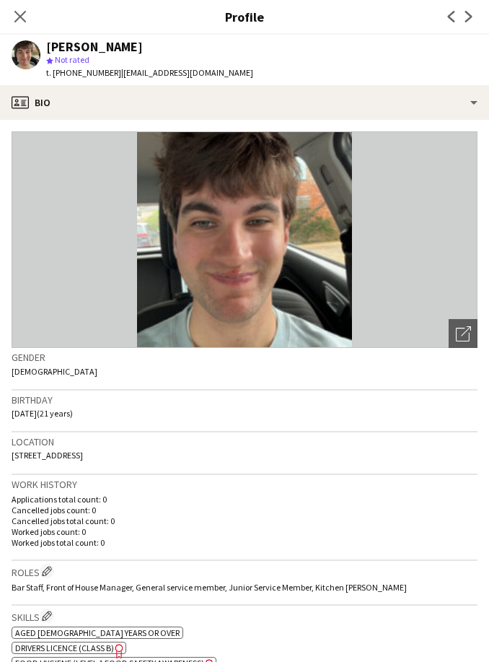
click at [29, 18] on app-icon "Close pop-in" at bounding box center [20, 16] width 17 height 17
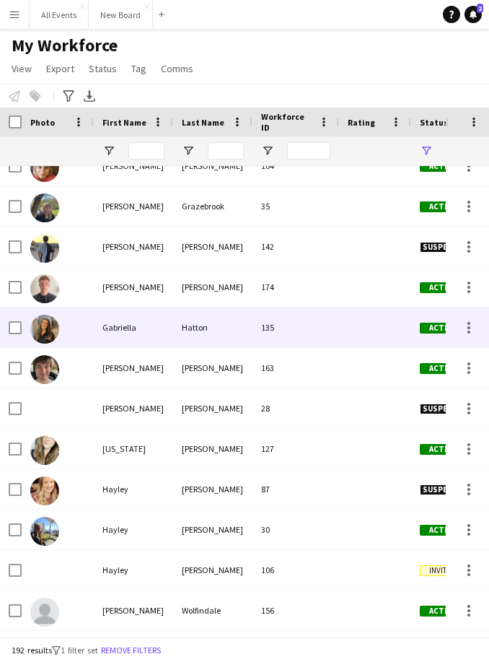
click at [217, 329] on div "Hatton" at bounding box center [212, 327] width 79 height 40
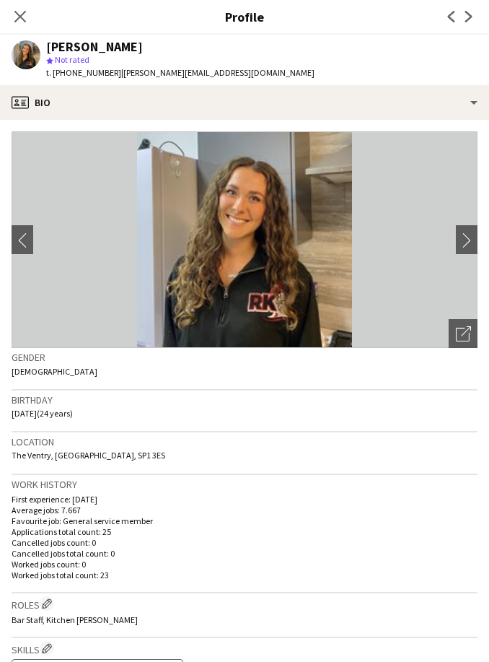
click at [25, 12] on icon at bounding box center [20, 17] width 12 height 12
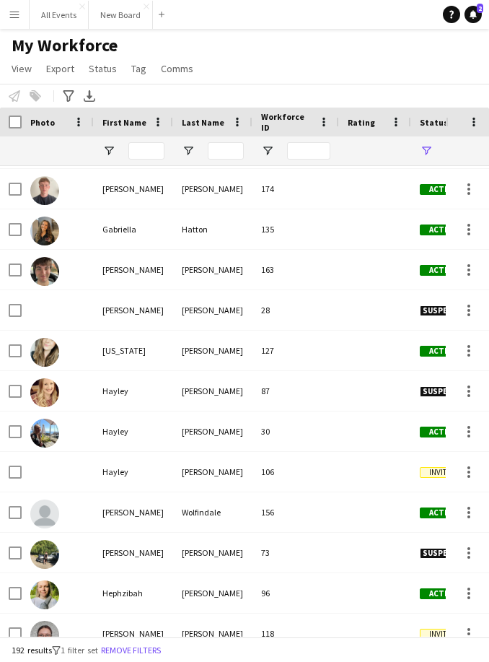
scroll to position [2591, 0]
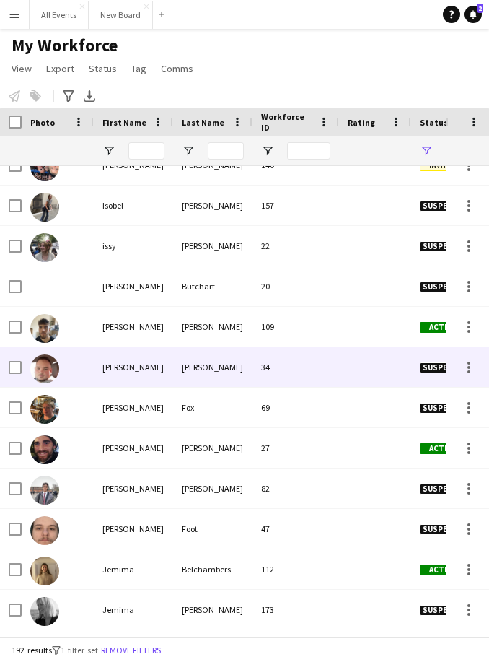
click at [225, 581] on div "Belchambers" at bounding box center [212, 569] width 79 height 40
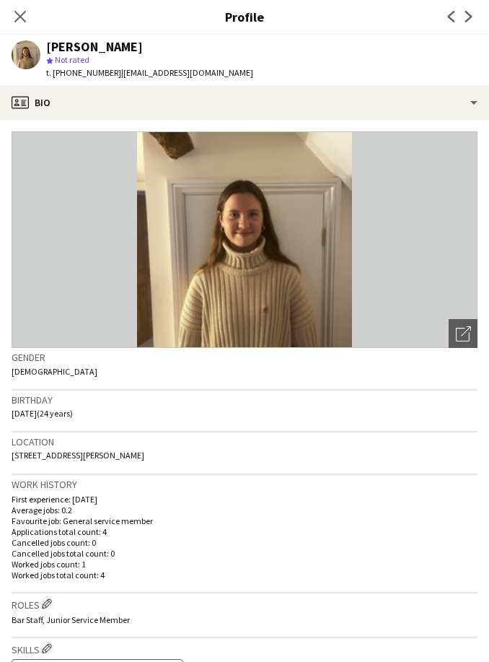
click at [17, 12] on icon at bounding box center [20, 17] width 12 height 12
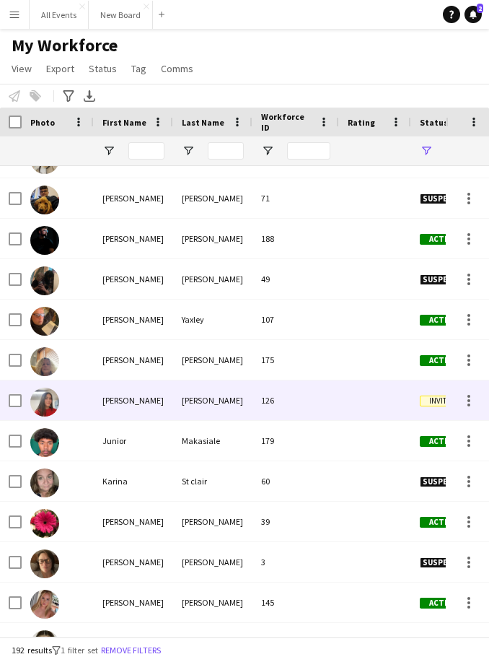
click at [221, 561] on div "[PERSON_NAME]" at bounding box center [212, 562] width 79 height 40
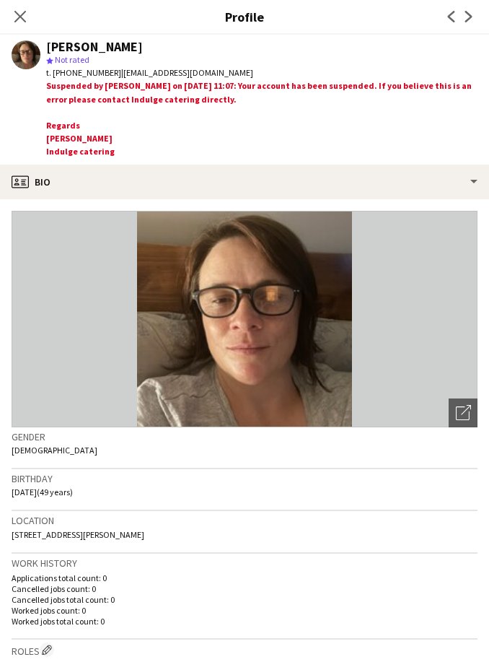
click at [20, 24] on app-icon "Close pop-in" at bounding box center [20, 16] width 17 height 17
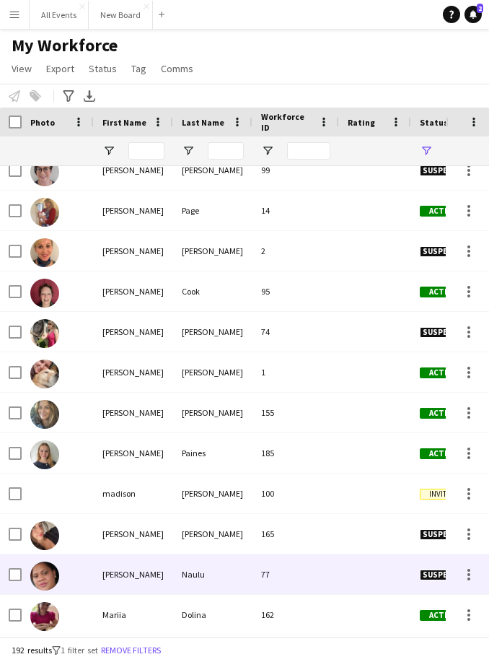
click at [212, 577] on div "Naulu" at bounding box center [212, 574] width 79 height 40
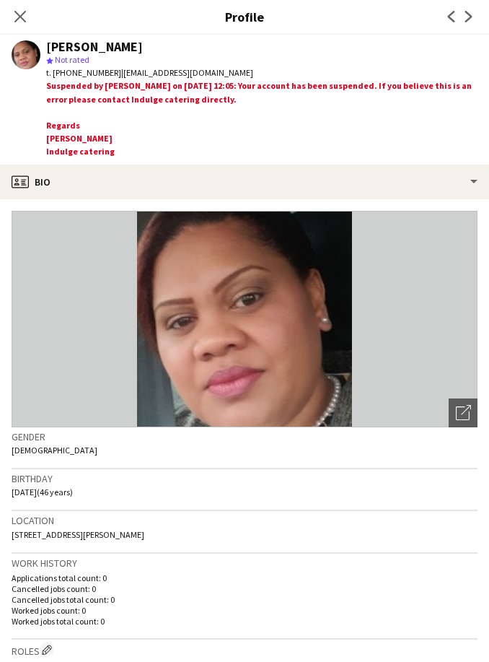
click at [23, 19] on icon at bounding box center [20, 17] width 12 height 12
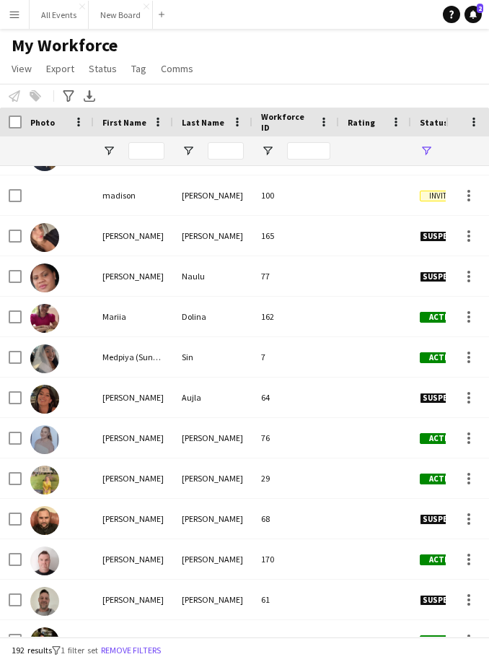
click at [187, 582] on div "[PERSON_NAME]" at bounding box center [212, 600] width 79 height 40
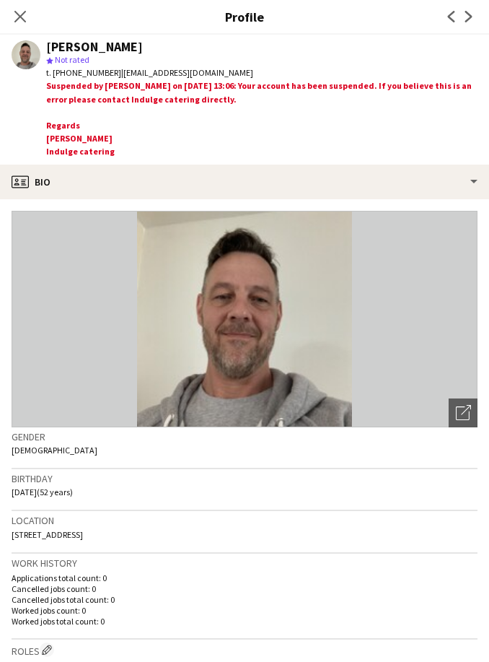
click at [15, 11] on icon "Close pop-in" at bounding box center [20, 17] width 12 height 12
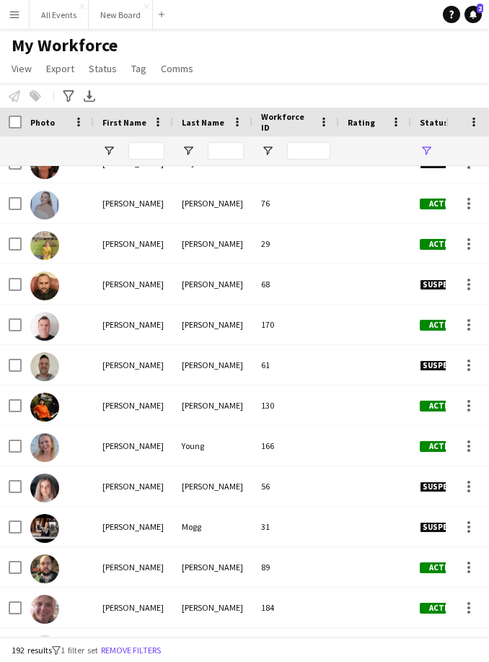
scroll to position [5415, 0]
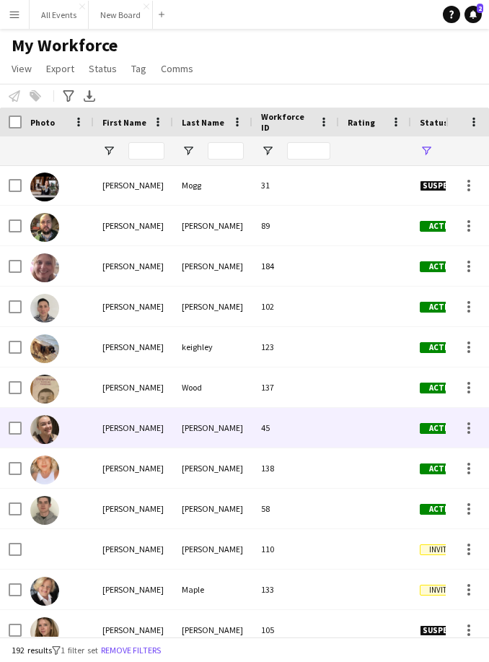
click at [183, 583] on div "Maple" at bounding box center [212, 589] width 79 height 40
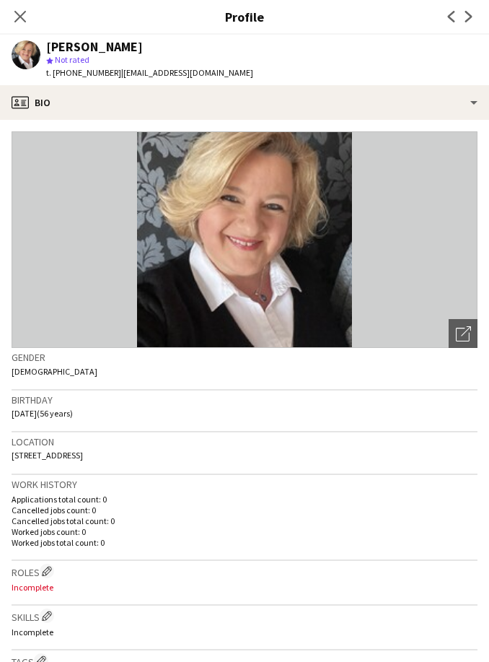
click at [20, 22] on icon "Close pop-in" at bounding box center [20, 17] width 12 height 12
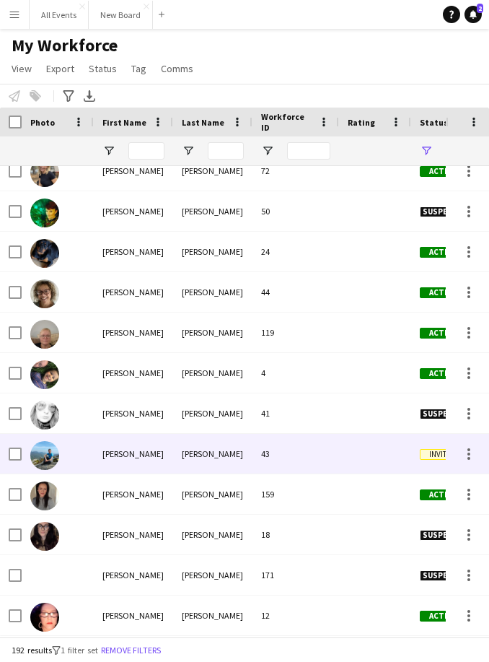
click at [198, 570] on div "[PERSON_NAME]" at bounding box center [212, 575] width 79 height 40
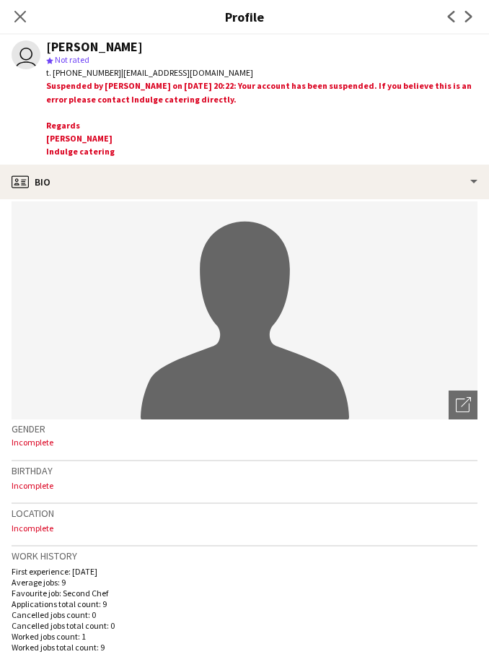
click at [21, 25] on app-icon "Close pop-in" at bounding box center [20, 16] width 17 height 17
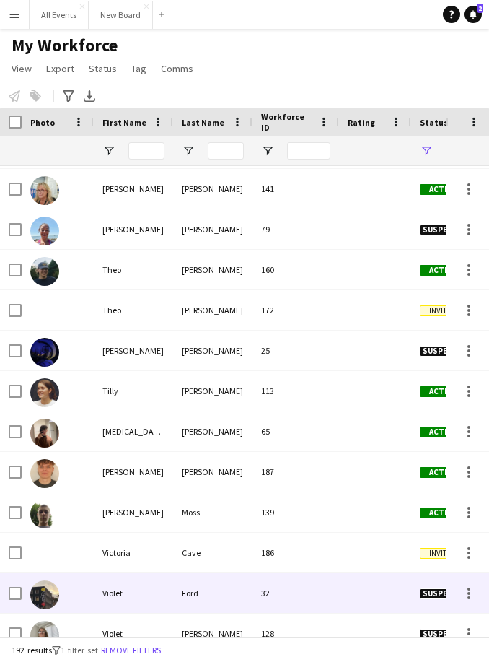
click at [183, 584] on div "Ford" at bounding box center [212, 593] width 79 height 40
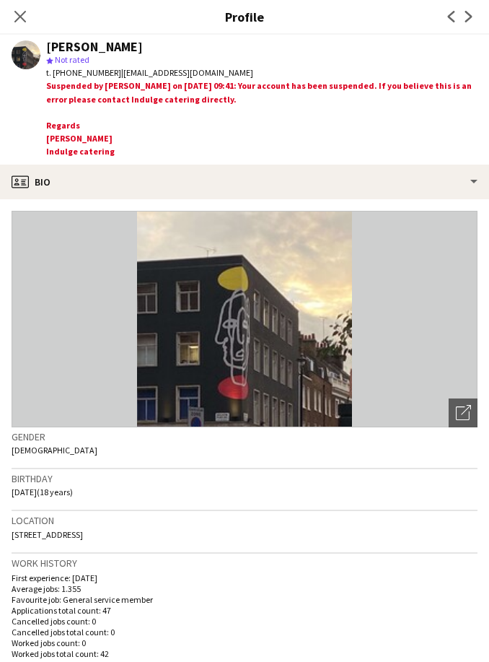
click at [14, 12] on icon "Close pop-in" at bounding box center [20, 17] width 12 height 12
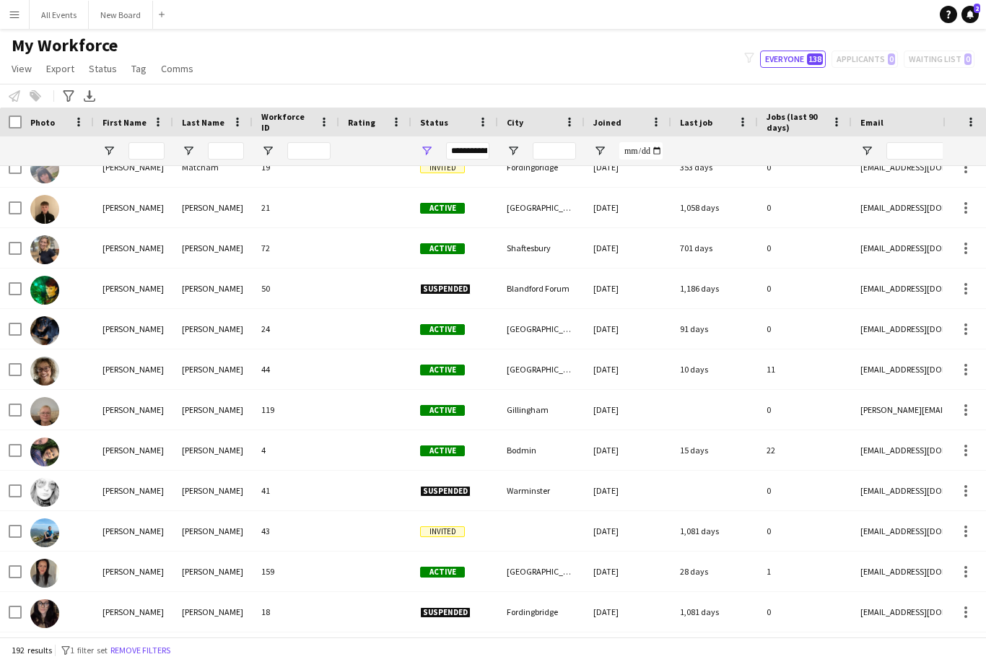
scroll to position [6535, 0]
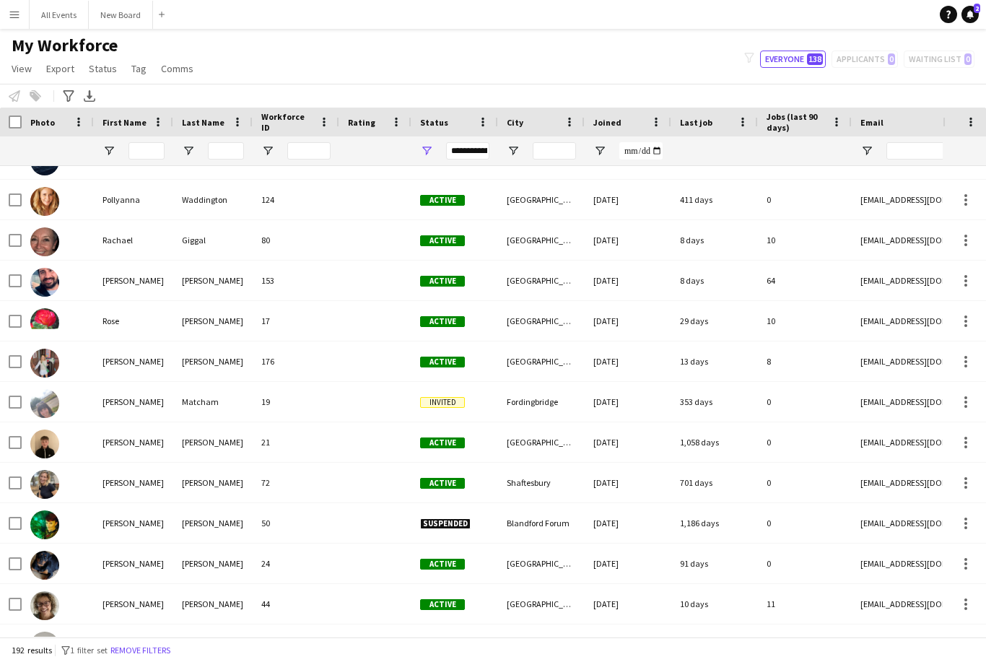
click at [65, 11] on button "All Events Close" at bounding box center [59, 15] width 59 height 28
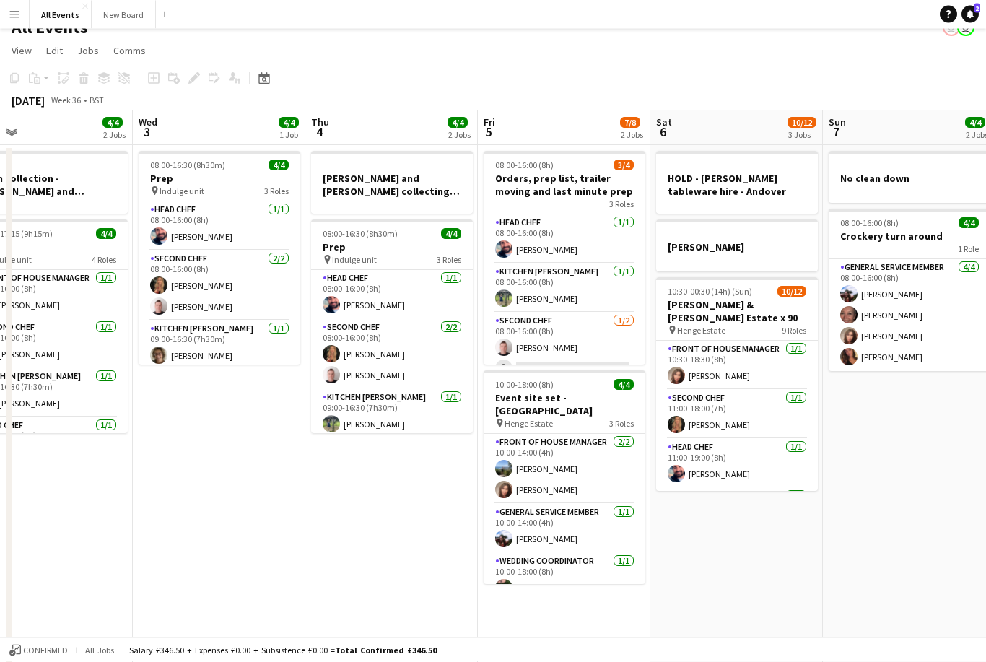
click at [554, 173] on h3 "Orders, prep list, trailer moving and last minute prep" at bounding box center [565, 186] width 162 height 26
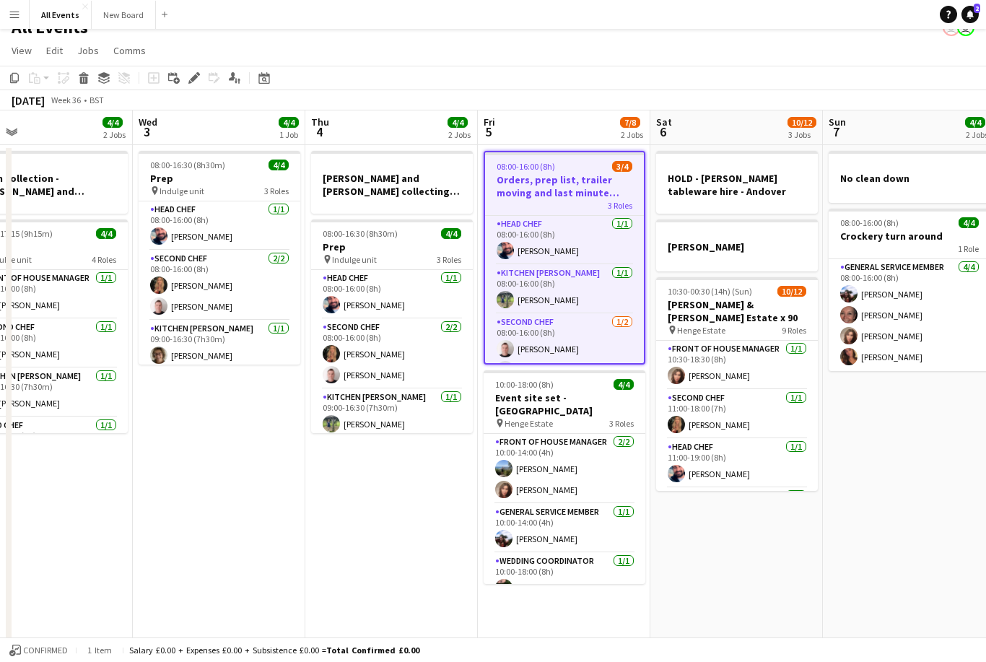
click at [194, 79] on icon at bounding box center [194, 78] width 8 height 8
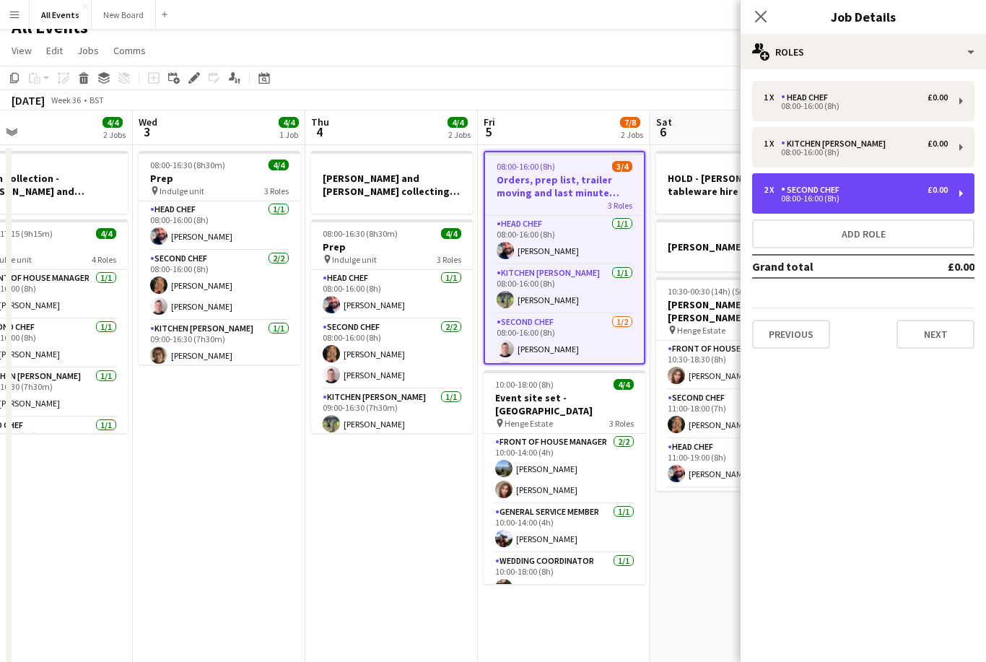
click at [738, 191] on div "£0.00" at bounding box center [937, 190] width 20 height 10
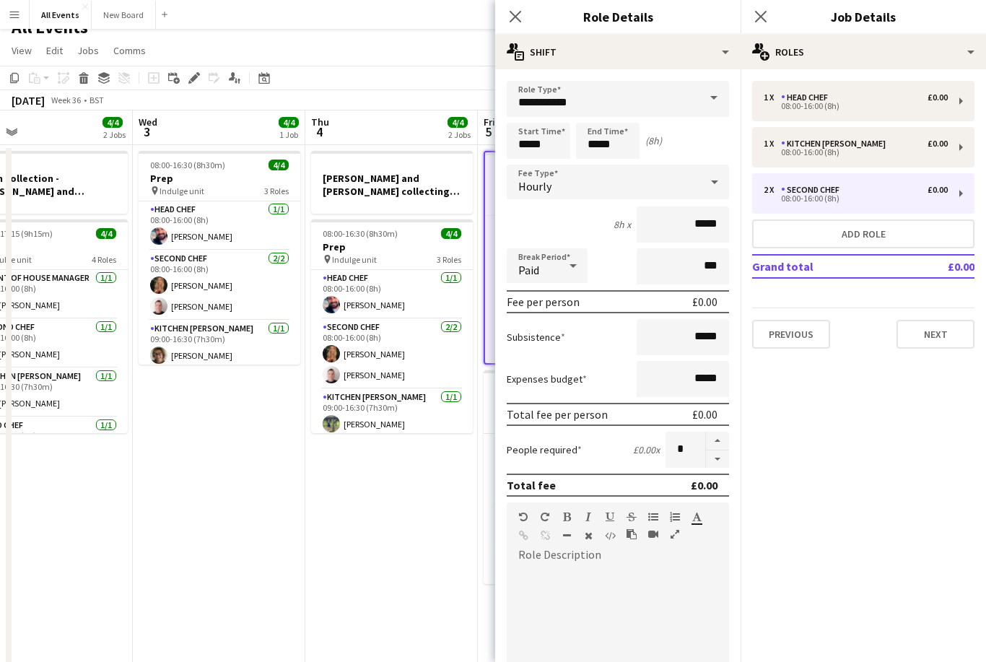
click at [713, 468] on button "button" at bounding box center [717, 459] width 23 height 18
type input "*"
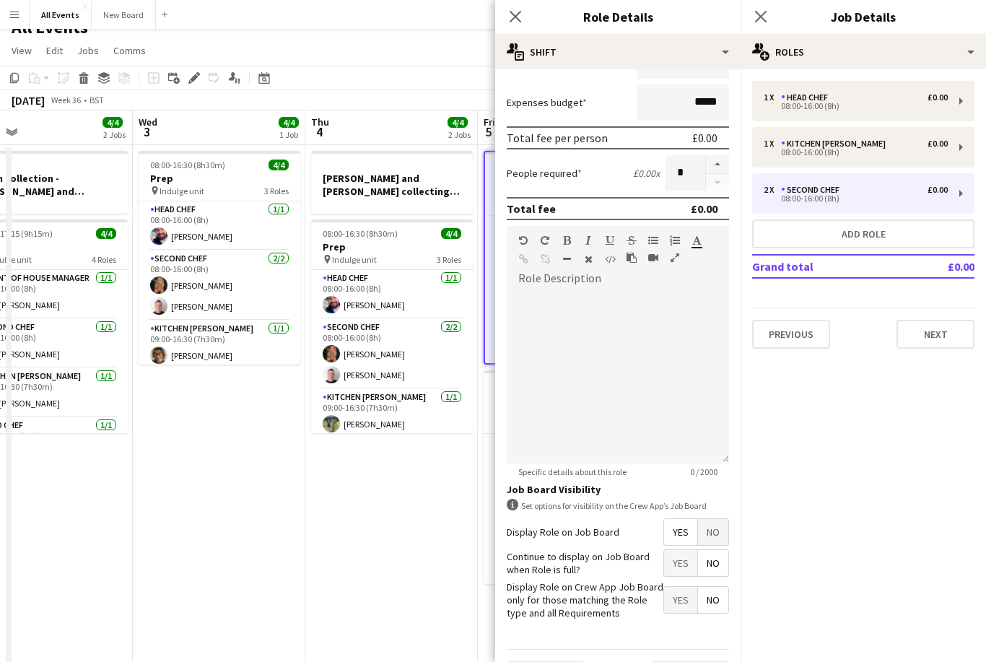
scroll to position [275, 0]
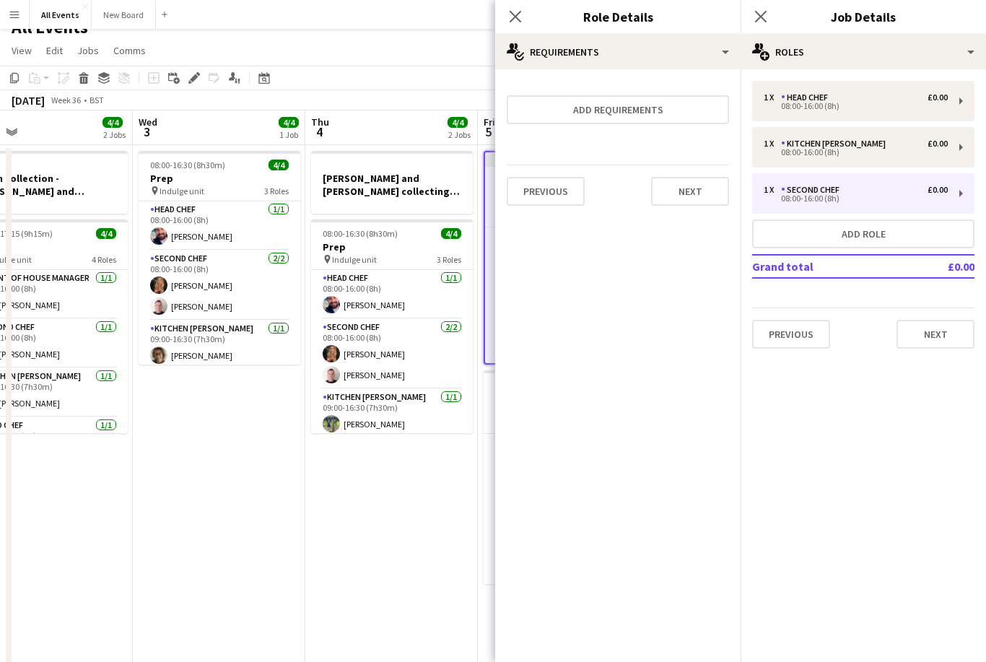
scroll to position [0, 0]
click at [738, 17] on icon "Close pop-in" at bounding box center [761, 17] width 12 height 12
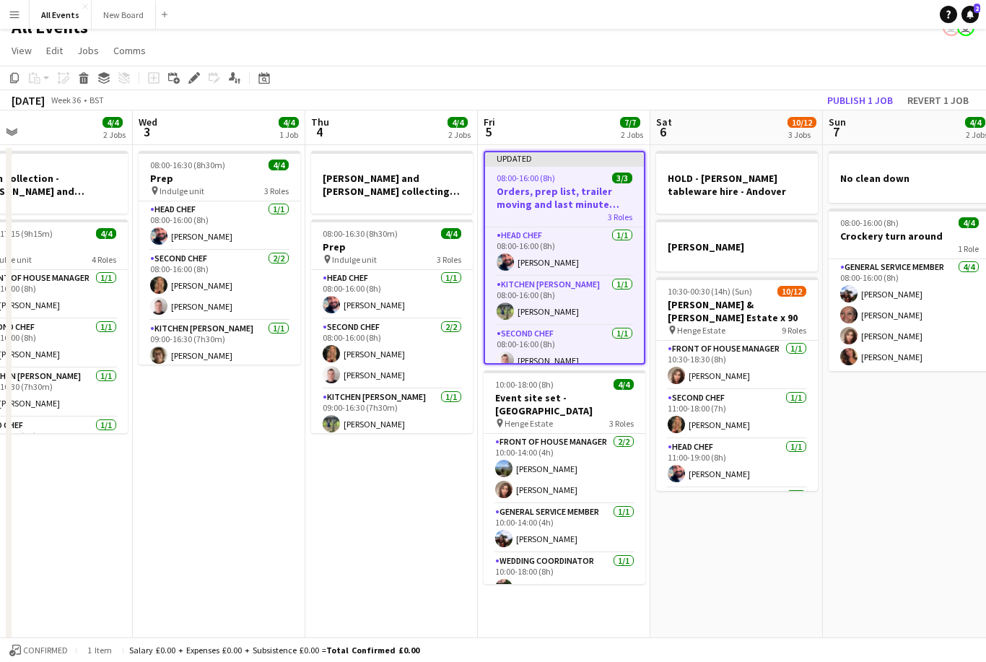
click at [738, 93] on button "Publish 1 job" at bounding box center [859, 100] width 77 height 19
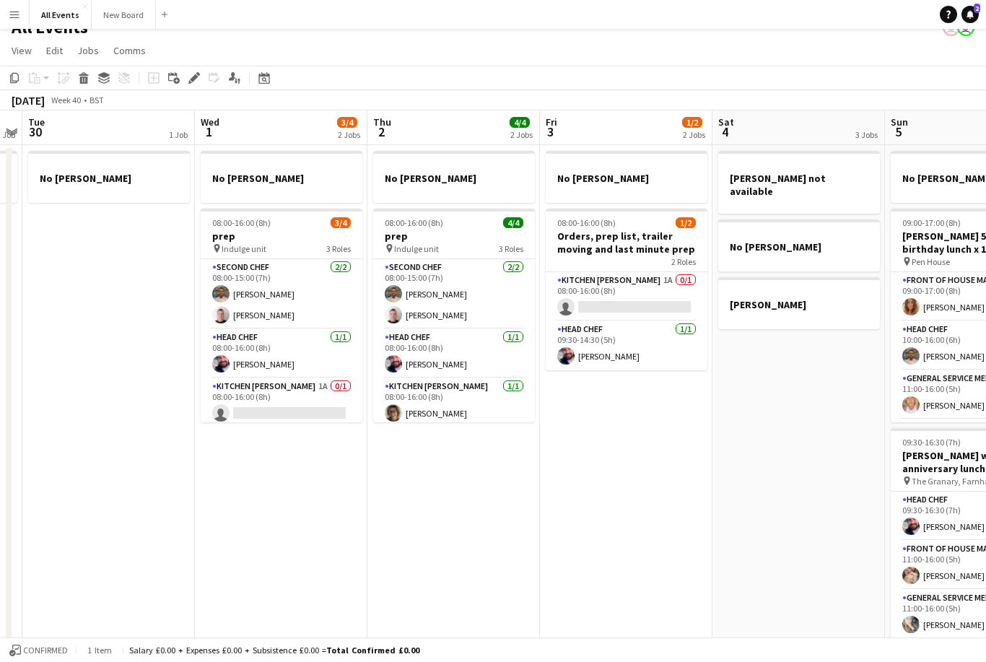
scroll to position [0, 499]
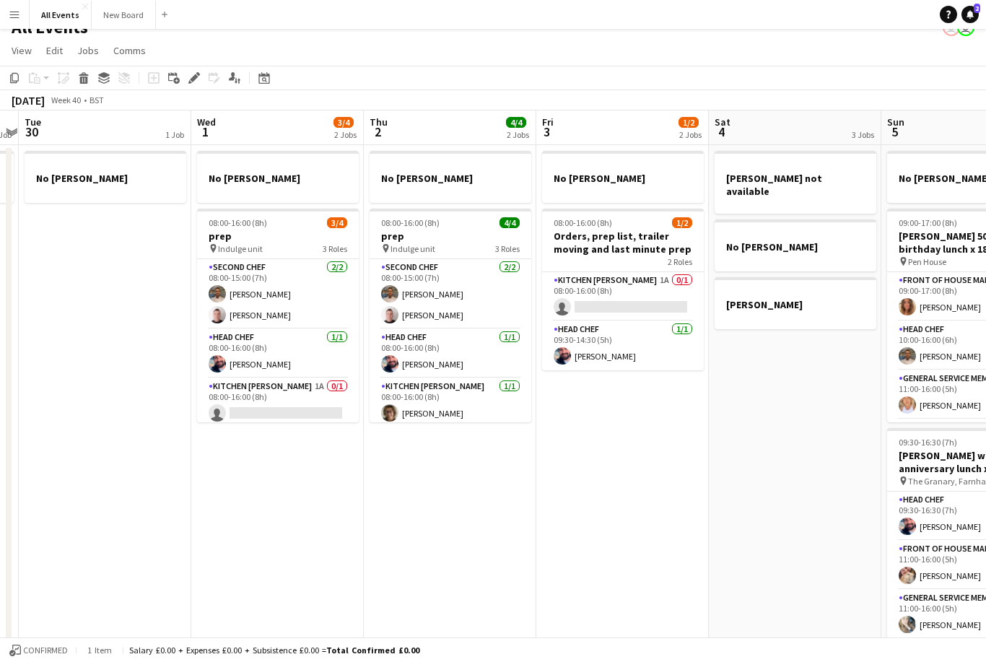
click at [326, 409] on app-card-role "Kitchen [PERSON_NAME] 1A 0/1 08:00-16:00 (8h) single-neutral-actions" at bounding box center [278, 402] width 162 height 49
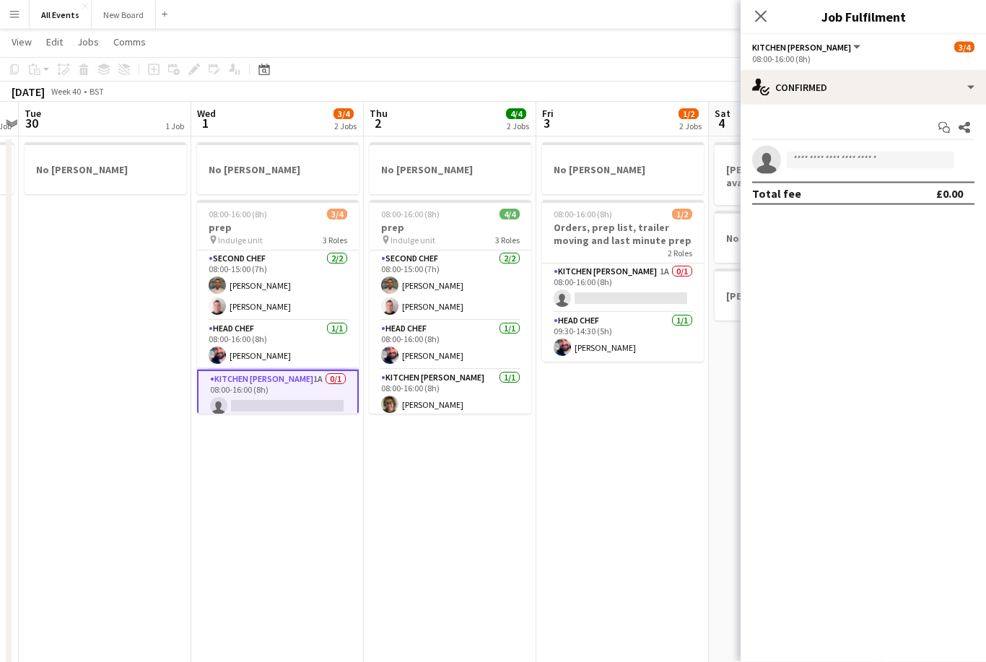
scroll to position [28, 0]
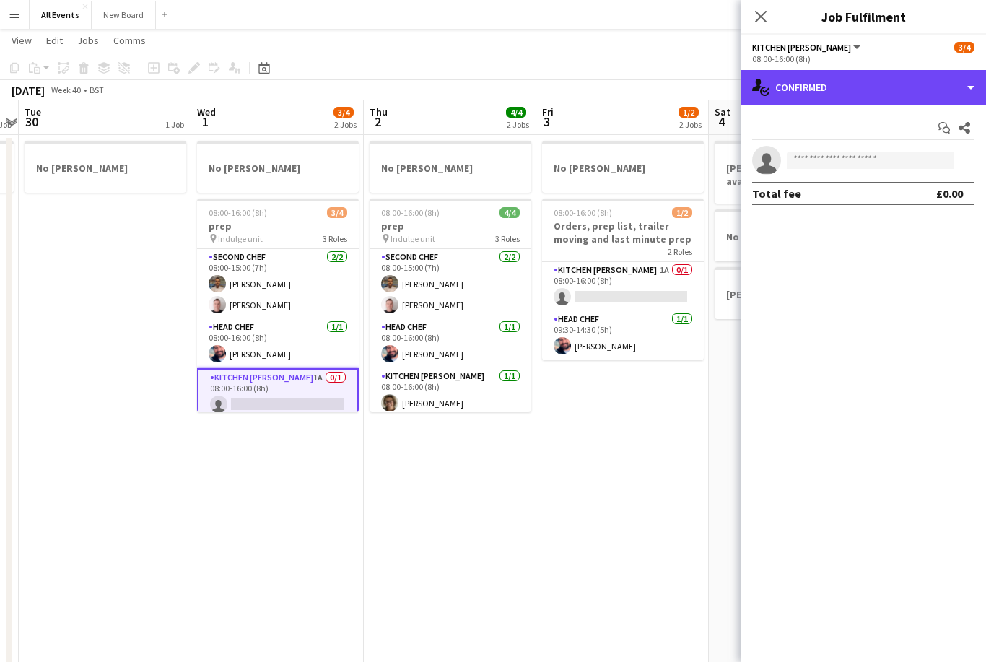
click at [738, 79] on div "single-neutral-actions-check-2 Confirmed" at bounding box center [863, 87] width 245 height 35
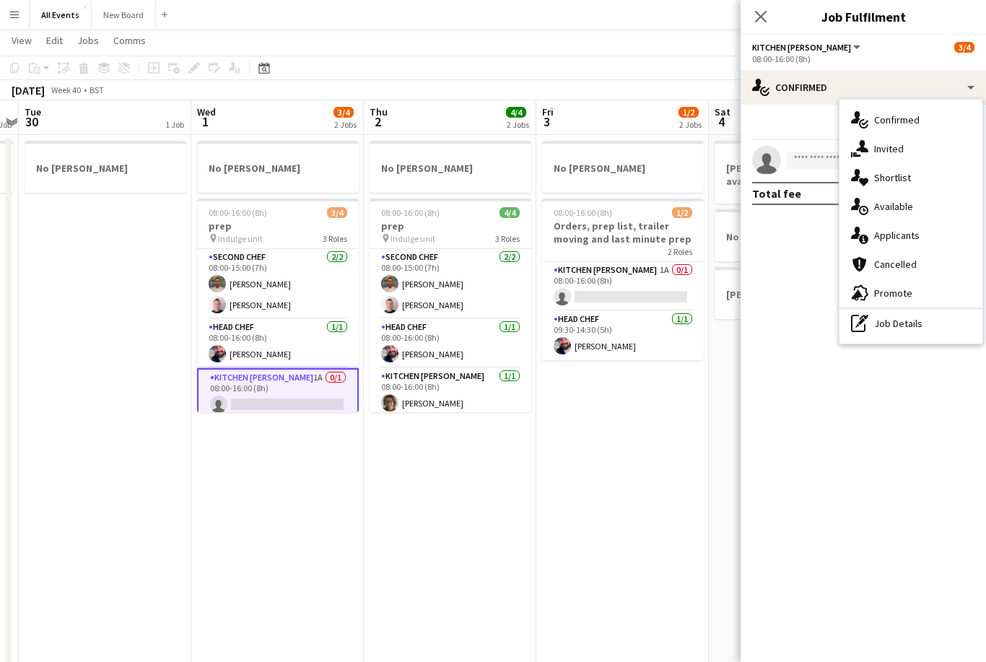
click at [738, 235] on div "single-neutral-actions-information Applicants" at bounding box center [910, 235] width 143 height 29
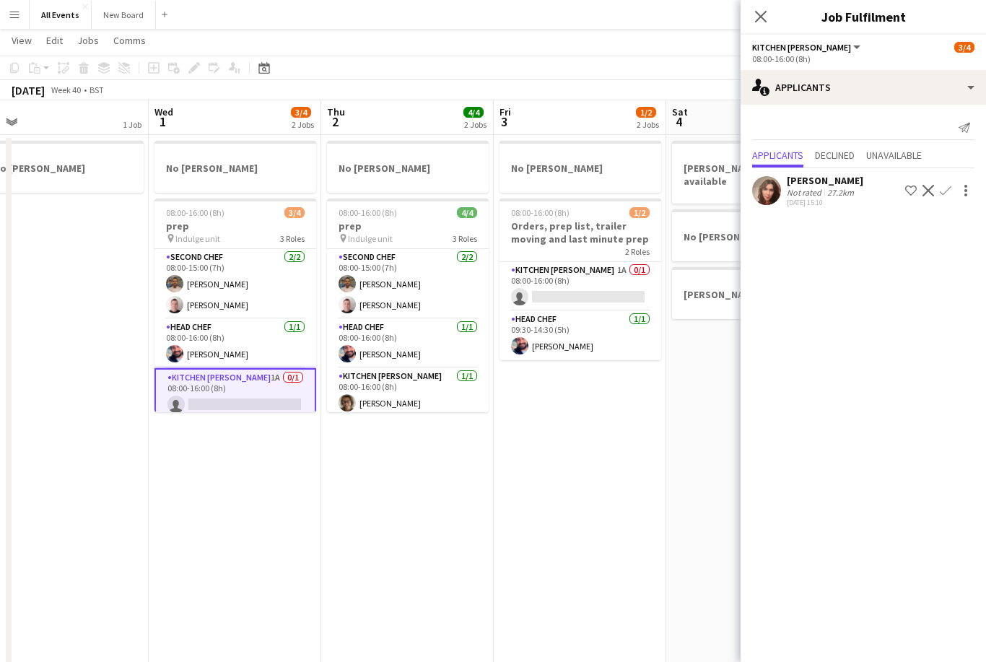
scroll to position [0, 560]
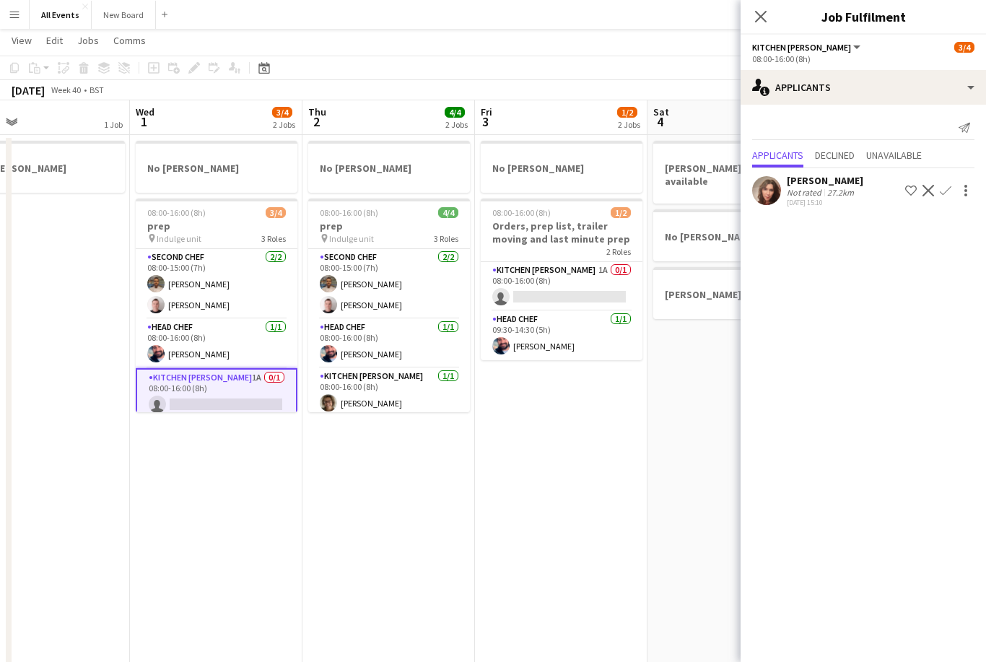
click at [583, 281] on app-card-role "Kitchen [PERSON_NAME] 1A 0/1 08:00-16:00 (8h) single-neutral-actions" at bounding box center [562, 286] width 162 height 49
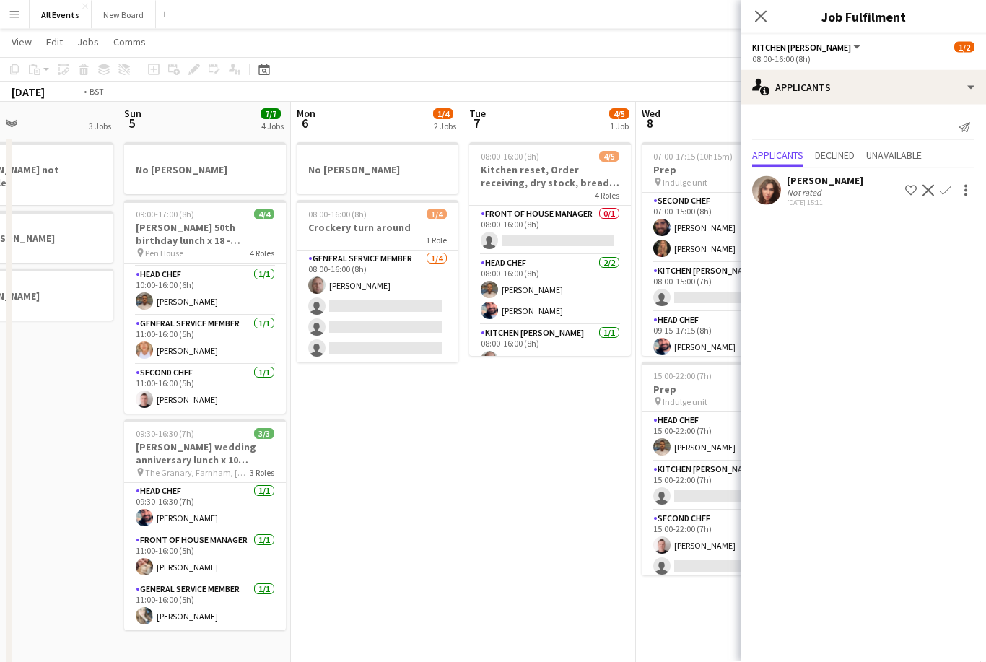
scroll to position [27, 0]
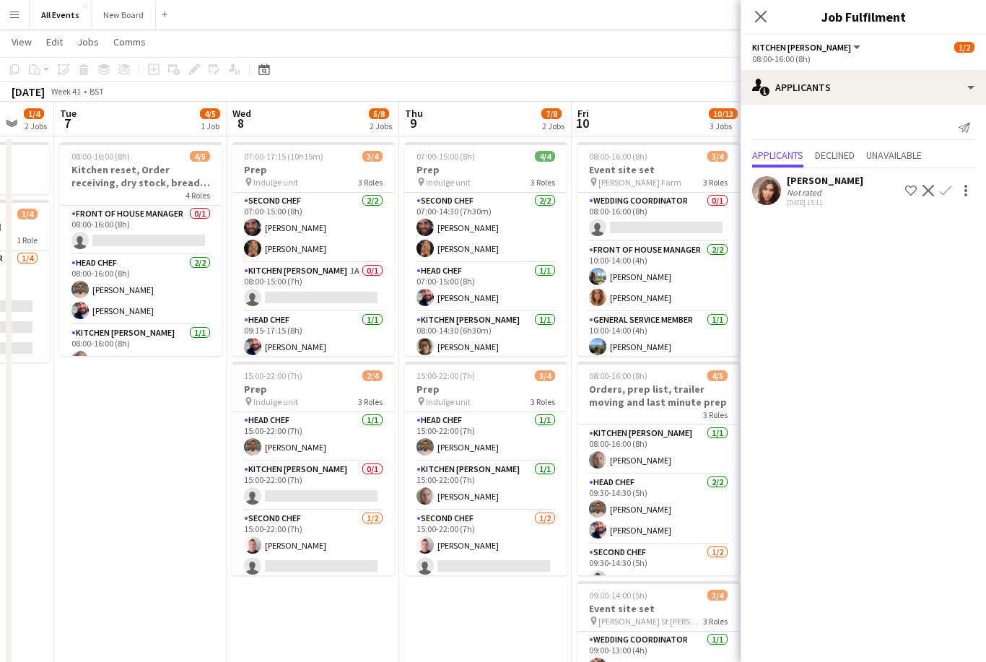
click at [365, 283] on app-card-role "Kitchen [PERSON_NAME] 1A 0/1 08:00-15:00 (7h) single-neutral-actions" at bounding box center [313, 287] width 162 height 49
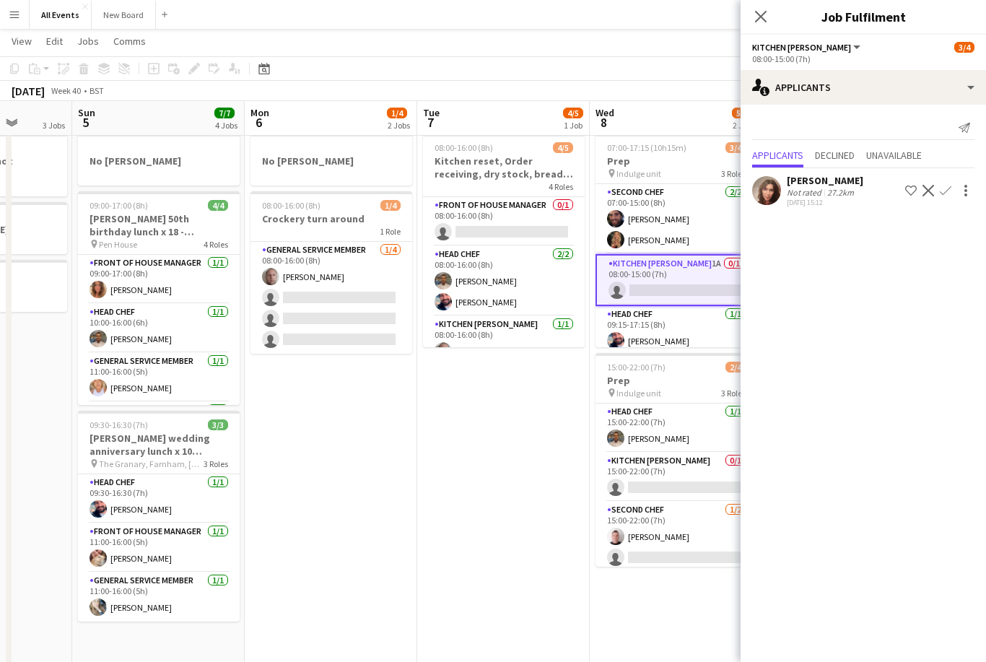
scroll to position [0, 390]
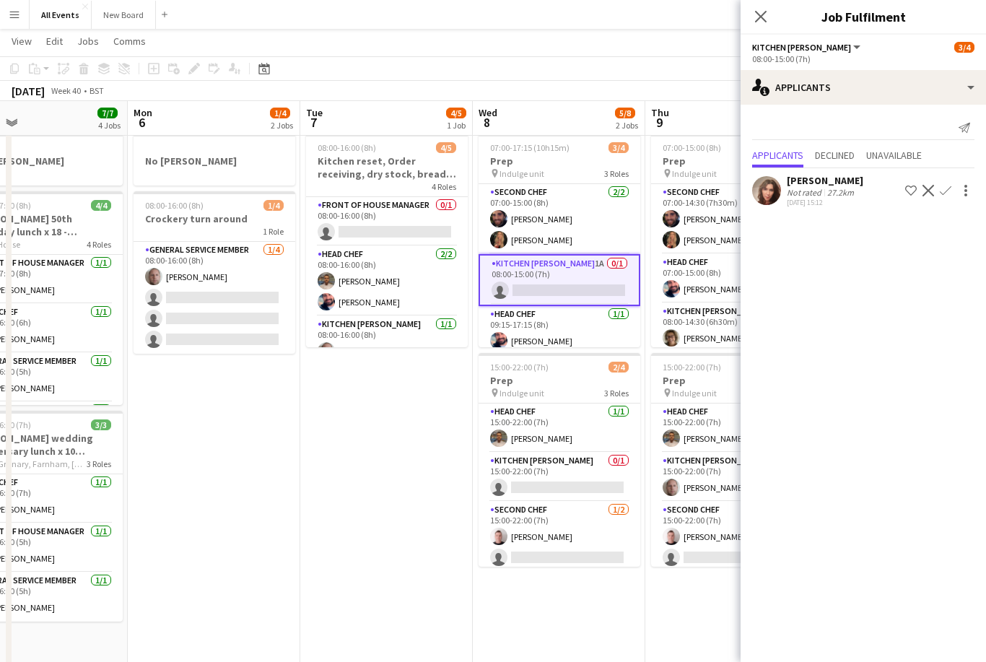
click at [738, 183] on button "Confirm" at bounding box center [945, 190] width 17 height 17
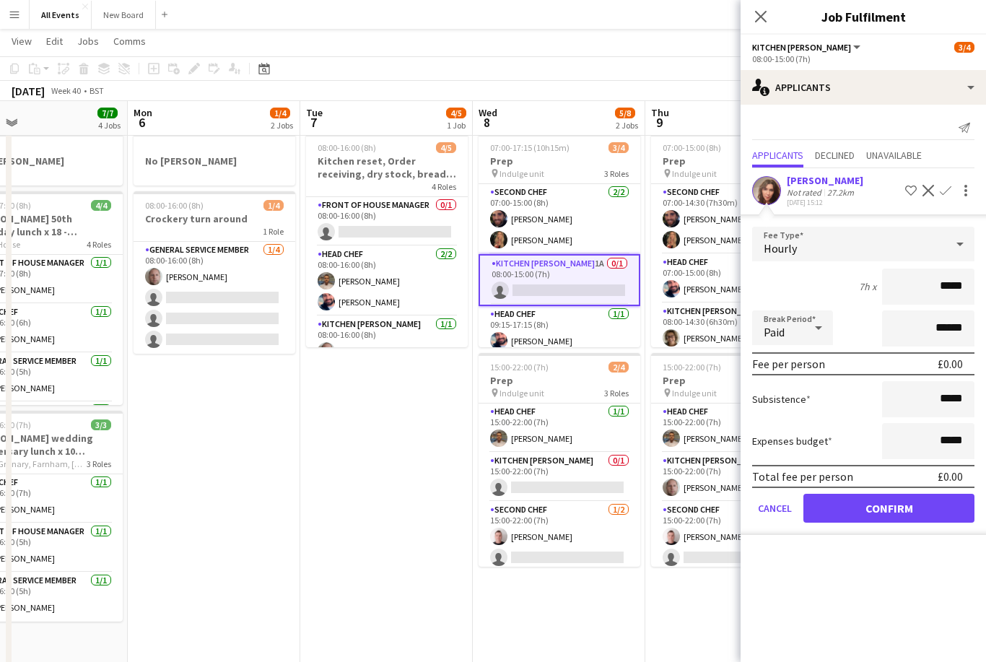
scroll to position [33, 0]
click at [738, 520] on button "Confirm" at bounding box center [888, 508] width 171 height 29
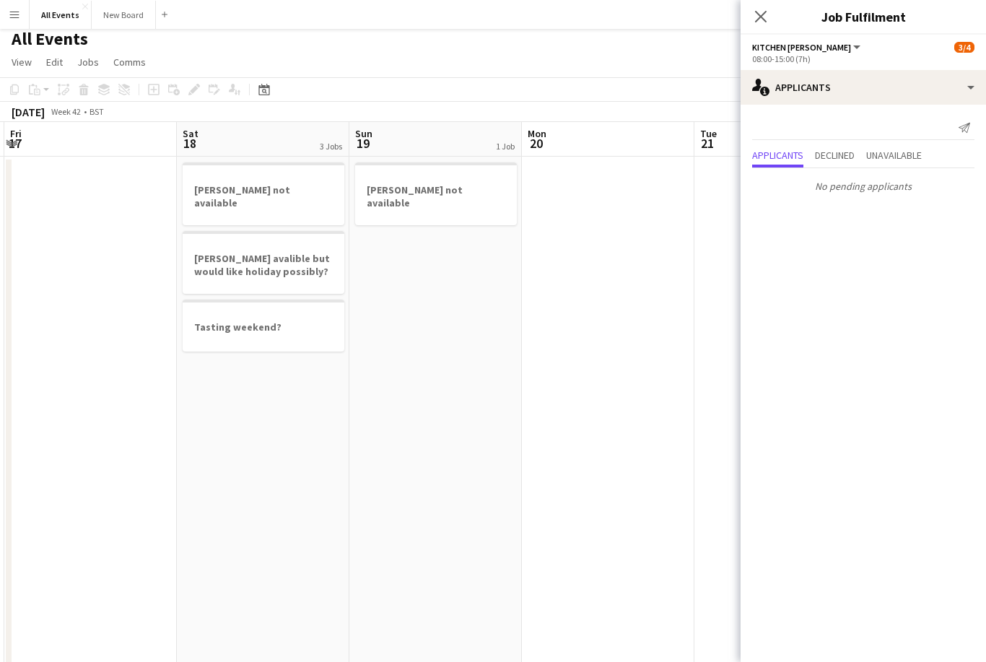
scroll to position [0, 0]
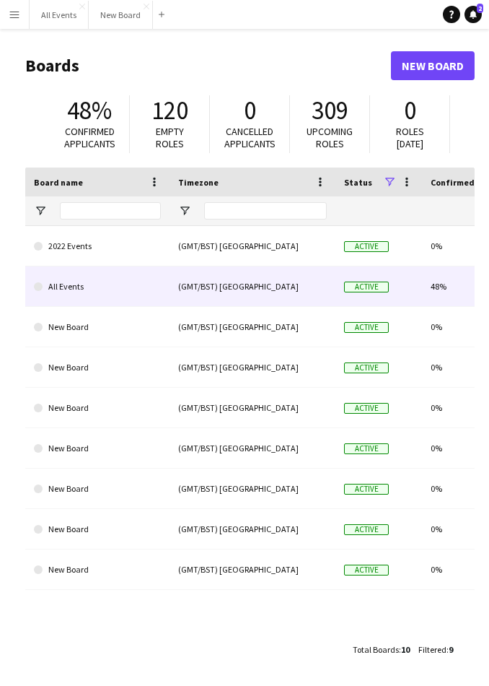
click at [79, 292] on link "All Events" at bounding box center [97, 286] width 127 height 40
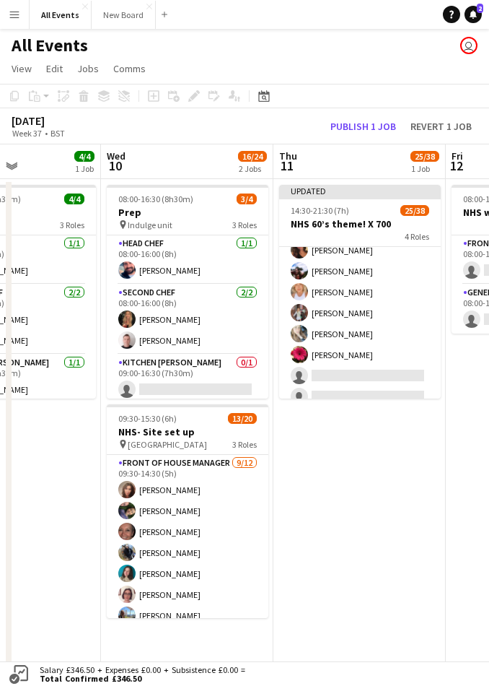
scroll to position [559, 0]
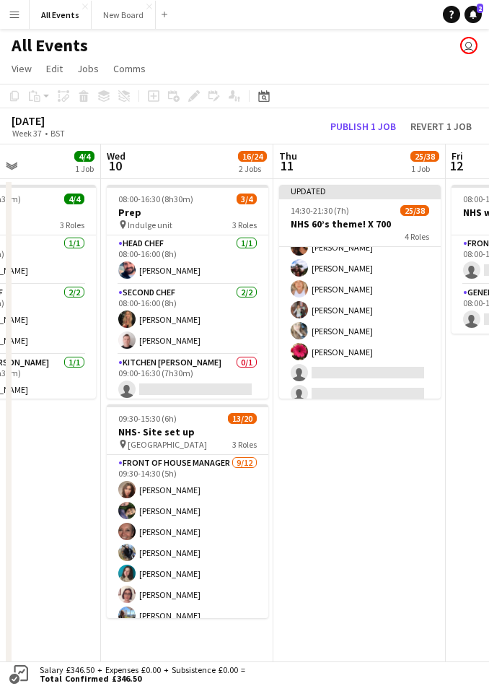
click at [357, 126] on button "Publish 1 job" at bounding box center [363, 126] width 77 height 16
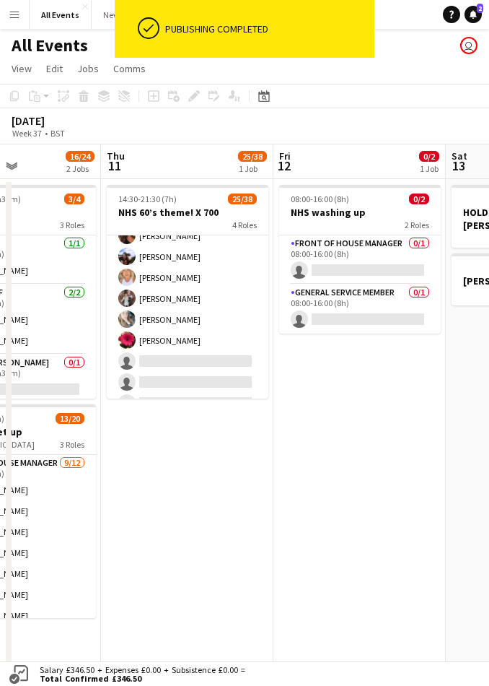
click at [264, 97] on icon "Date picker" at bounding box center [264, 96] width 12 height 12
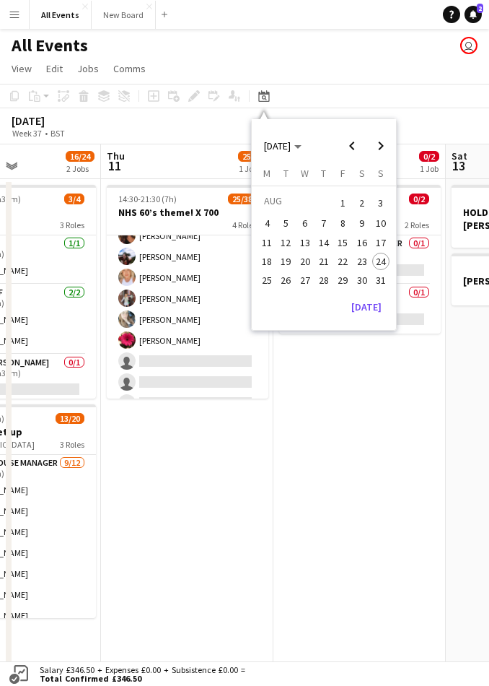
click at [371, 300] on button "[DATE]" at bounding box center [367, 306] width 42 height 23
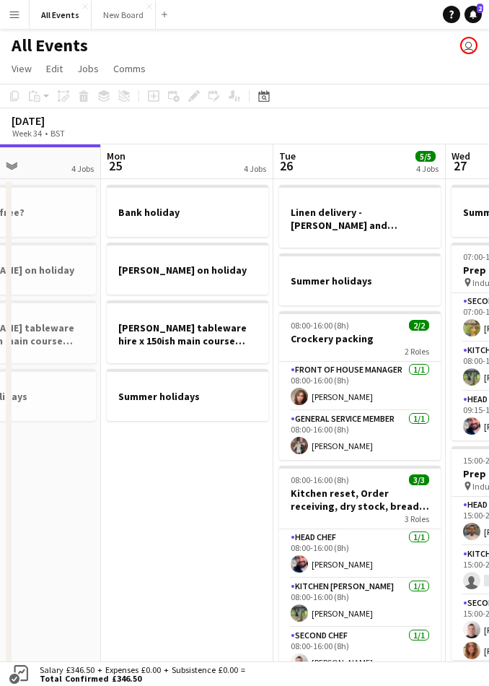
scroll to position [0, 302]
